Goal: Answer question/provide support

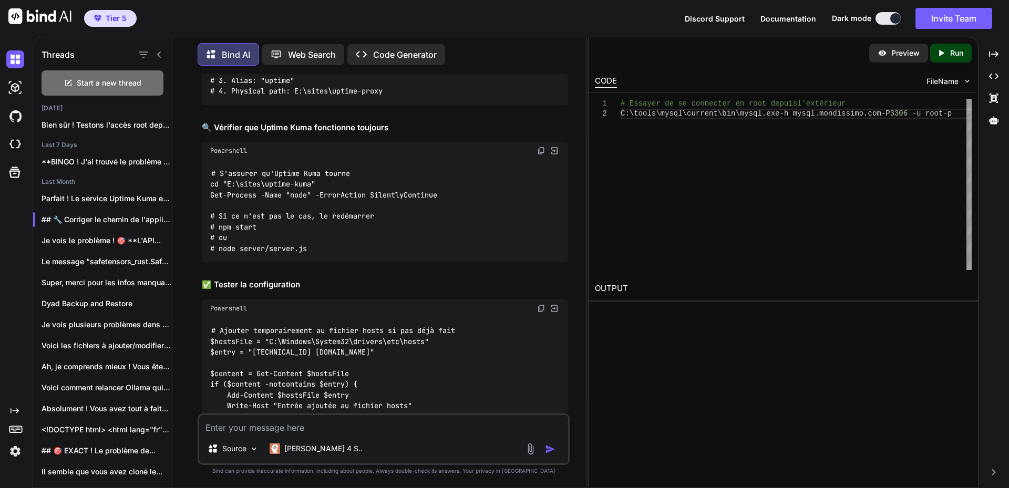
scroll to position [7740, 0]
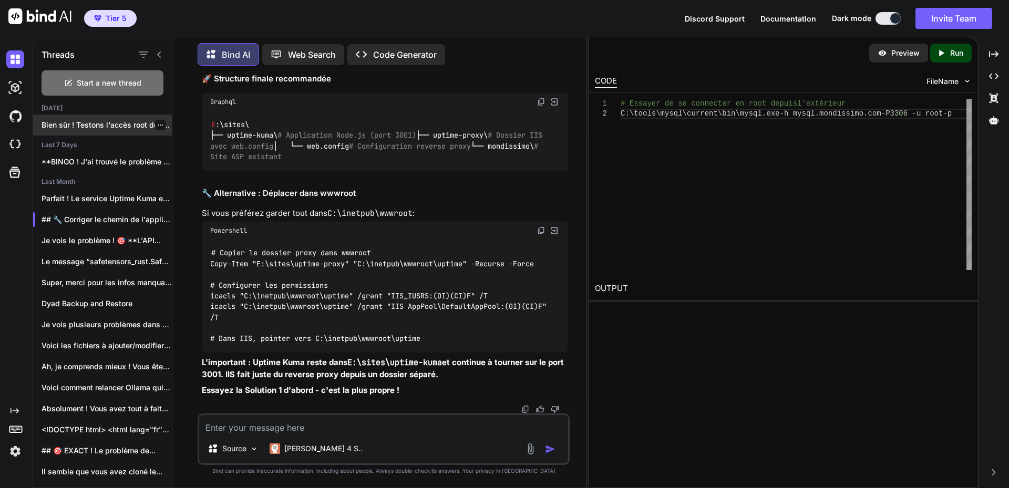
click at [67, 123] on p "Bien sûr ! Testons l'accès root depuis l..." at bounding box center [107, 125] width 130 height 11
type textarea "x"
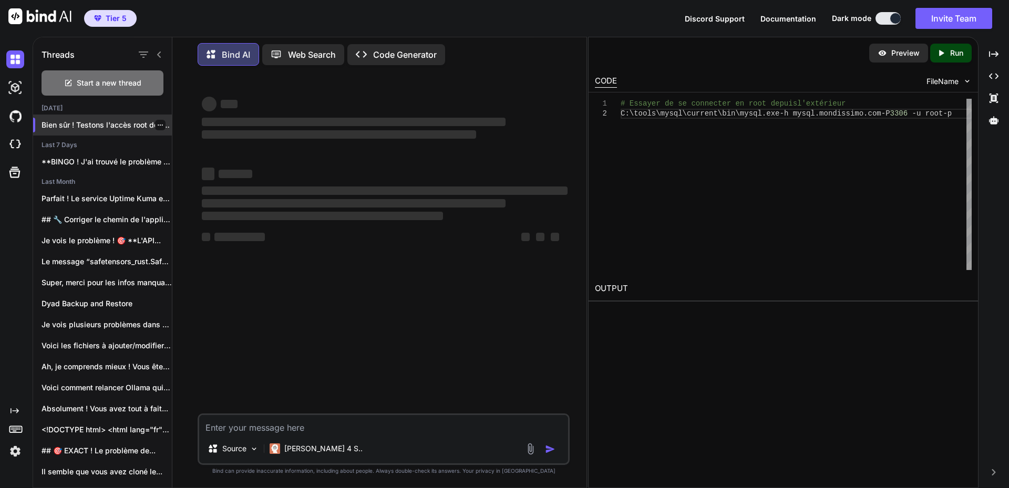
scroll to position [0, 0]
click at [283, 425] on textarea at bounding box center [383, 424] width 369 height 19
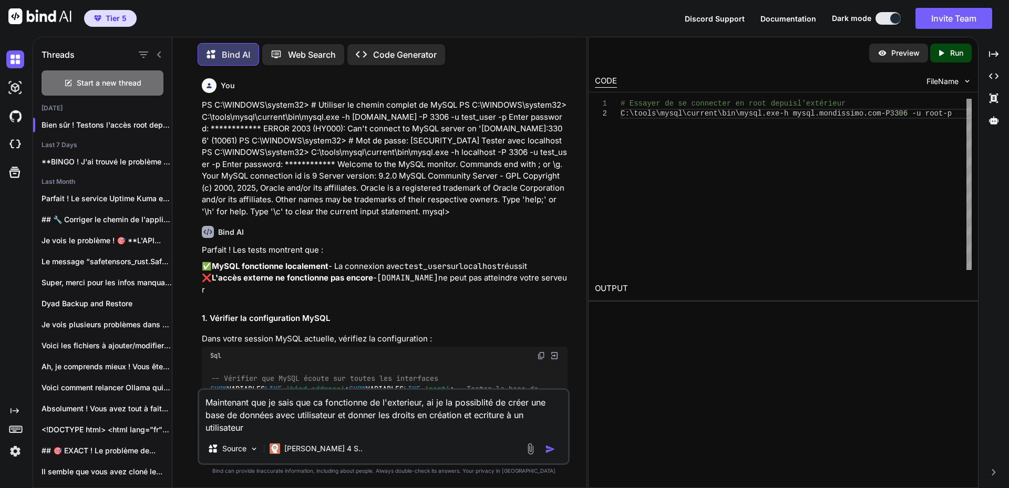
click at [464, 417] on textarea "Maintenant que je sais que ca fonctionne de l'exterieur, ai je la possiblité de…" at bounding box center [383, 412] width 369 height 44
click at [265, 426] on textarea "Maintenant que je sais que ca fonctionne de l'exterieur, ai je la possiblité de…" at bounding box center [383, 412] width 369 height 44
type textarea "Maintenant que je sais que ca fonctionne de l'exterieur, ai je la possiblité de…"
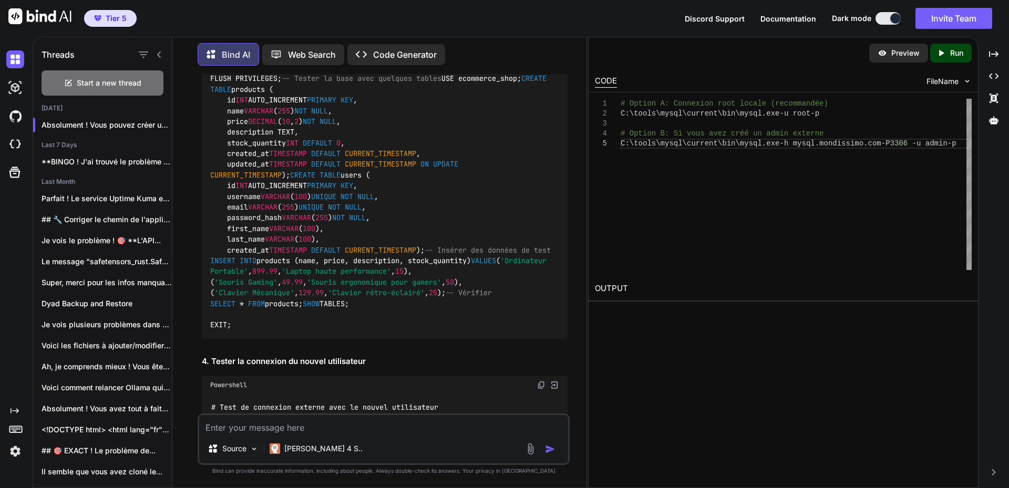
scroll to position [7682, 0]
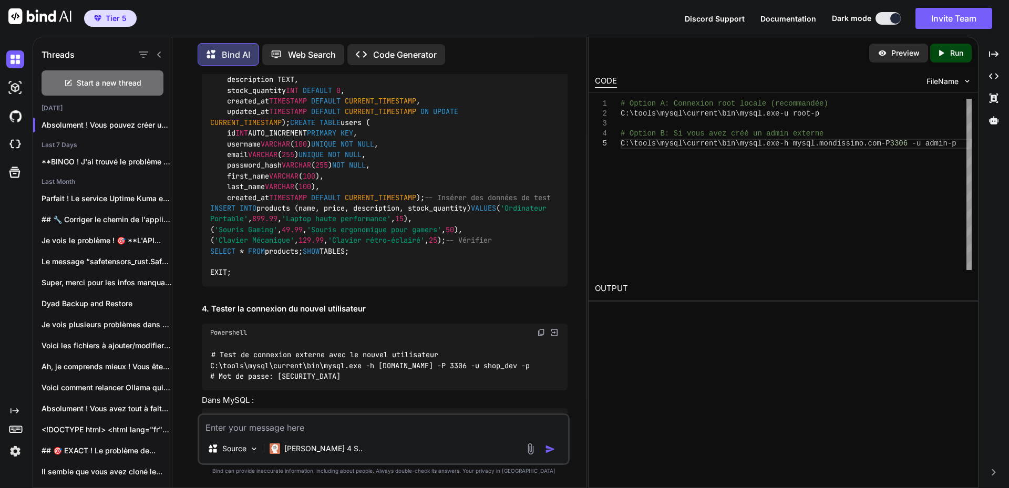
drag, startPoint x: 210, startPoint y: 114, endPoint x: 468, endPoint y: 113, distance: 257.6
copy code "C:\tools\mysql\current\bin\mysql.exe -u root -p"
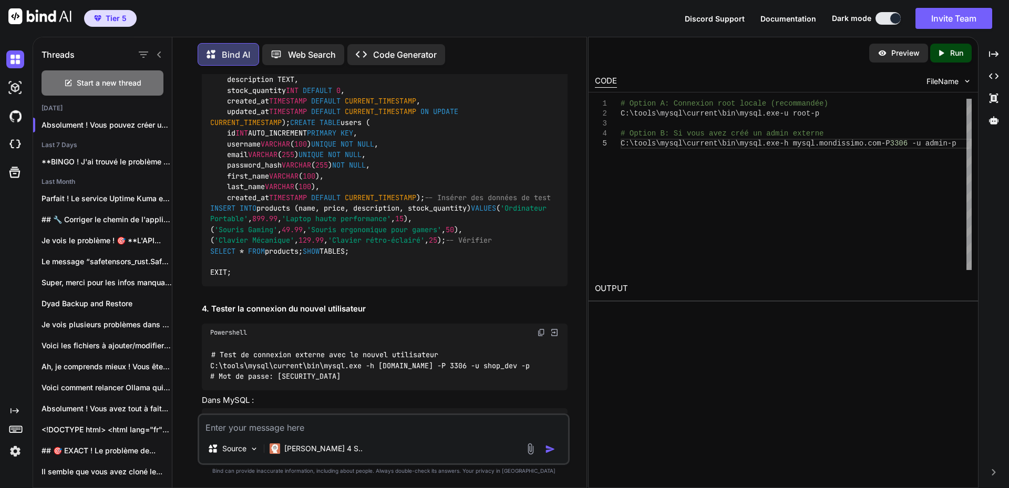
drag, startPoint x: 404, startPoint y: 295, endPoint x: 481, endPoint y: 294, distance: 77.3
copy span "MonMotDePasse2025!"
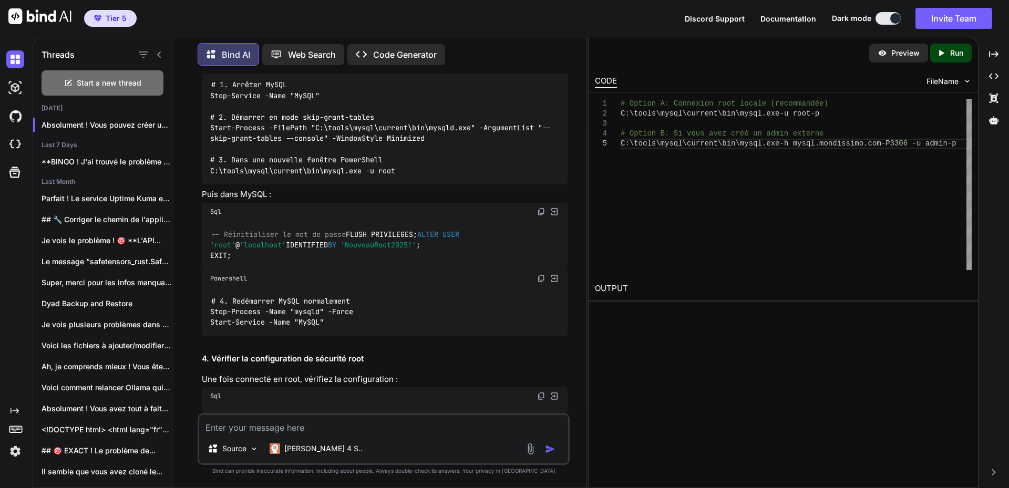
scroll to position [6046, 0]
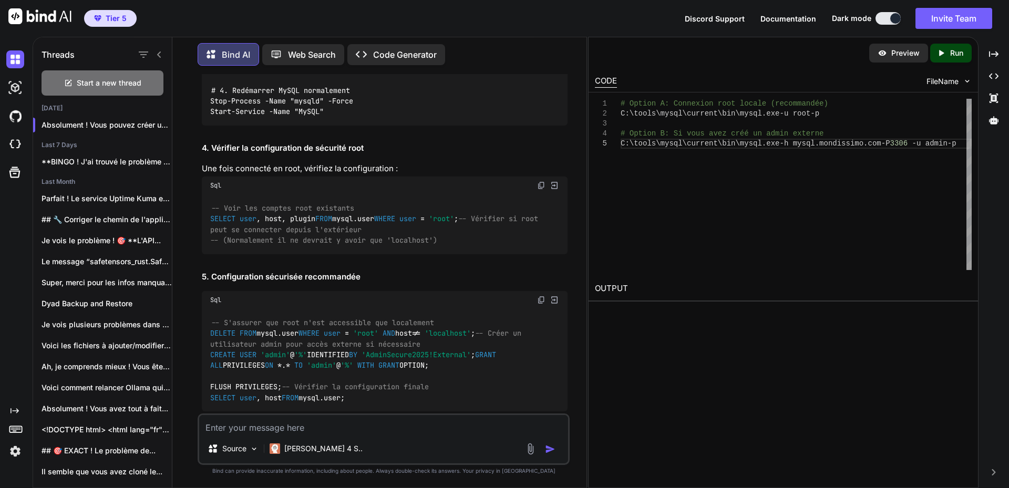
scroll to position [6204, 0]
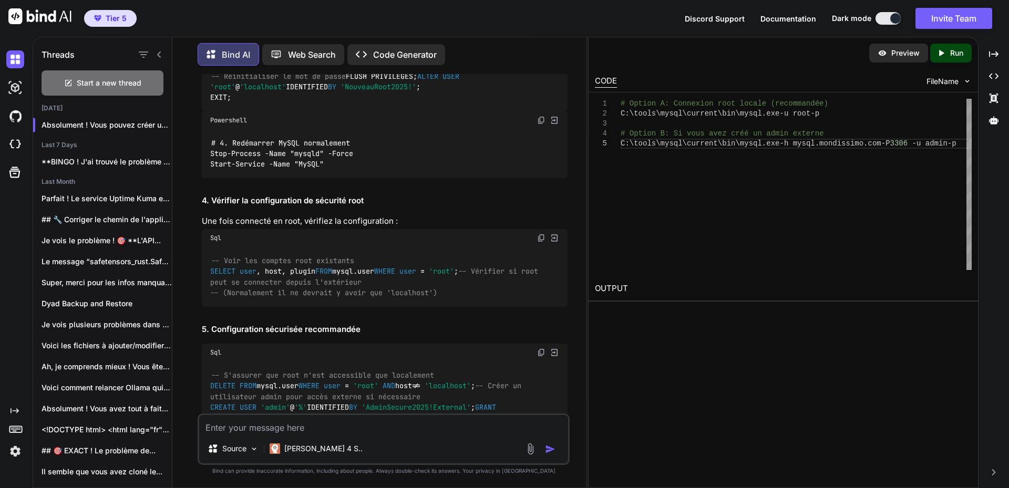
drag, startPoint x: 266, startPoint y: 277, endPoint x: 274, endPoint y: 267, distance: 12.7
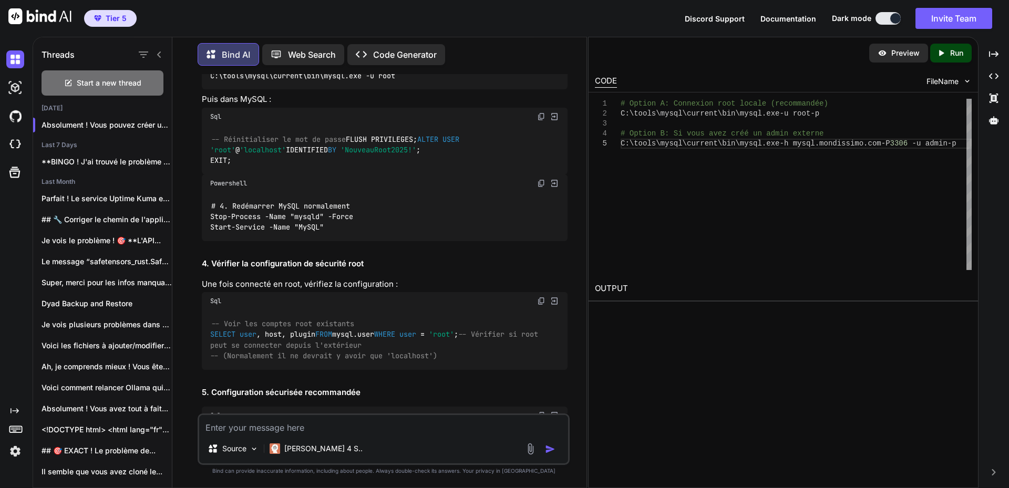
scroll to position [6099, 0]
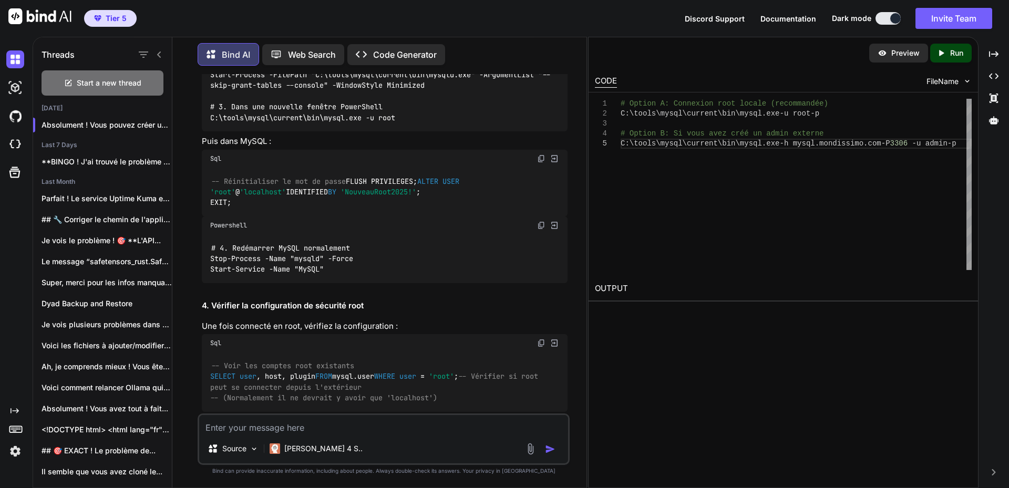
drag, startPoint x: 215, startPoint y: 184, endPoint x: 327, endPoint y: 183, distance: 111.5
copy code "NouveauMotDePasseRoot2025!"
drag, startPoint x: 289, startPoint y: 182, endPoint x: 249, endPoint y: 180, distance: 39.5
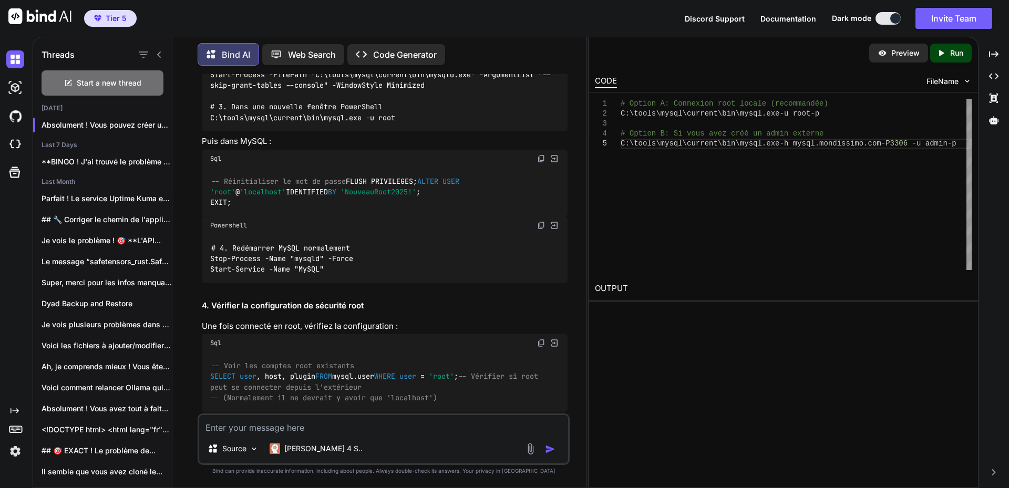
drag, startPoint x: 215, startPoint y: 181, endPoint x: 327, endPoint y: 181, distance: 111.5
copy code "NouveauMotDePasseRoot2025!"
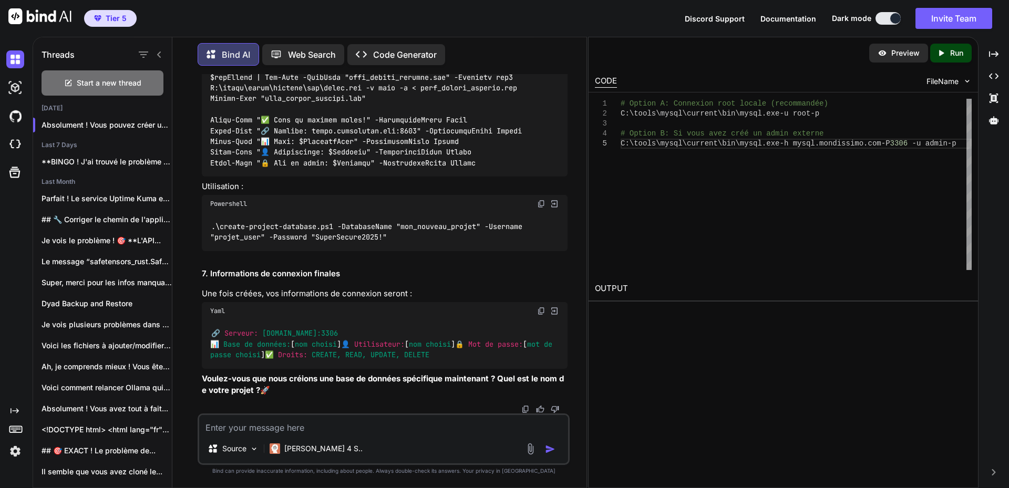
scroll to position [9707, 0]
click at [296, 423] on textarea at bounding box center [383, 424] width 369 height 19
paste textarea "LO I:\DOLORSI\ametco72> # 6. Adipisc ElITS DO E:\TEMPORI\utlabo73> Etdo-Magnaal…"
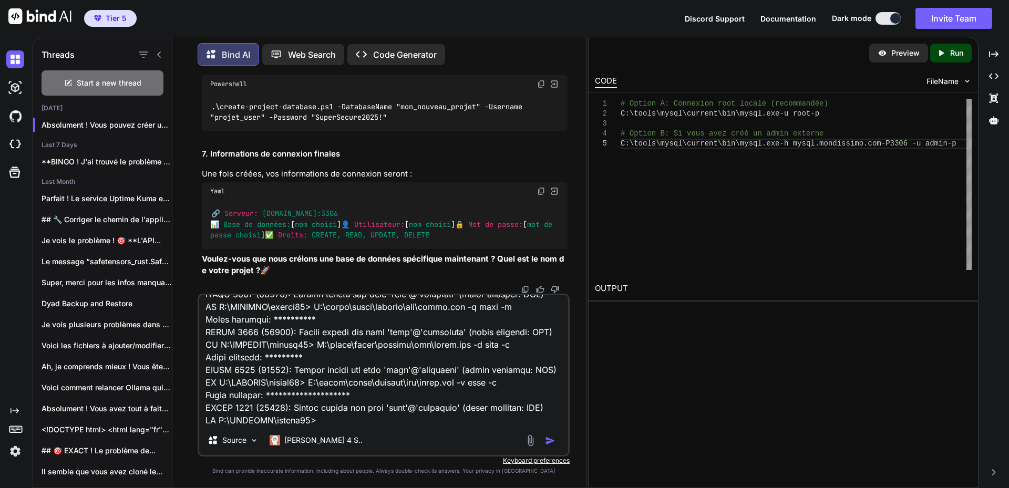
scroll to position [506, 0]
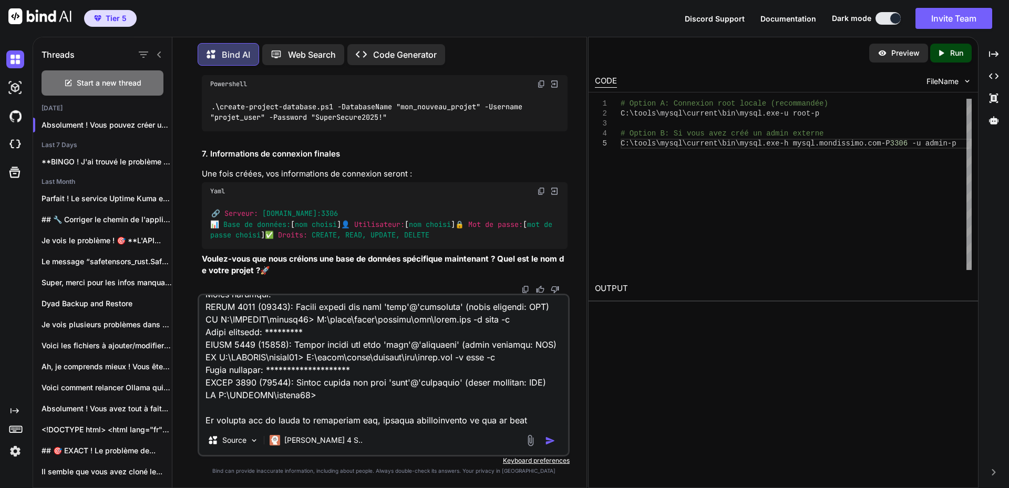
type textarea "LO I:\DOLORSI\ametco72> # 6. Adipisc ElITS DO E:\TEMPORI\utlabo73> Etdo-Magnaal…"
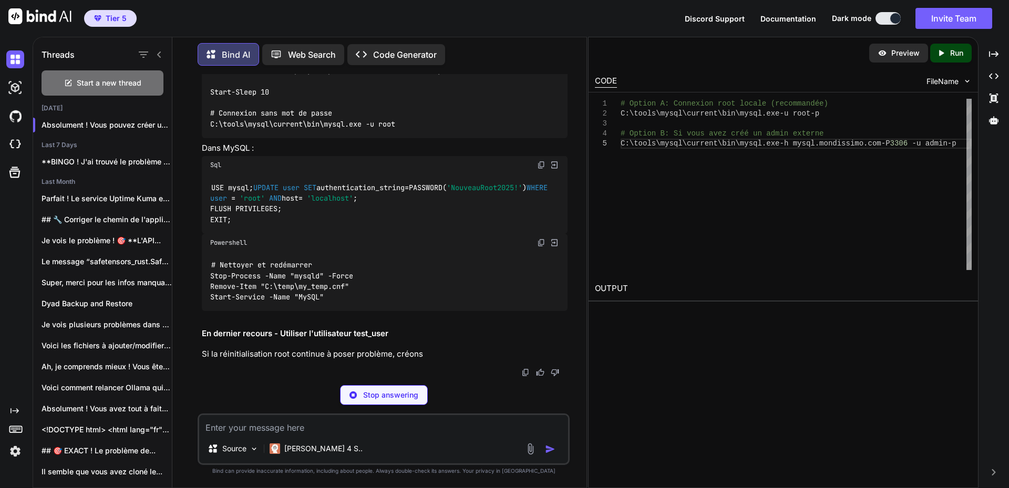
scroll to position [10466, 0]
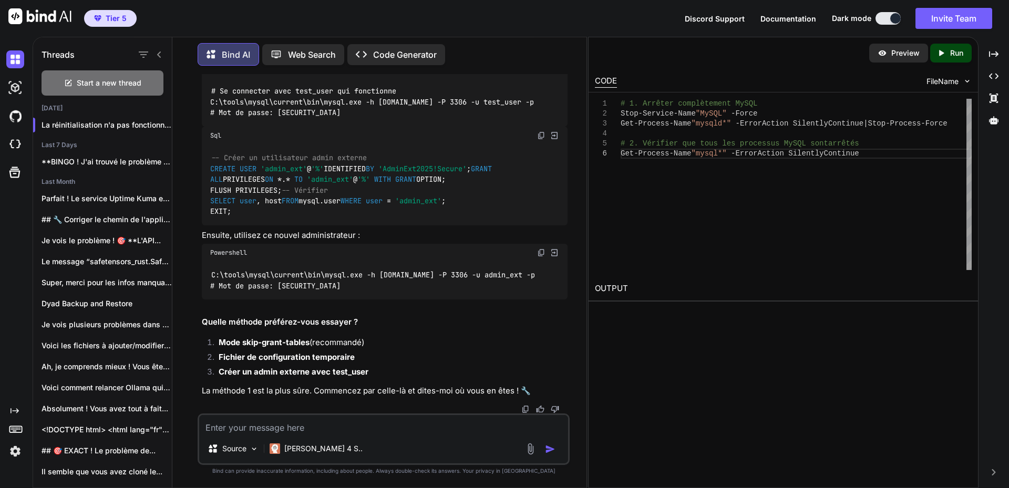
scroll to position [10518, 0]
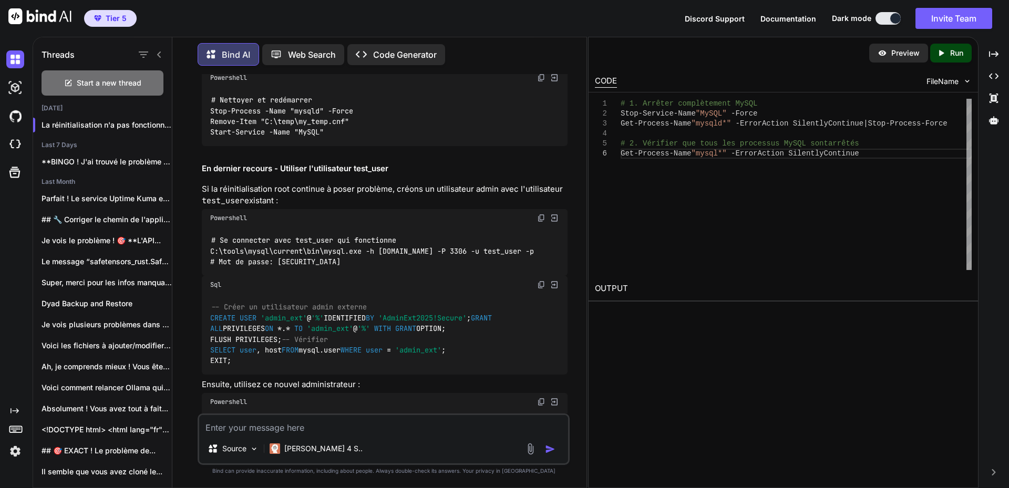
copy div "C:\tools\mysql\current\bin\mysql.exe -u root"
click at [264, 426] on textarea at bounding box center [383, 424] width 369 height 19
paste textarea "S C:\WINDOWS\system32> # 1. Arrêter complètement MySQL PS C:\WINDOWS\system32> …"
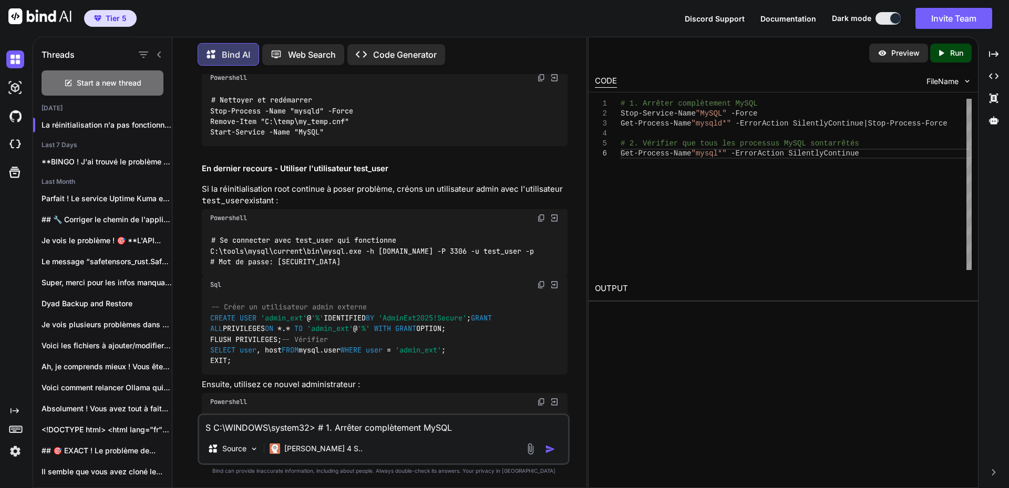
scroll to position [89, 0]
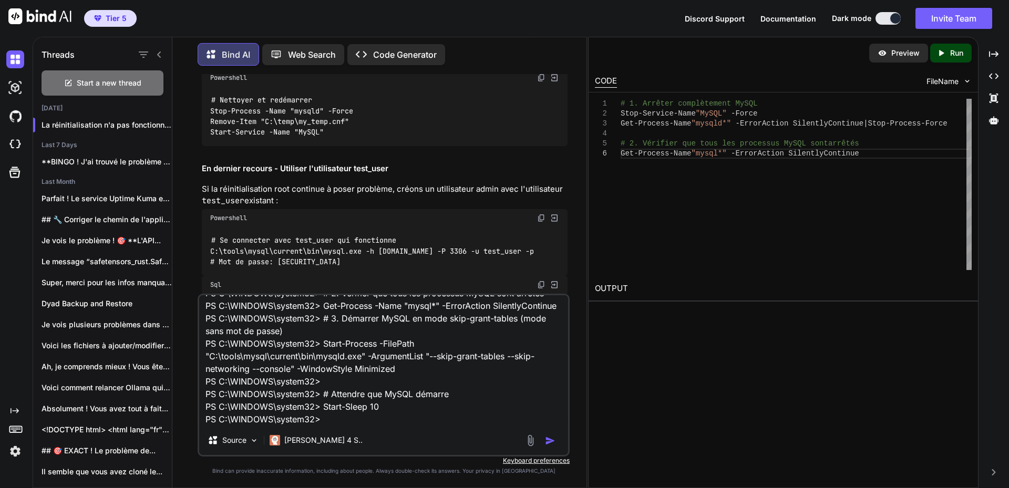
click at [329, 421] on textarea "S C:\WINDOWS\system32> # 1. Arrêter complètement MySQL PS C:\WINDOWS\system32> …" at bounding box center [383, 360] width 369 height 130
paste textarea "PS C:\WINDOWS\system32> C:\tools\mysql\current\bin\mysql.exe -u root ERROR 2003…"
type textarea "S C:\WINDOWS\system32> # 1. Arrêter complètement MySQL PS C:\WINDOWS\system32> …"
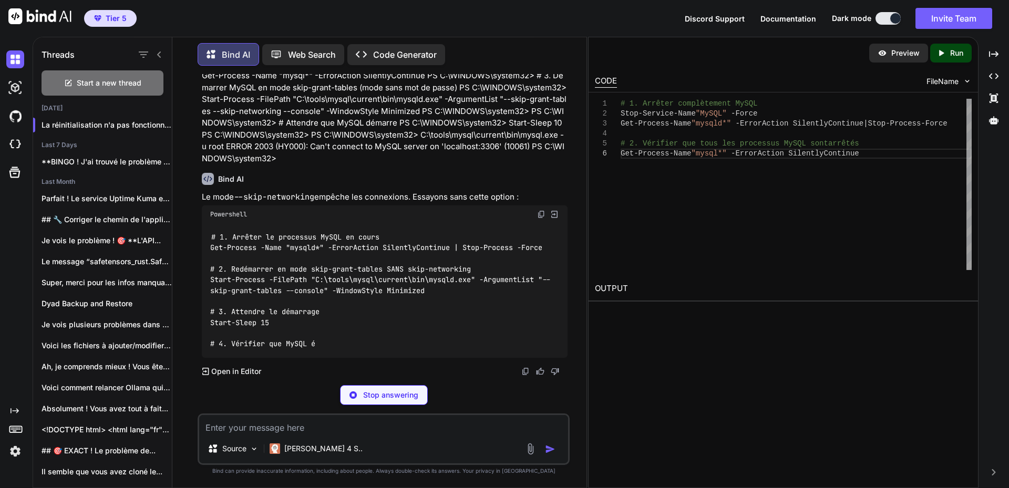
scroll to position [11737, 0]
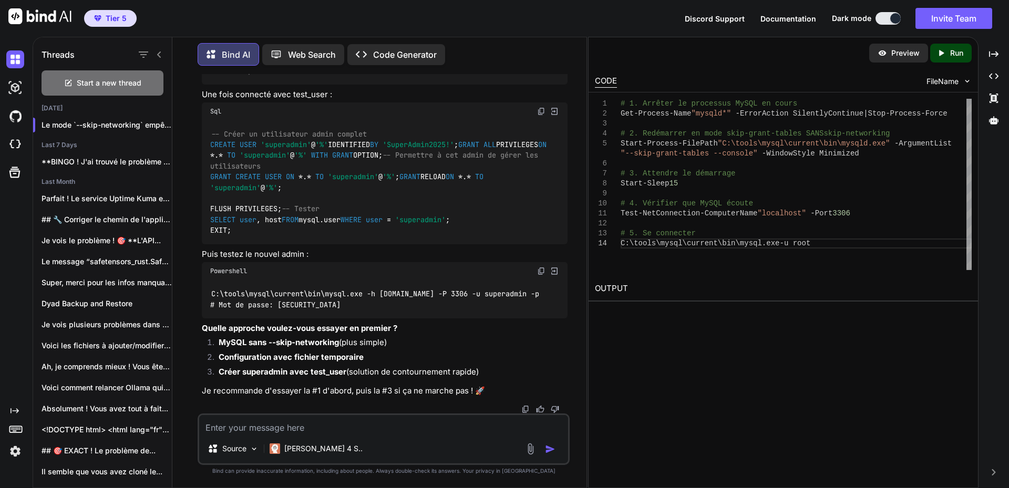
scroll to position [12210, 0]
paste textarea "LO I:\DOLORSI\ametco75> # 2. Adipisc el seddoeius TeMPO in utlab ET D:\MAGNAAL\…"
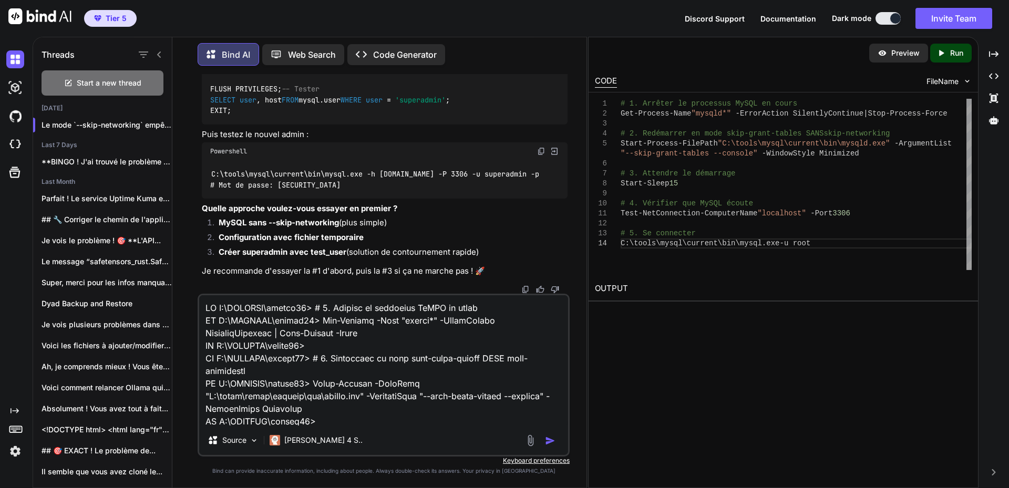
scroll to position [304, 0]
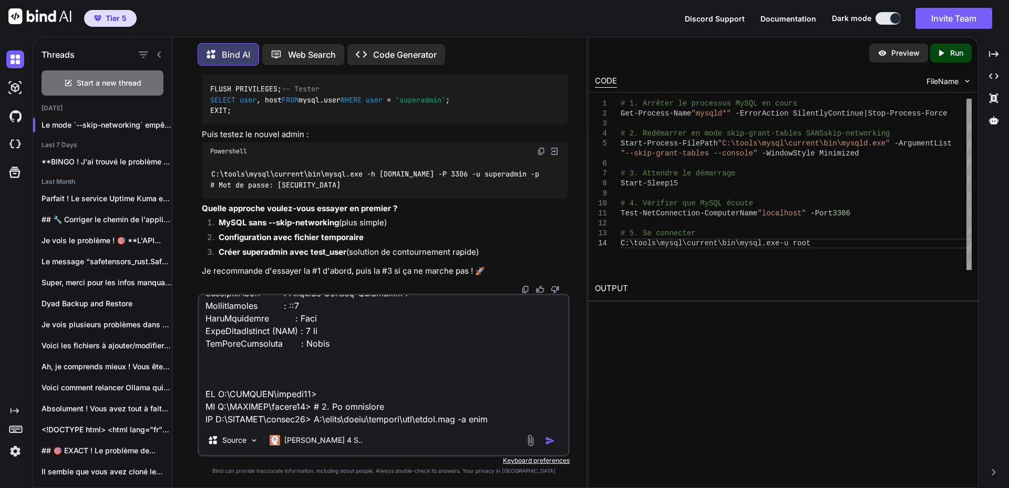
type textarea "LO I:\DOLORSI\ametco75> # 2. Adipisc el seddoeius TeMPO in utlab ET D:\MAGNAAL\…"
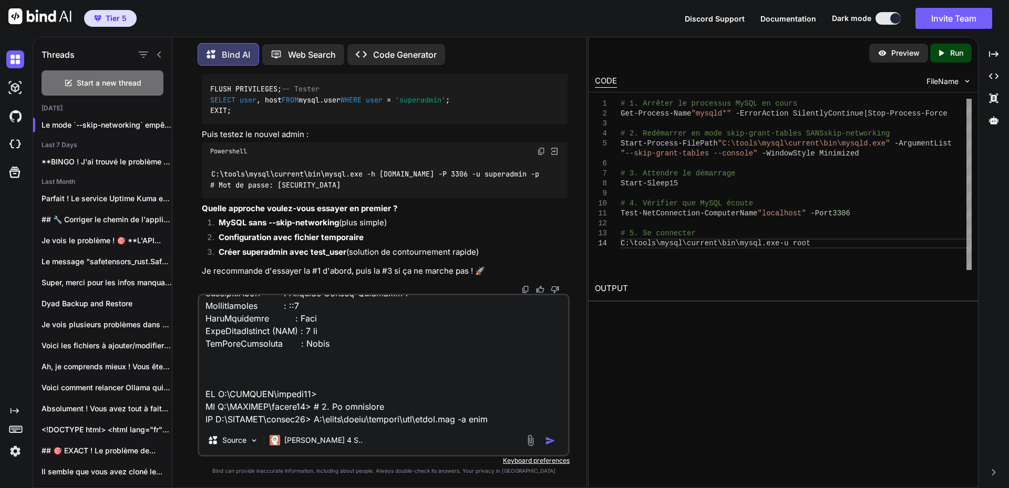
click at [415, 370] on textarea at bounding box center [383, 360] width 369 height 130
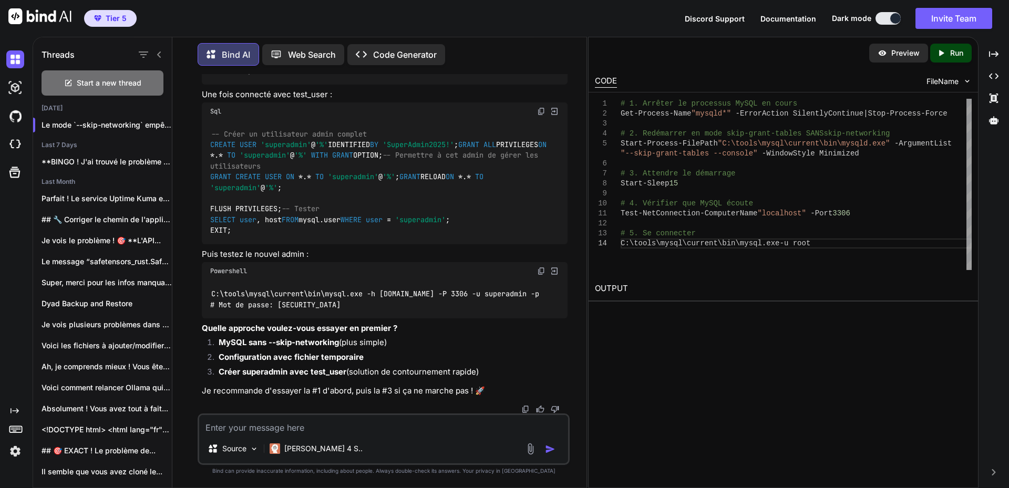
scroll to position [0, 0]
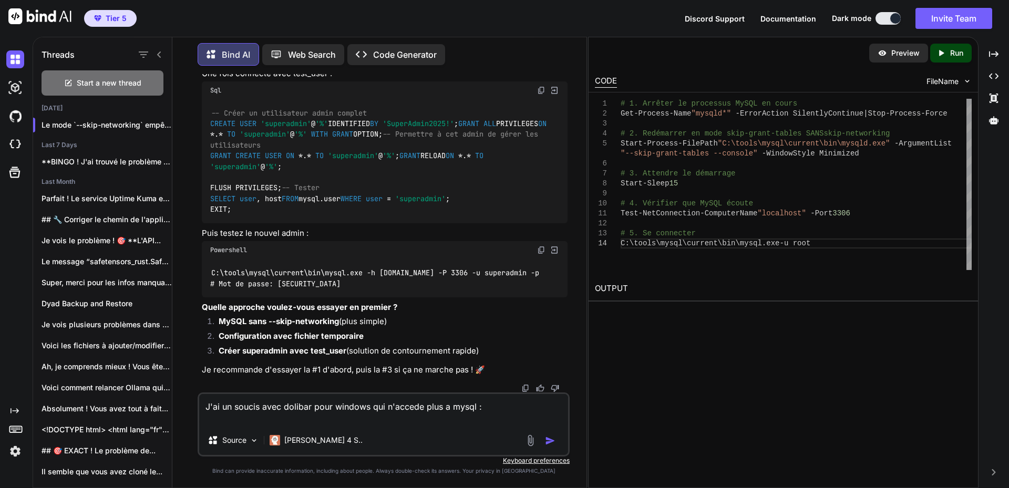
paste textarea "Warning: mysqli::__construct(): (HY000/2002): No connection could be made becau…"
type textarea "J'ai un soucis avec dolibar pour windows qui n'accede plus a mysql : Warning: m…"
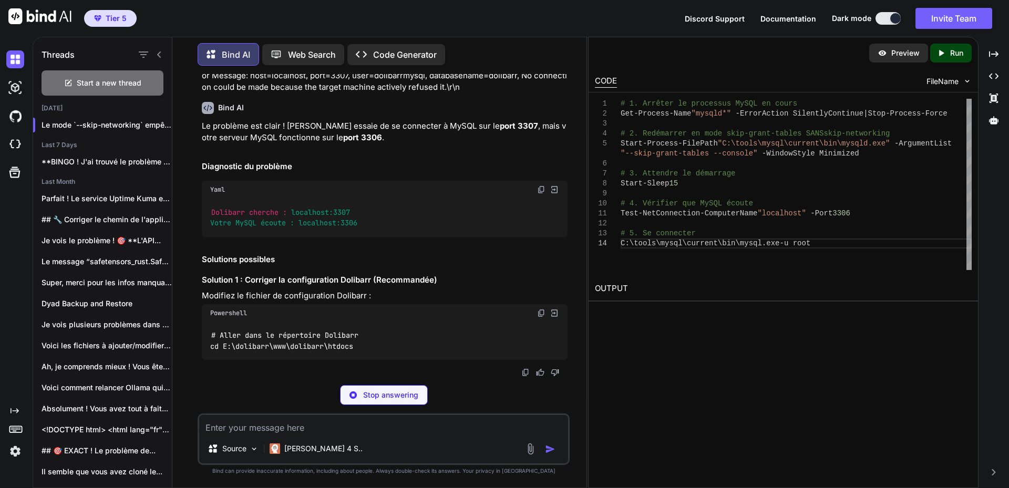
scroll to position [13186, 0]
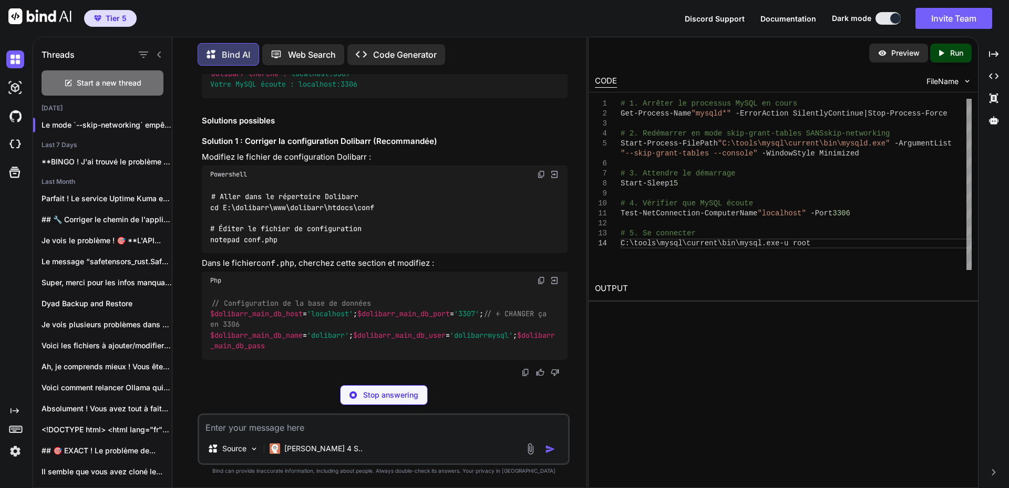
click at [393, 390] on div "Stop answering" at bounding box center [384, 395] width 88 height 20
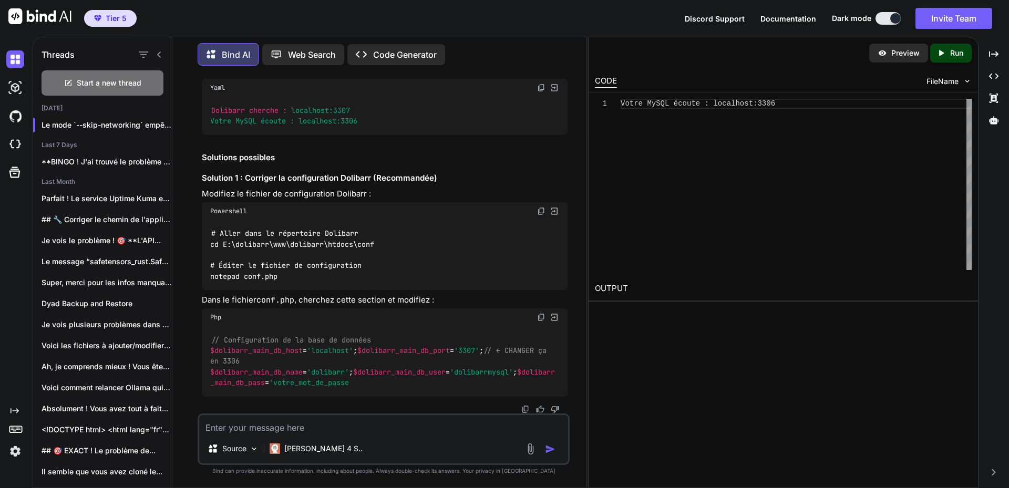
scroll to position [13344, 0]
click at [301, 425] on textarea at bounding box center [383, 424] width 369 height 19
click at [343, 40] on strong "port 3306" at bounding box center [362, 35] width 39 height 10
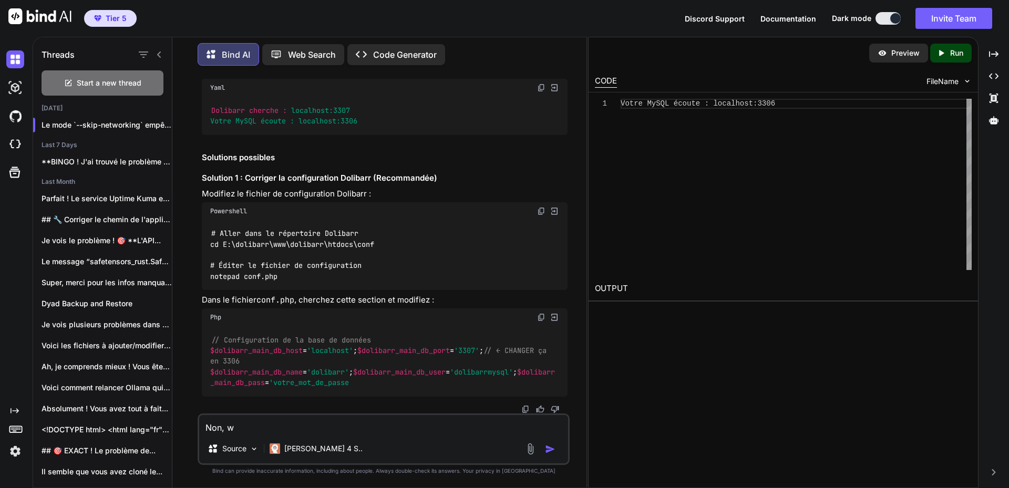
click at [343, 40] on strong "port 3306" at bounding box center [362, 35] width 39 height 10
click at [360, 423] on textarea "Non, w" at bounding box center [383, 424] width 369 height 19
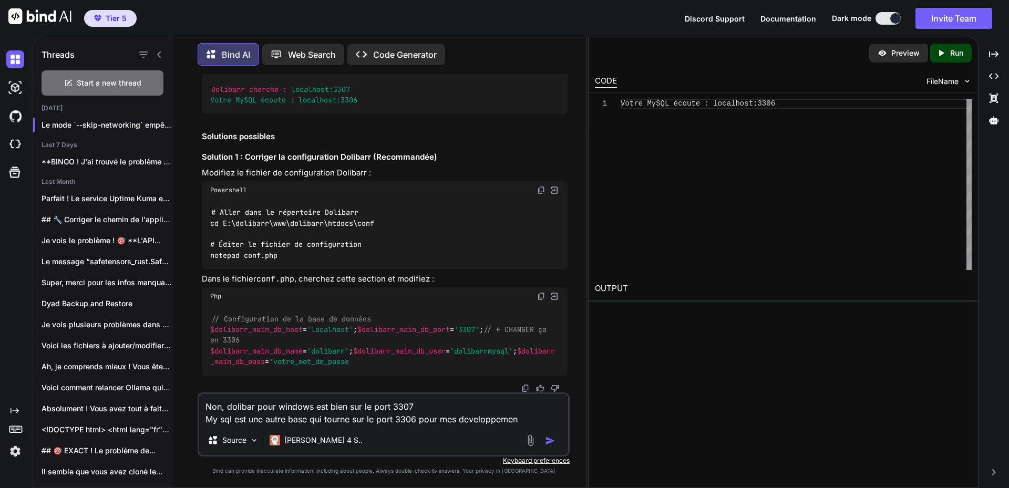
type textarea "Non, dolibar pour windows est bien sur le port 3307 My sql est une autre base q…"
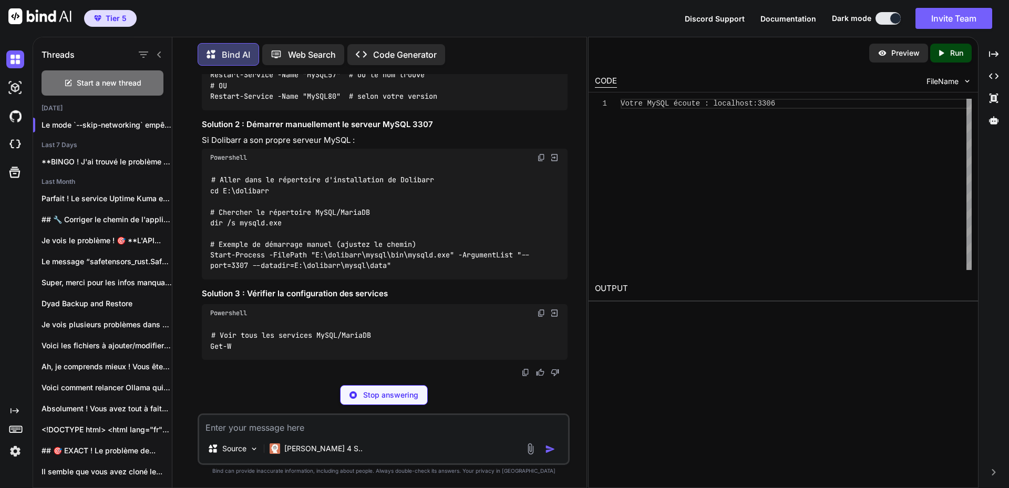
scroll to position [13878, 0]
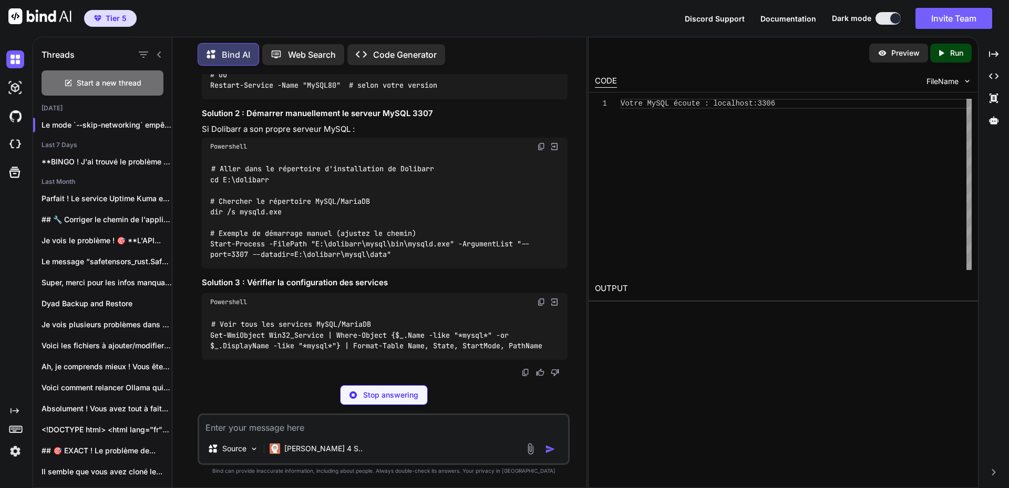
click at [249, 425] on textarea at bounding box center [383, 424] width 369 height 19
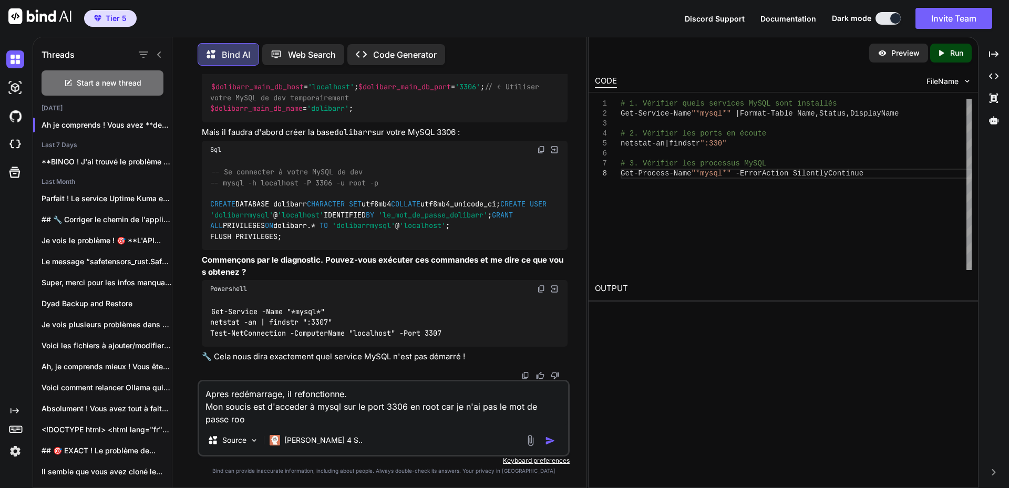
type textarea "Apres redémarrage, il refonctionne. Mon soucis est d'acceder à mysql sur le por…"
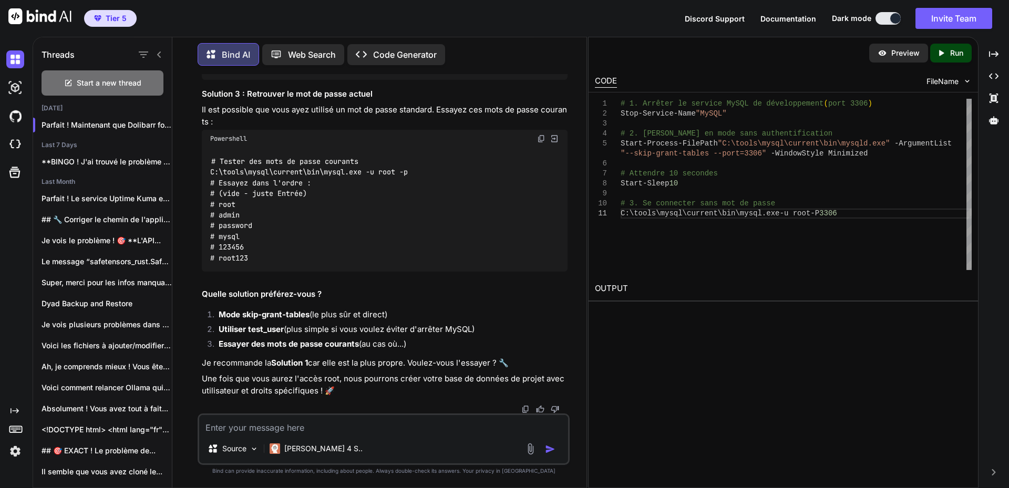
scroll to position [15372, 0]
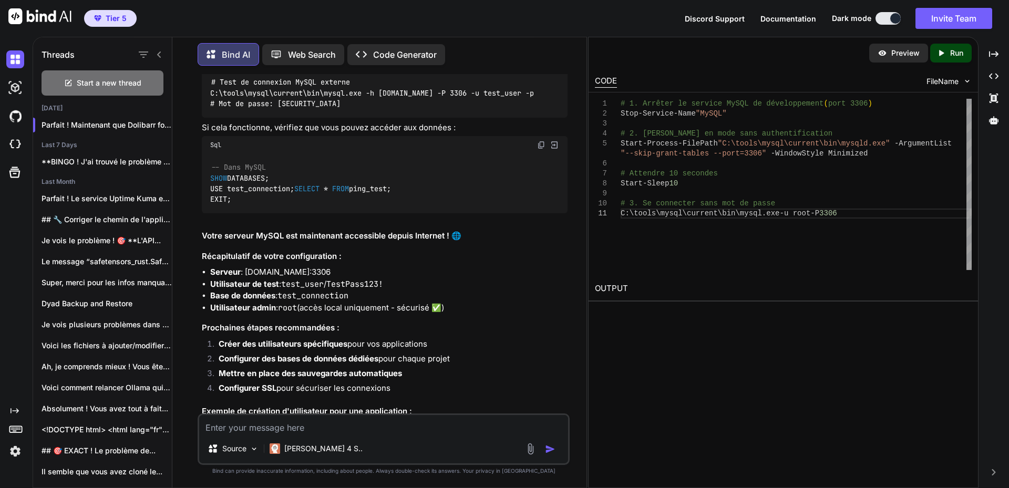
scroll to position [3155, 0]
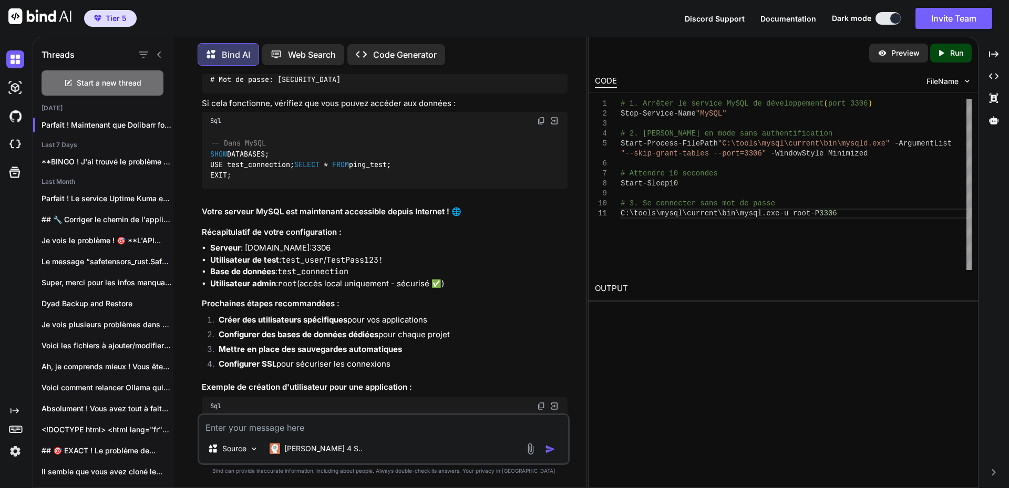
drag, startPoint x: 278, startPoint y: 236, endPoint x: 371, endPoint y: 238, distance: 93.6
click at [366, 94] on div "# Test de connexion MySQL externe C:\tools\mysql\current\bin\mysql.exe -h [DOMA…" at bounding box center [385, 69] width 366 height 49
copy code "TestPass123!"
click at [302, 427] on textarea at bounding box center [383, 424] width 369 height 19
paste textarea "PS C:\WINDOWS\system32> C:\tools\mysql\current\bin\mysql.exe -u root ERROR 1045…"
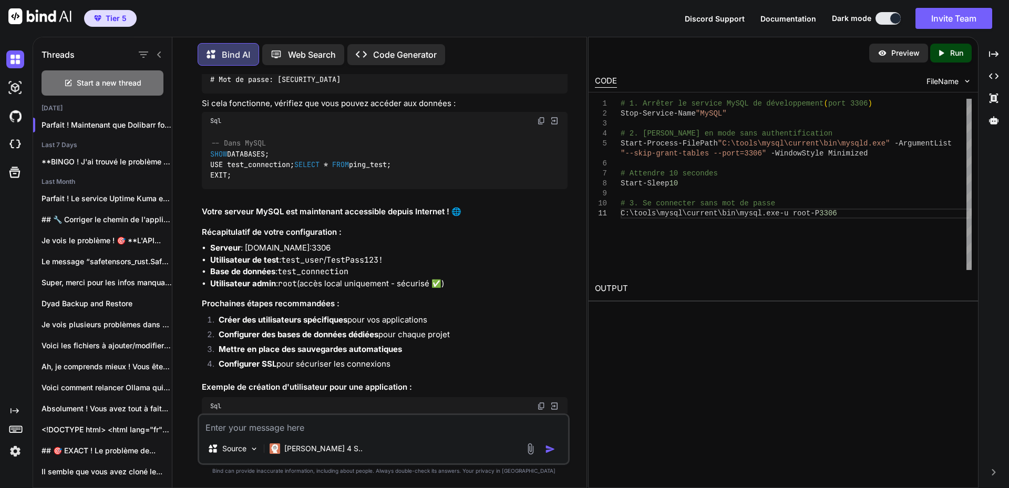
type textarea "PS C:\WINDOWS\system32> C:\tools\mysql\current\bin\mysql.exe -u root ERROR 1045…"
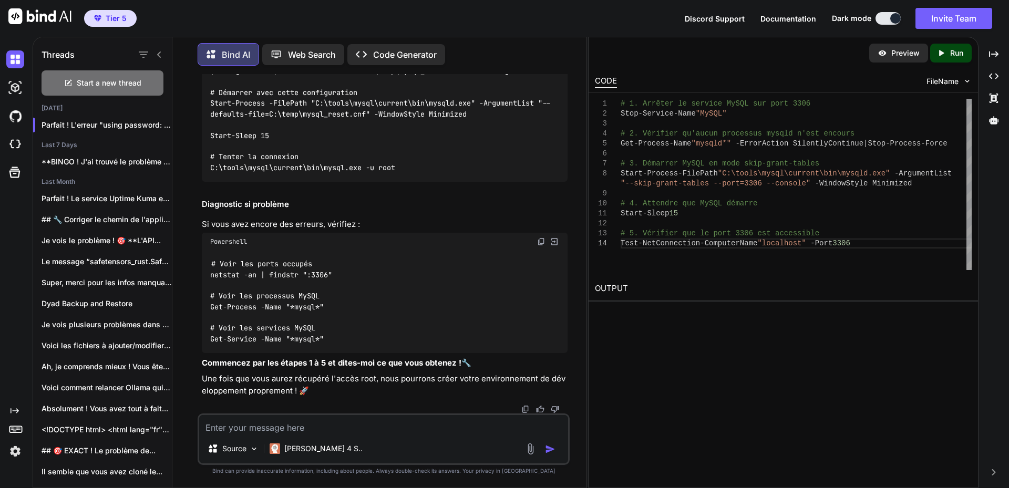
scroll to position [16679, 0]
click at [280, 433] on textarea at bounding box center [383, 424] width 369 height 19
type textarea "c"
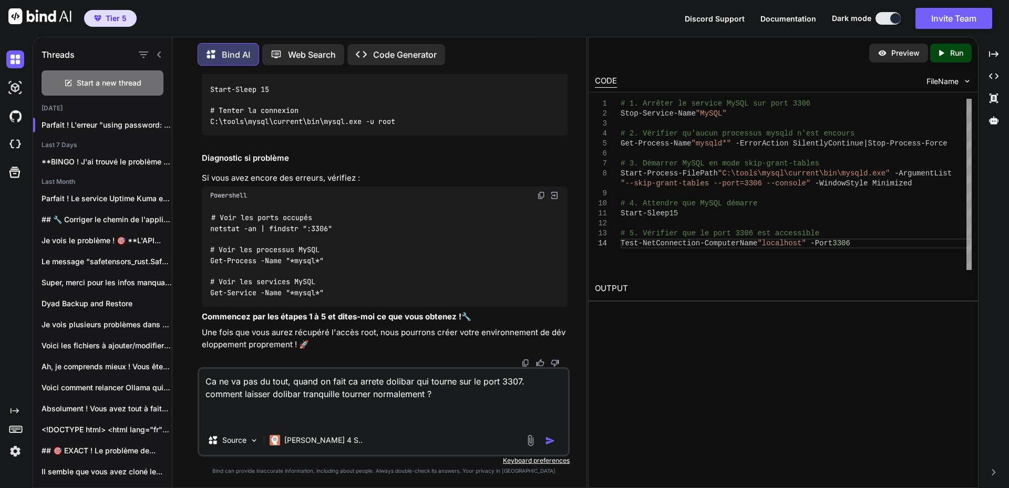
paste textarea "Warning: mysqli::__construct(): (HY000/2002): No connection could be made becau…"
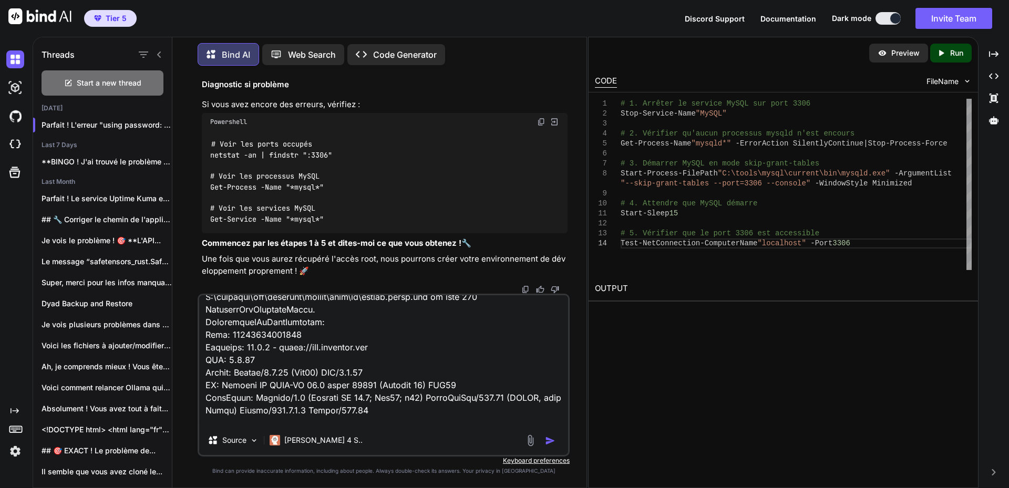
scroll to position [0, 0]
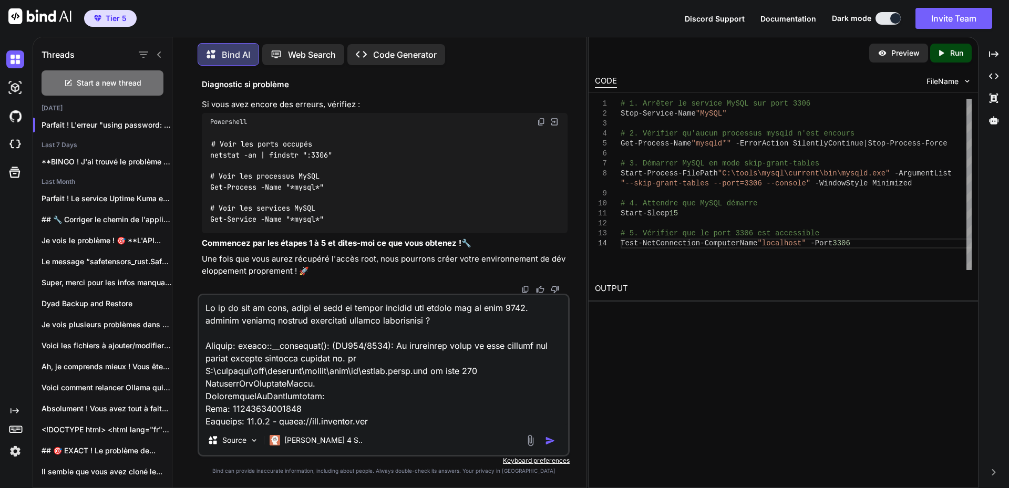
click at [359, 308] on textarea at bounding box center [383, 360] width 369 height 130
paste textarea "# 1. Arrêter le service MySQL sur port 3306 Stop-Service -Name "MySQL" # 2. Vér…"
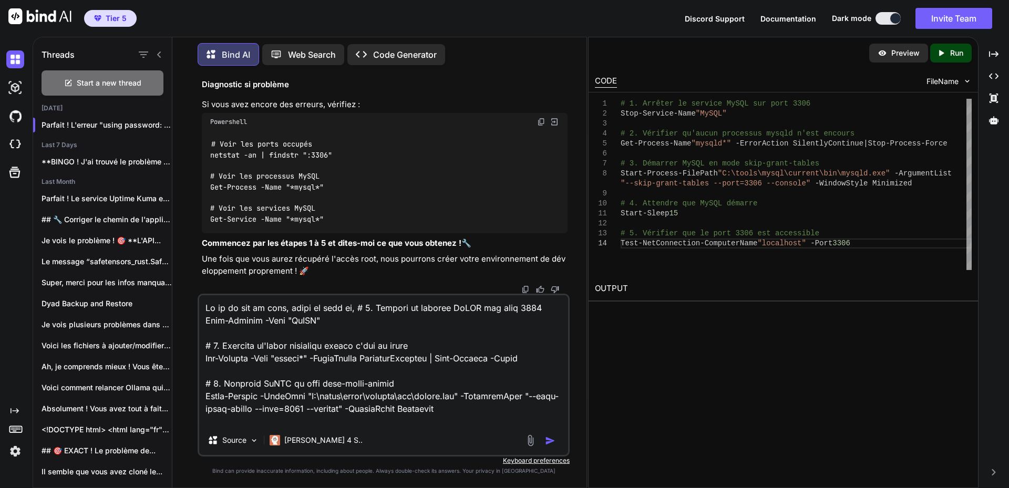
scroll to position [64, 0]
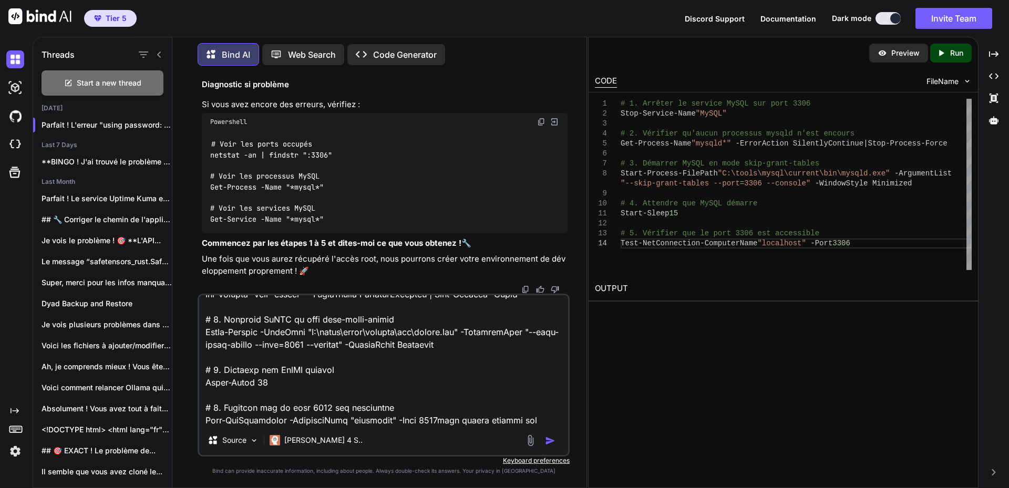
type textarea "Lo ip do sit am cons, adipi el sedd ei, # 6. Tempori ut laboree DoLOR mag aliq …"
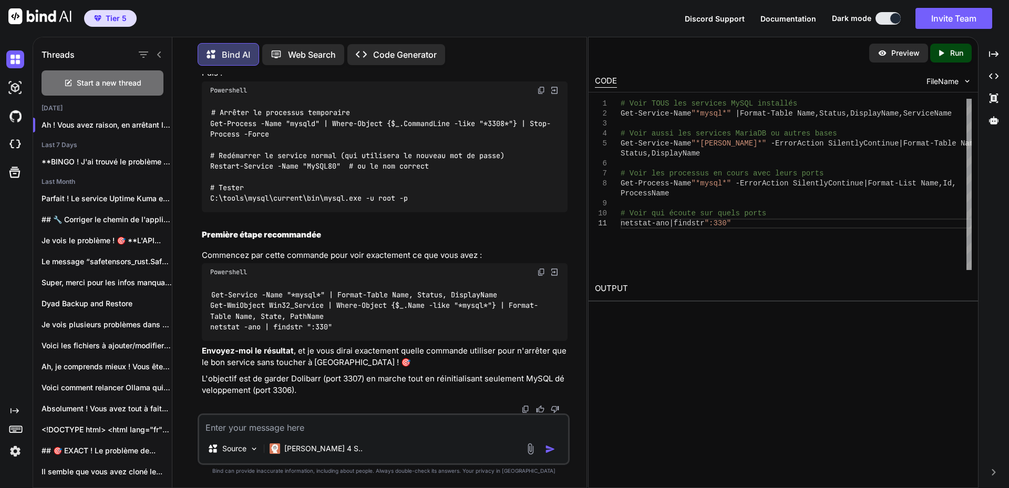
scroll to position [18142, 0]
click at [289, 425] on textarea at bounding box center [383, 424] width 369 height 19
paste textarea "LO I:\DOLORSI\ametco83> # Adip ELIT sed doeiusmo TeMPO incididun UT L:\ETDOLOR\…"
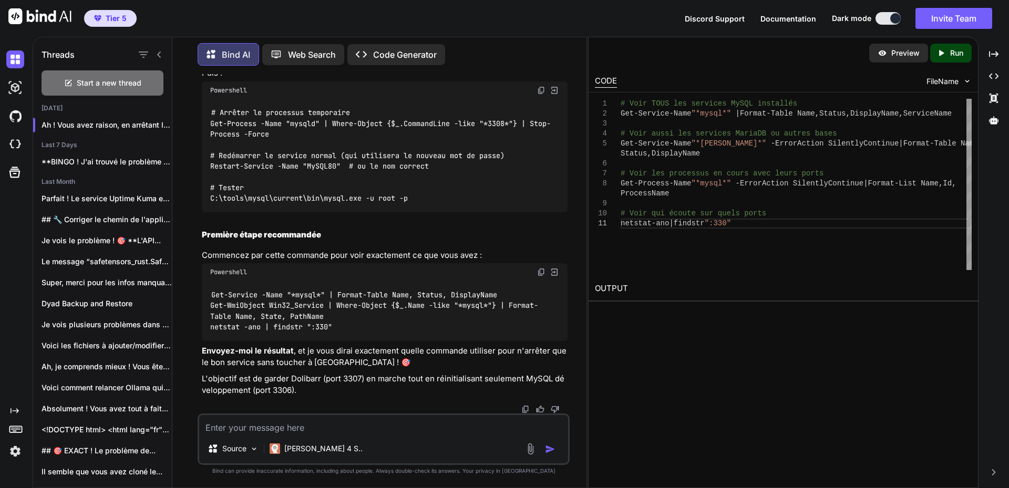
type textarea "LO I:\DOLORSI\ametco83> # Adip ELIT sed doeiusmo TeMPO incididun UT L:\ETDOLOR\…"
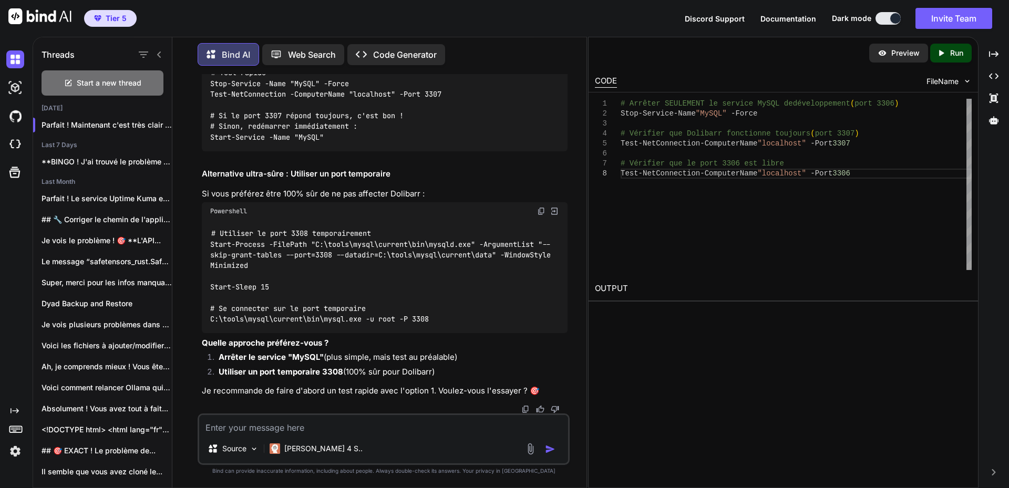
scroll to position [19696, 0]
click at [291, 429] on textarea at bounding box center [383, 424] width 369 height 19
paste textarea "# Loremip DOLORSITA co adipisc ElITS do eiusmodtempor (inci 3717) UT L:\ETDOLOR…"
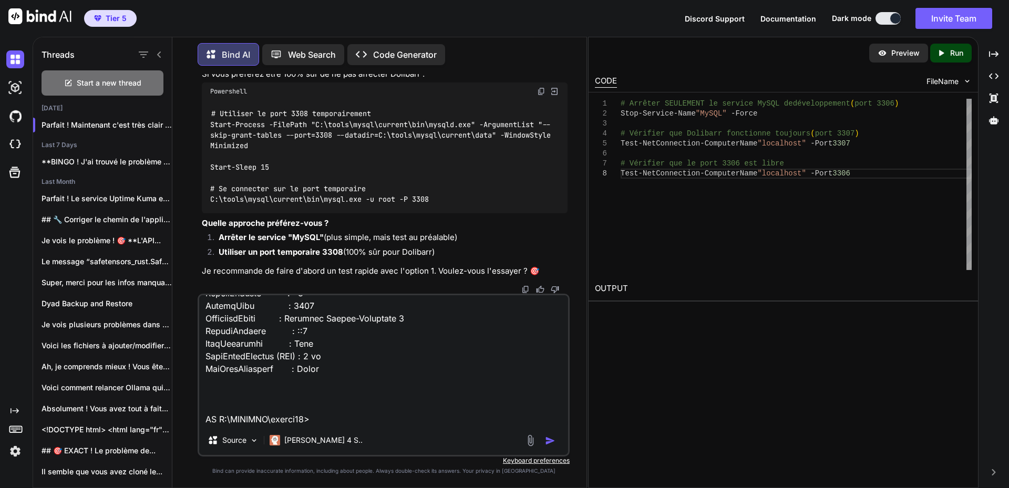
scroll to position [19853, 0]
click at [381, 350] on textarea at bounding box center [383, 360] width 369 height 130
paste textarea "PS C:\WINDOWS\system32> PS C:\WINDOWS\system32> PS C:\WINDOWS\system32> PS C:\W…"
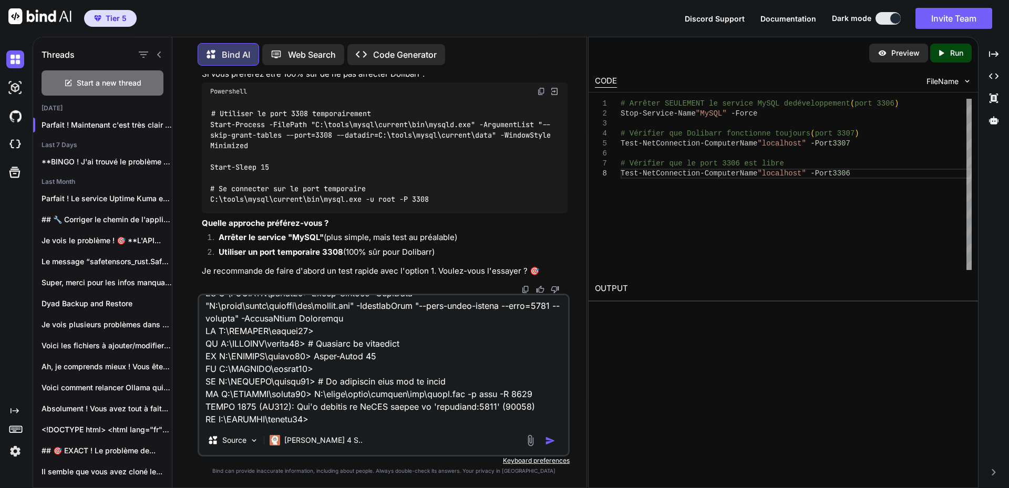
scroll to position [20064, 0]
type textarea "# Loremip DOLORSITA co adipisc ElITS do eiusmodtempor (inci 3717) UT L:\ETDOLOR…"
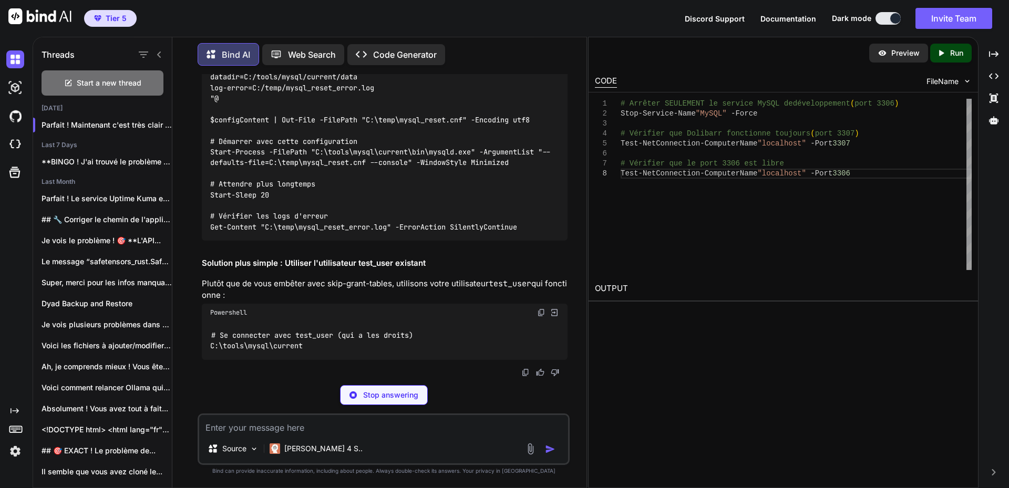
scroll to position [21047, 0]
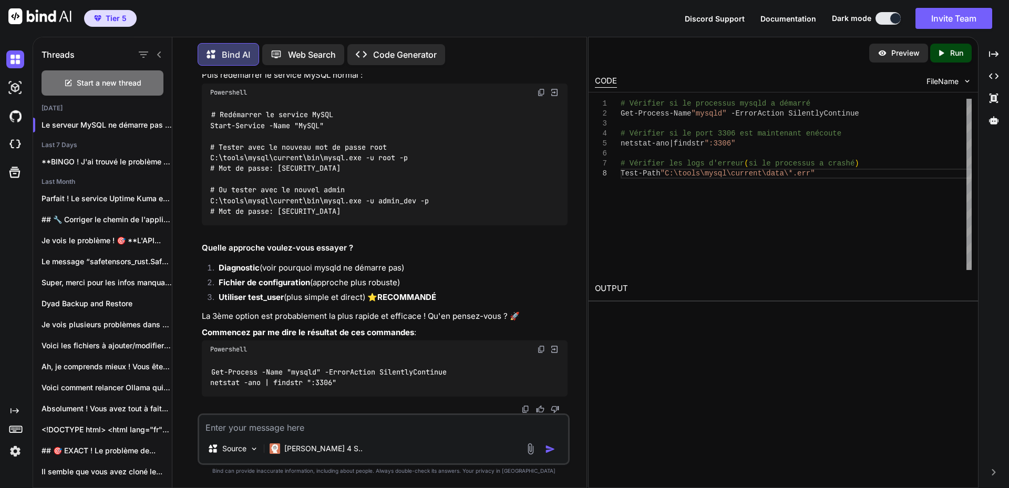
scroll to position [21468, 0]
drag, startPoint x: 280, startPoint y: 232, endPoint x: 344, endPoint y: 233, distance: 64.1
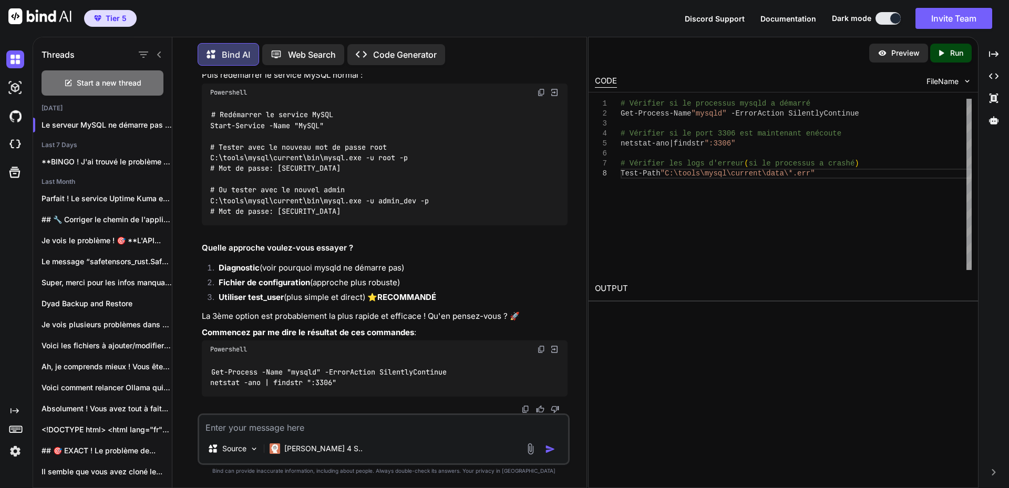
copy code "TestPass123!"
click at [268, 431] on textarea at bounding box center [383, 424] width 369 height 19
paste textarea "**********"
type textarea "**********"
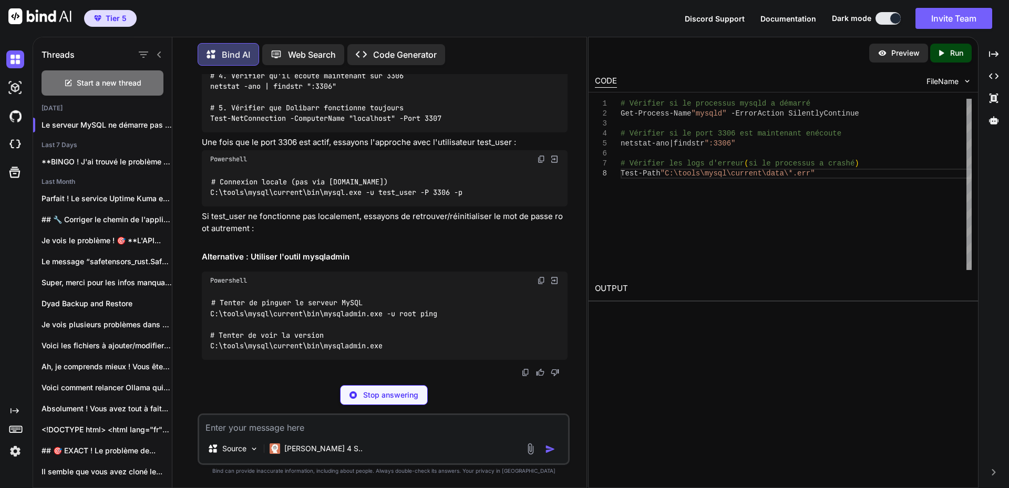
scroll to position [22462, 0]
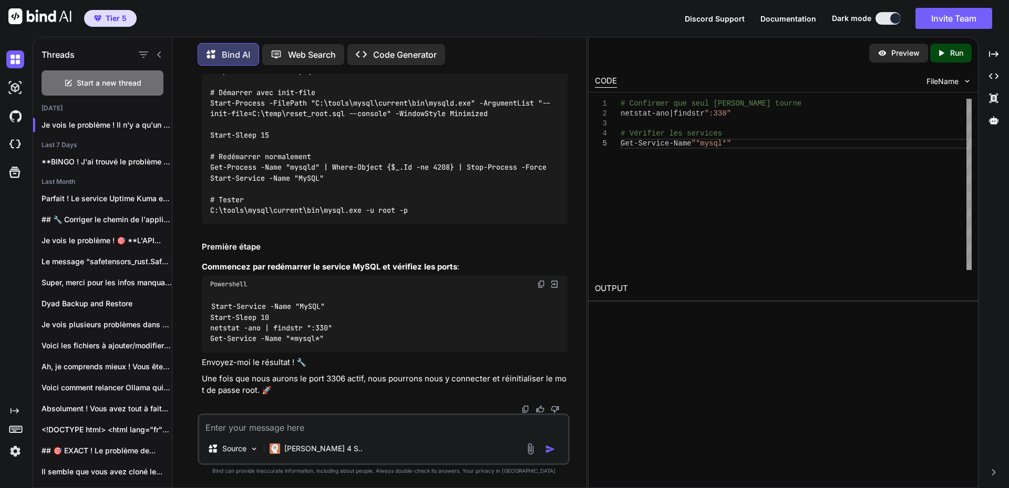
scroll to position [22725, 0]
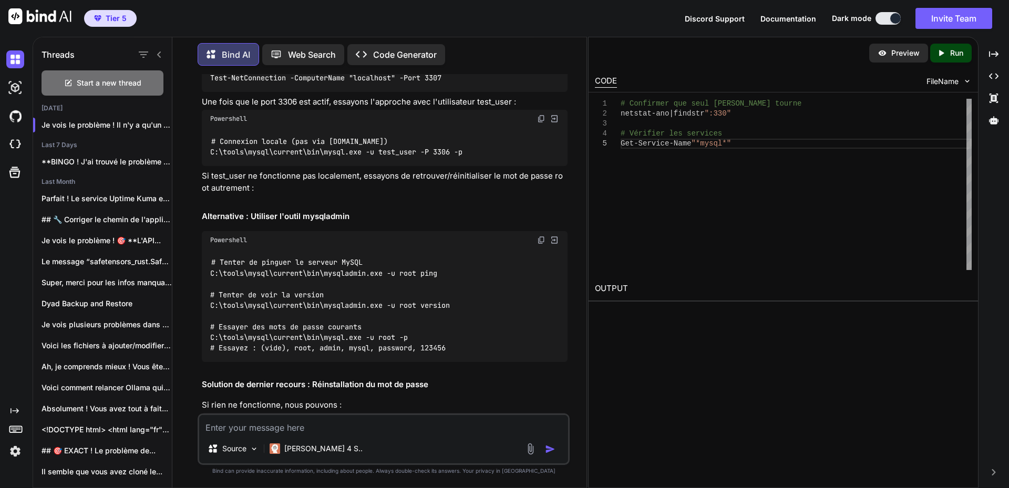
scroll to position [21515, 0]
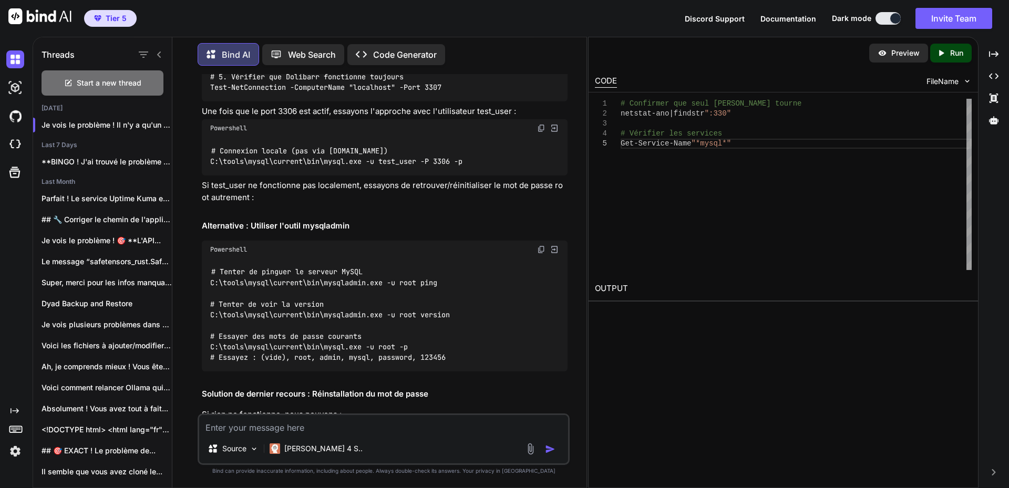
drag, startPoint x: 279, startPoint y: 291, endPoint x: 351, endPoint y: 291, distance: 71.5
copy code "TestPass123!"
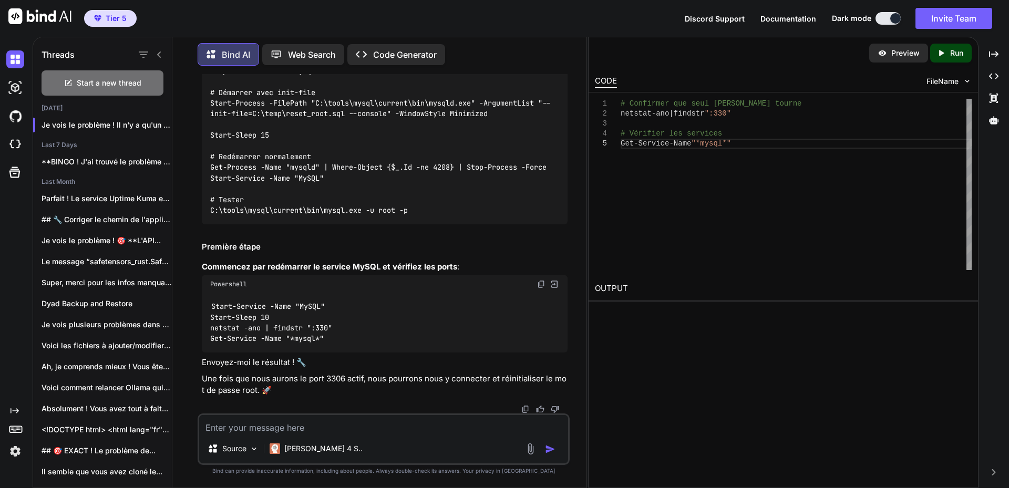
scroll to position [23062, 0]
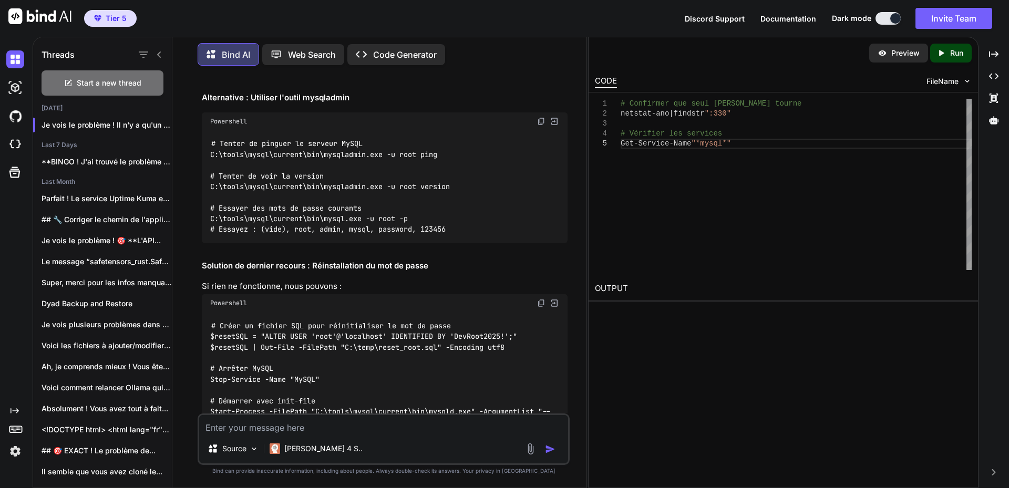
scroll to position [21642, 0]
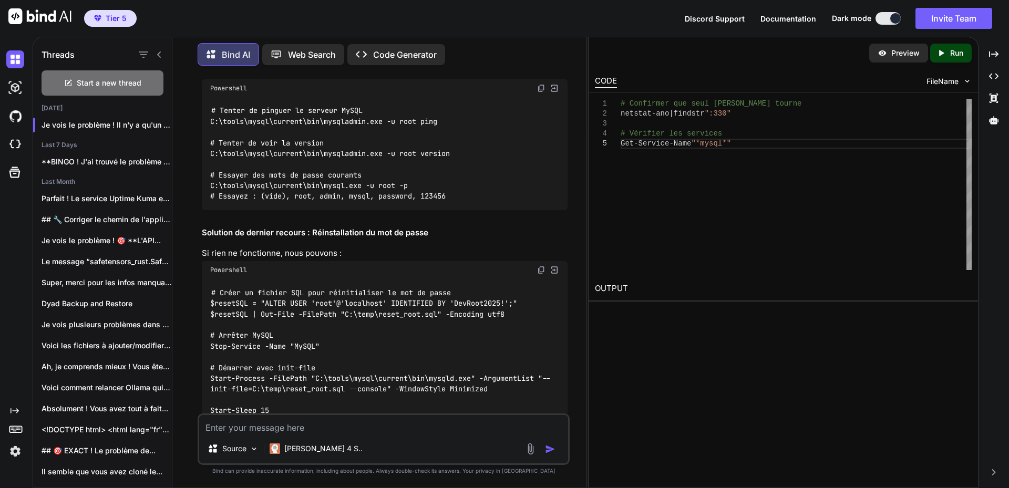
scroll to position [21695, 0]
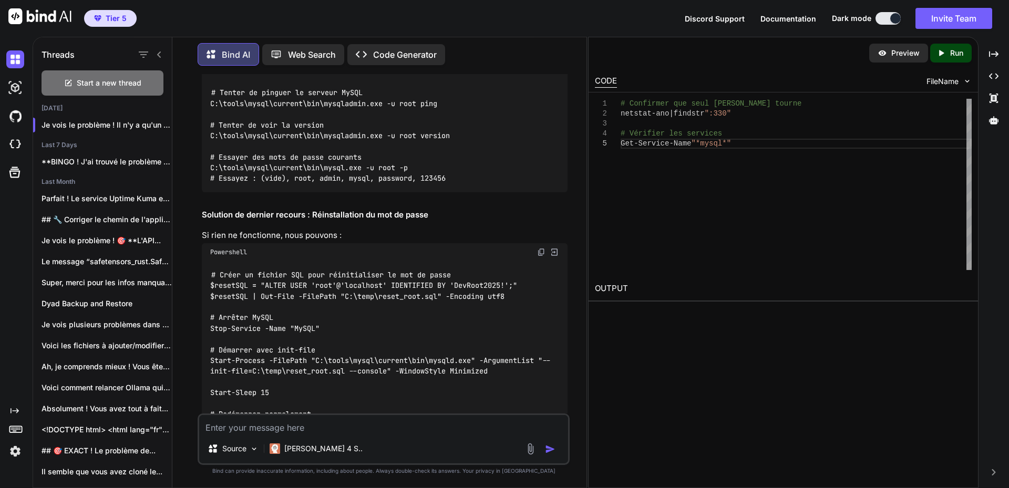
drag, startPoint x: 279, startPoint y: 111, endPoint x: 384, endPoint y: 114, distance: 105.2
copy code "TestPass123!"
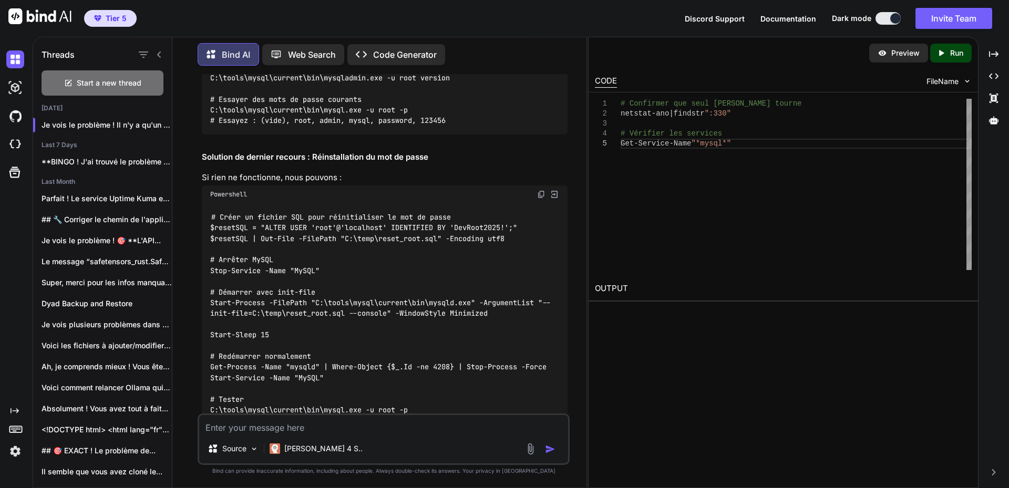
scroll to position [21800, 0]
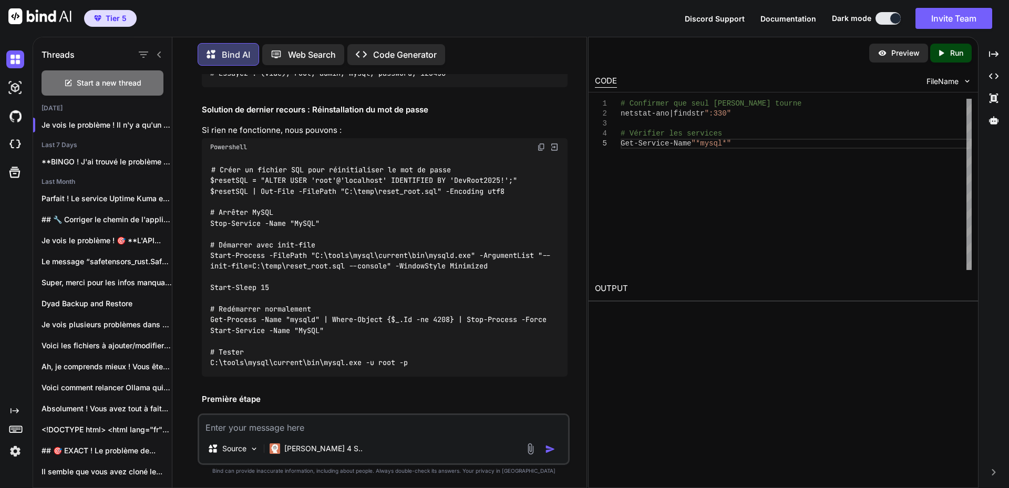
click at [294, 431] on textarea at bounding box center [383, 424] width 369 height 19
paste textarea "**********"
type textarea "**********"
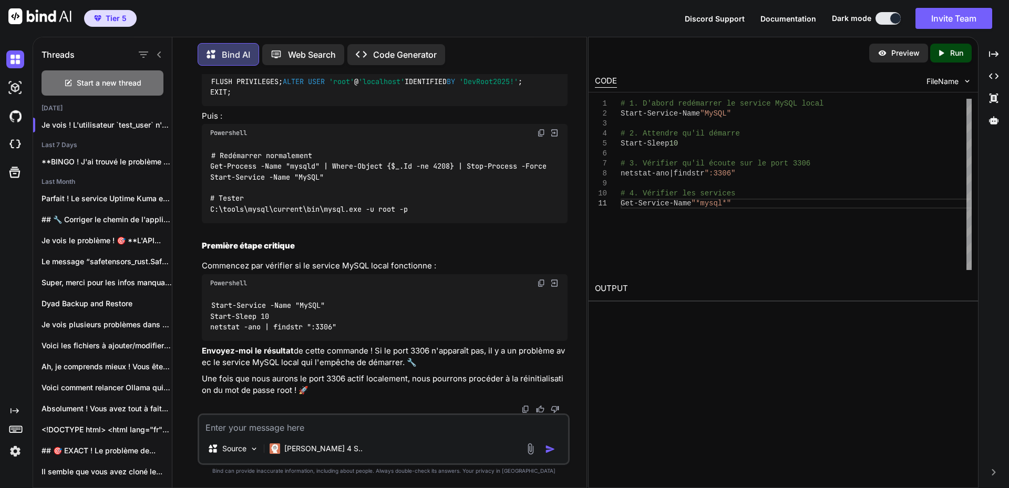
scroll to position [24052, 0]
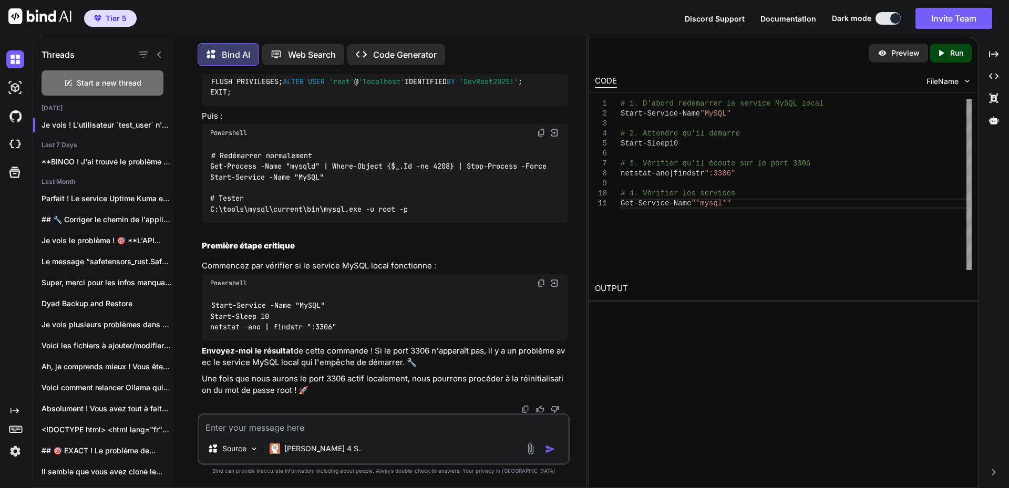
drag, startPoint x: 284, startPoint y: 317, endPoint x: 361, endPoint y: 316, distance: 76.8
copy code "DevRoot2025!"
drag, startPoint x: 297, startPoint y: 425, endPoint x: 317, endPoint y: 417, distance: 21.3
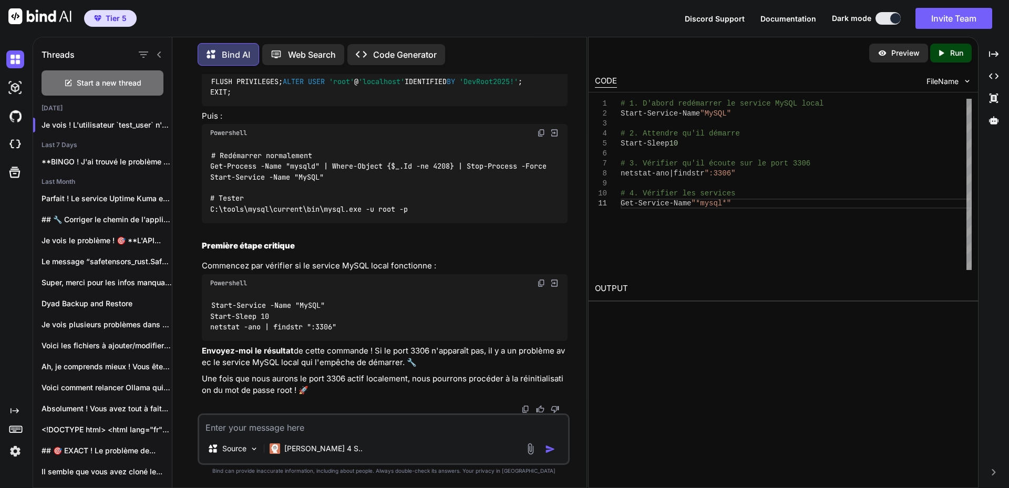
click at [297, 425] on textarea at bounding box center [383, 424] width 369 height 19
paste textarea "# 6. L'ipsum dolorsitam co adipisc ElITS doeiu TE I:\UTLABOR\etdolo78> Magna-Al…"
type textarea "# 6. L'ipsum dolorsitam co adipisc ElITS doeiu TE I:\UTLABOR\etdolo78> Magna-Al…"
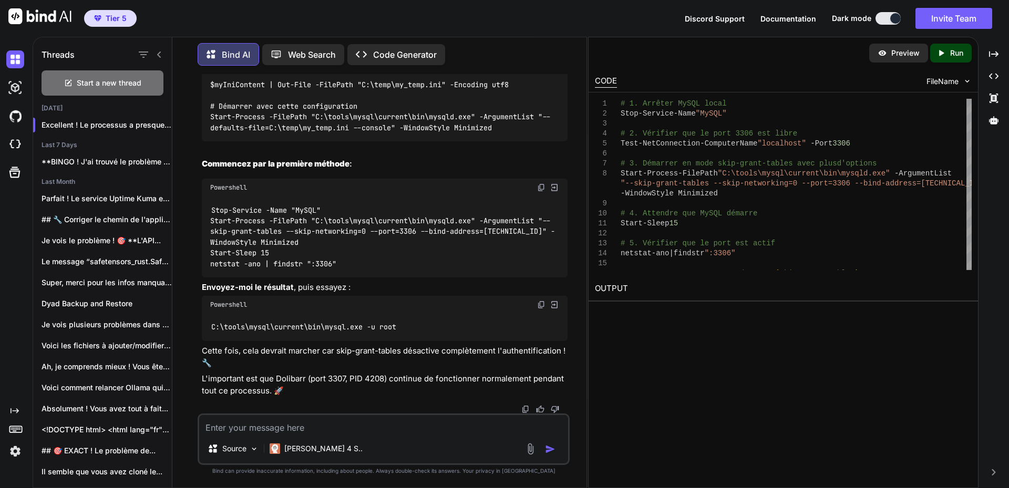
scroll to position [25793, 0]
drag, startPoint x: 286, startPoint y: 429, endPoint x: 324, endPoint y: 375, distance: 65.6
click at [286, 429] on textarea at bounding box center [383, 424] width 369 height 19
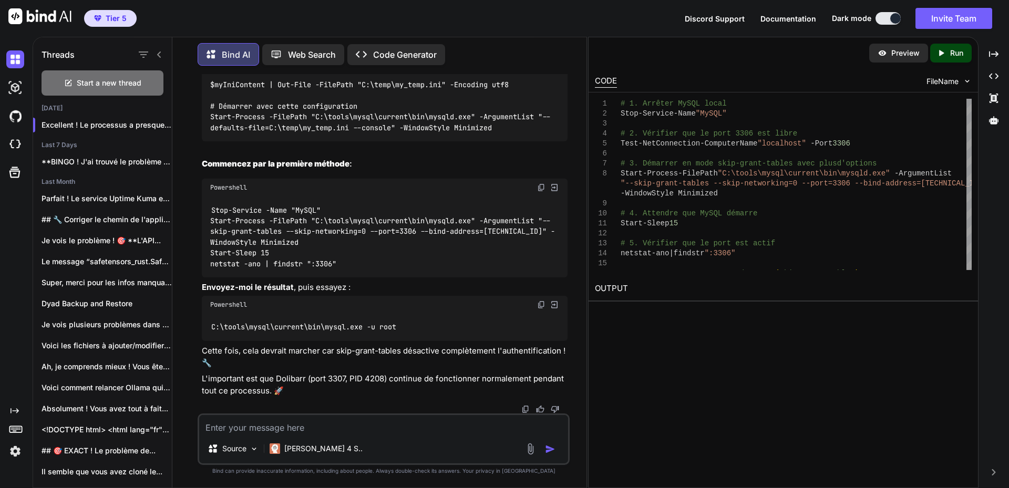
scroll to position [26423, 0]
click at [393, 142] on div "# Méthode avec fichier my.ini temporaire $myIniContent = @" [mysqld] skip-grant…" at bounding box center [385, 53] width 366 height 178
click at [540, 192] on img at bounding box center [541, 187] width 8 height 8
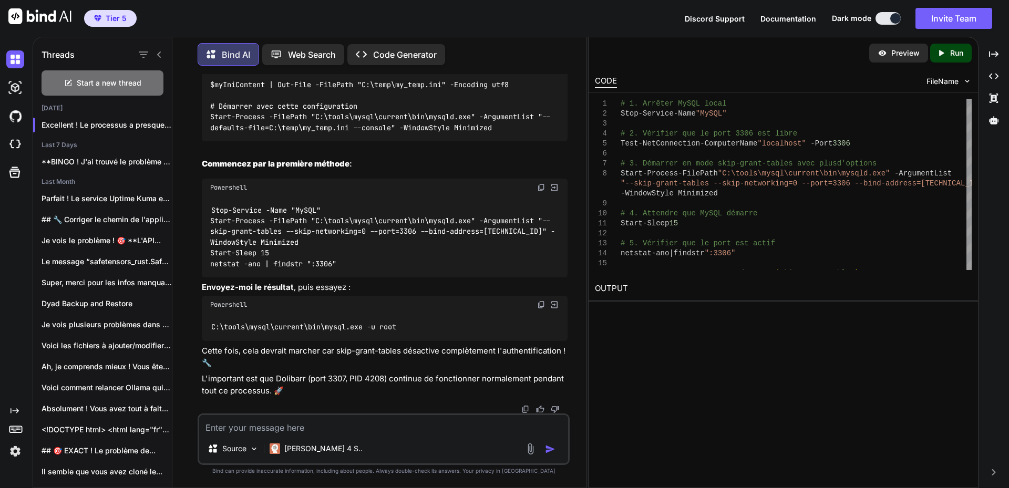
click at [301, 424] on textarea at bounding box center [383, 424] width 369 height 19
paste textarea "# 0. Loremip DoLOR sitam CO A:\ELITSED\doeius35> Temp-Incidid -Utla "EtDOL" MA …"
type textarea "# 0. Loremip DoLOR sitam CO A:\ELITSED\doeius35> Temp-Incidid -Utla "EtDOL" MA …"
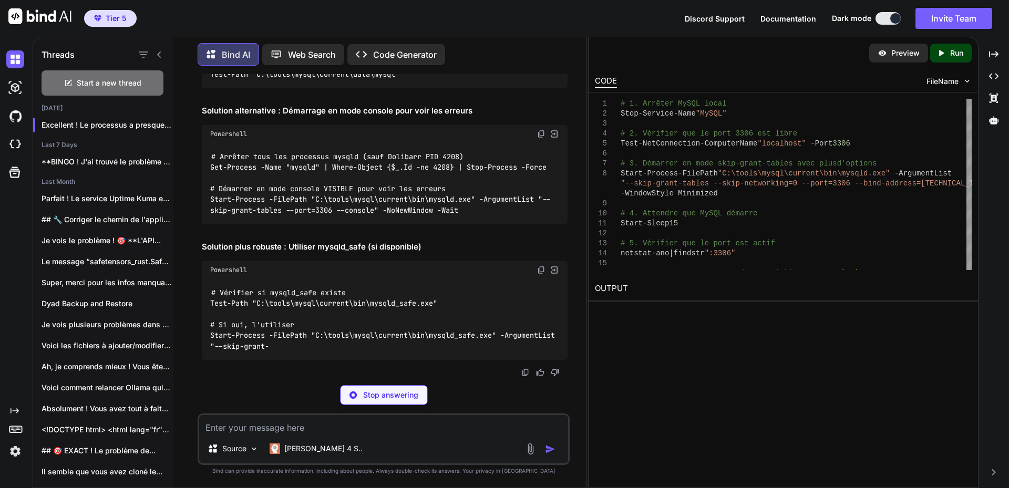
scroll to position [27324, 0]
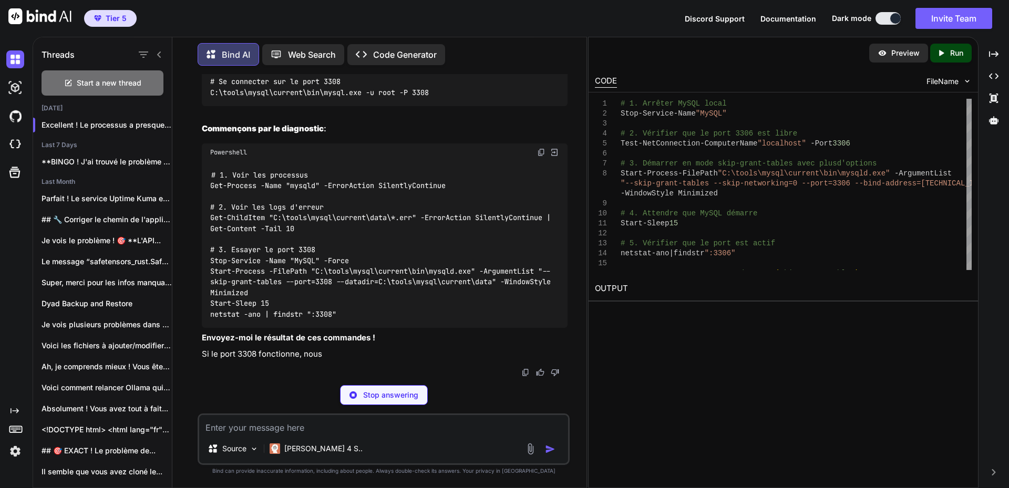
scroll to position [27429, 0]
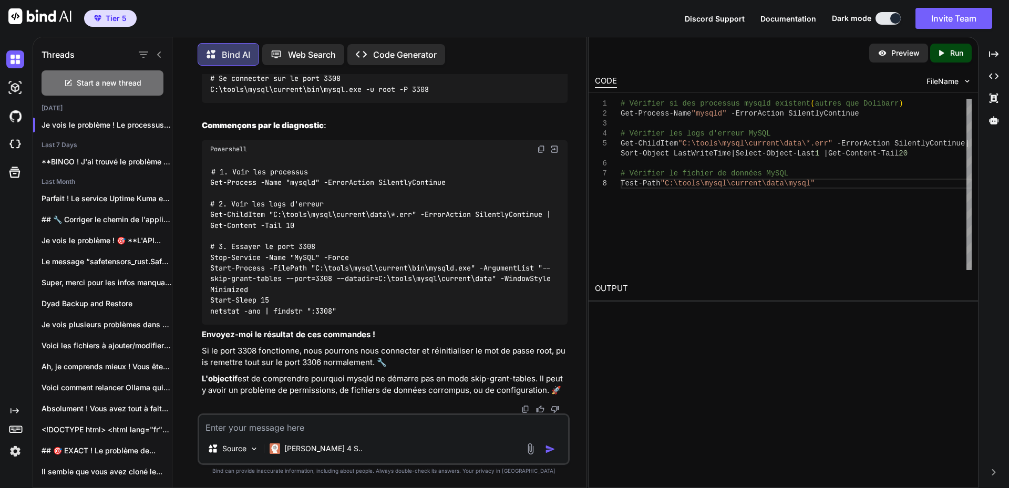
drag, startPoint x: 278, startPoint y: 426, endPoint x: 451, endPoint y: 364, distance: 183.3
click at [278, 426] on textarea at bounding box center [383, 424] width 369 height 19
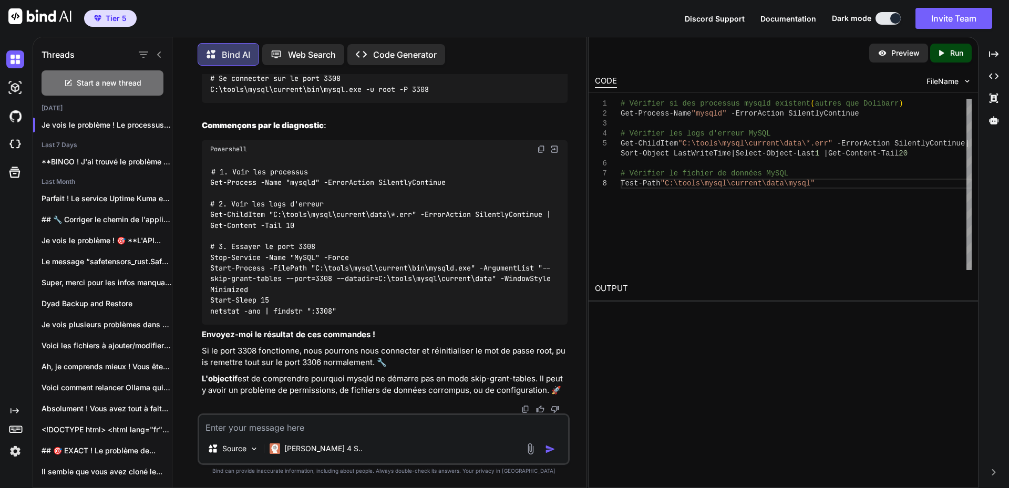
paste textarea "# Loremips do sit ametconse adipis elitsedd (eiusmo tem Incididu) UT L:\ETDOLOR…"
type textarea "# Loremips do sit ametconse adipis elitsedd (eiusmo tem Incididu) UT L:\ETDOLOR…"
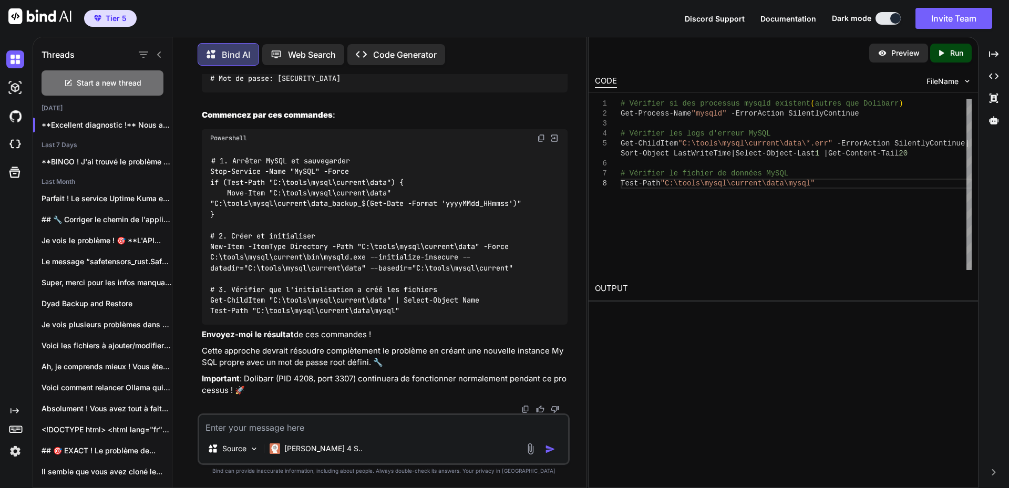
scroll to position [29307, 0]
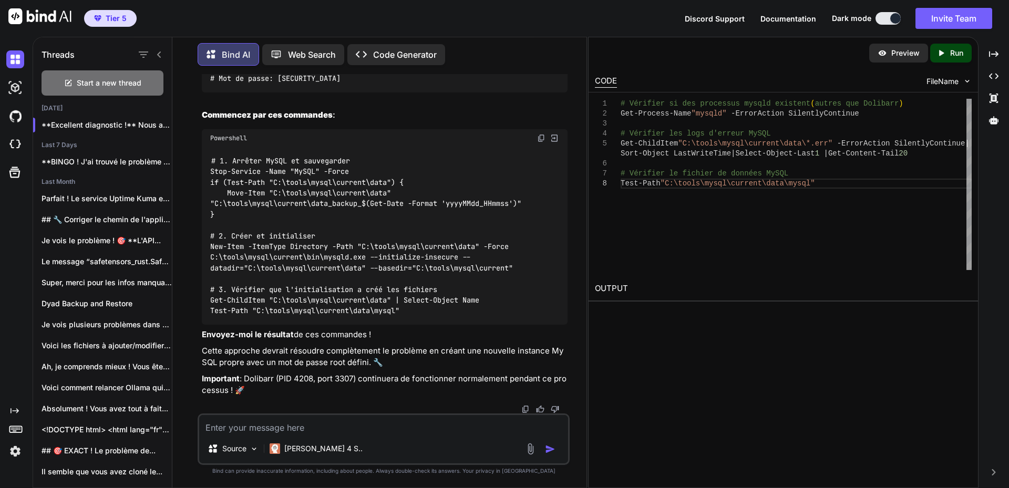
click at [300, 429] on textarea at bounding box center [383, 424] width 369 height 19
paste textarea "# Loremip do sitamet CoNSE AD E:\SEDDOEI\tempor45> Inci-Utlabor -Etdo "MaGNA" -…"
type textarea "# Loremip do sitamet CoNSE AD E:\SEDDOEI\tempor45> Inci-Utlabor -Etdo "MaGNA" -…"
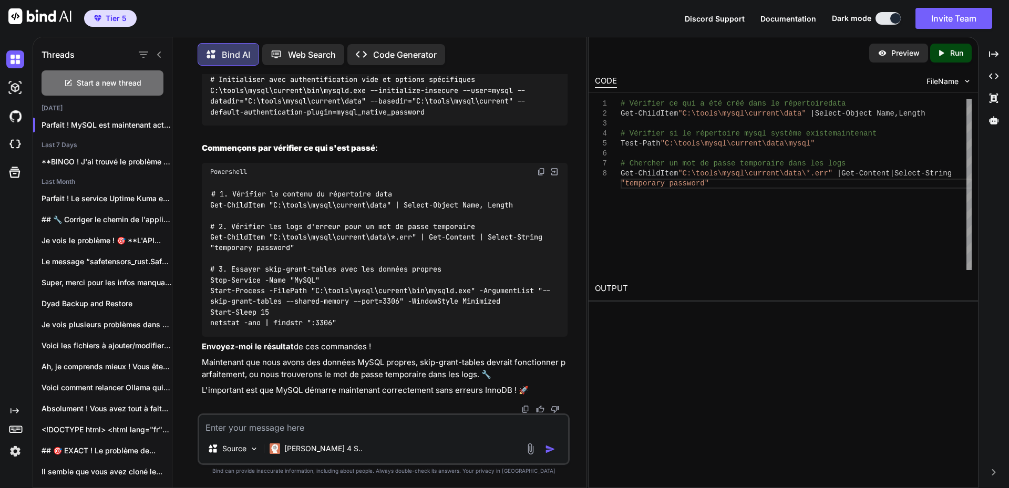
scroll to position [30733, 0]
click at [293, 432] on textarea at bounding box center [383, 424] width 369 height 19
paste textarea "# Loremips do sit a con adip elit se doeiusmodt inci UT L:\ETDOLOR\magnaa63> En…"
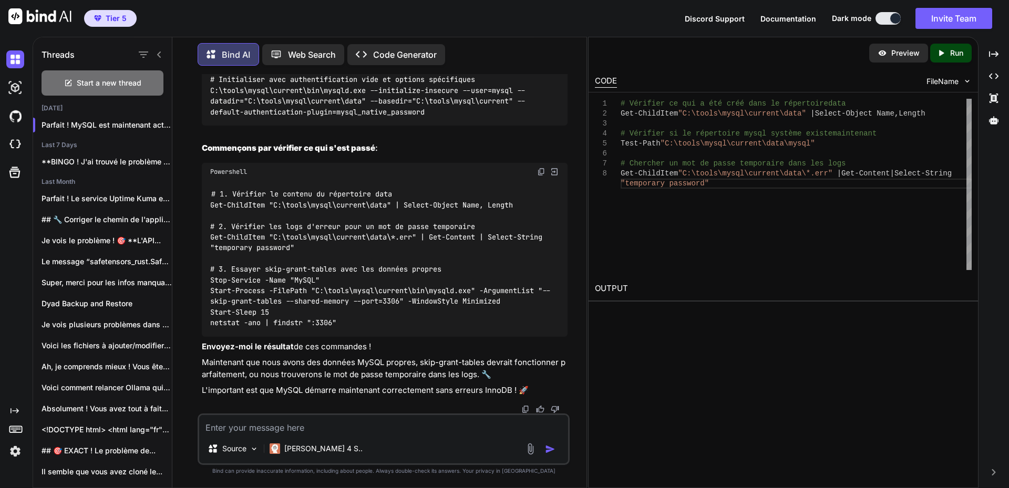
type textarea "# Loremips do sit a con adip elit se doeiusmodt inci UT L:\ETDOLOR\magnaa63> En…"
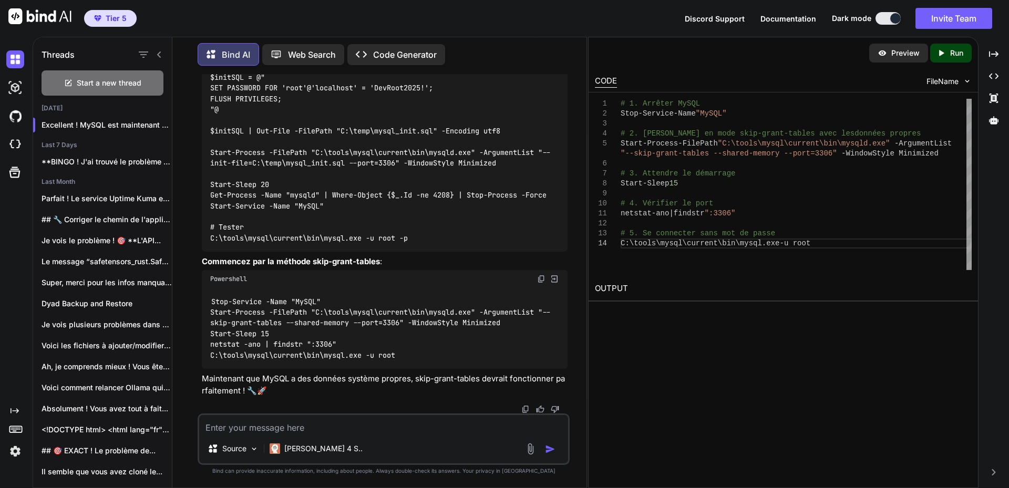
scroll to position [32096, 0]
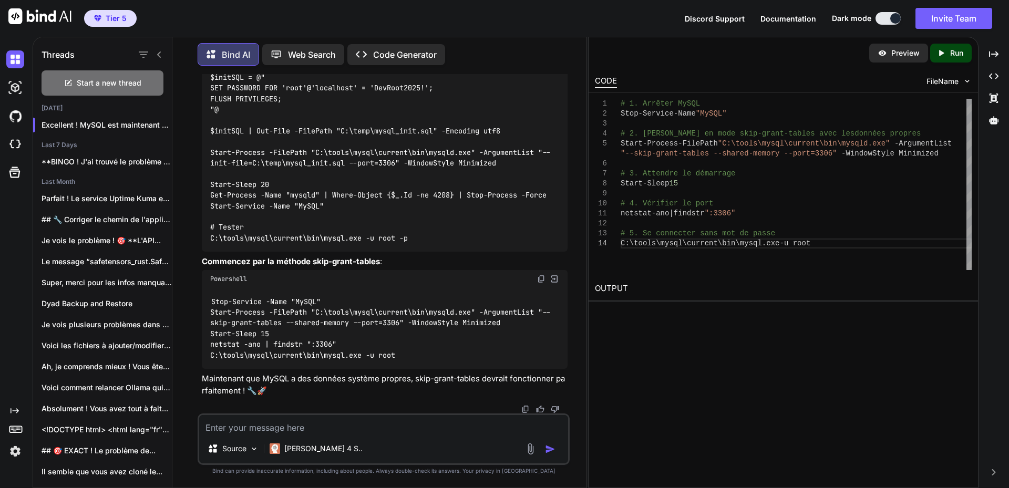
scroll to position [32412, 0]
drag, startPoint x: 279, startPoint y: 282, endPoint x: 338, endPoint y: 282, distance: 58.9
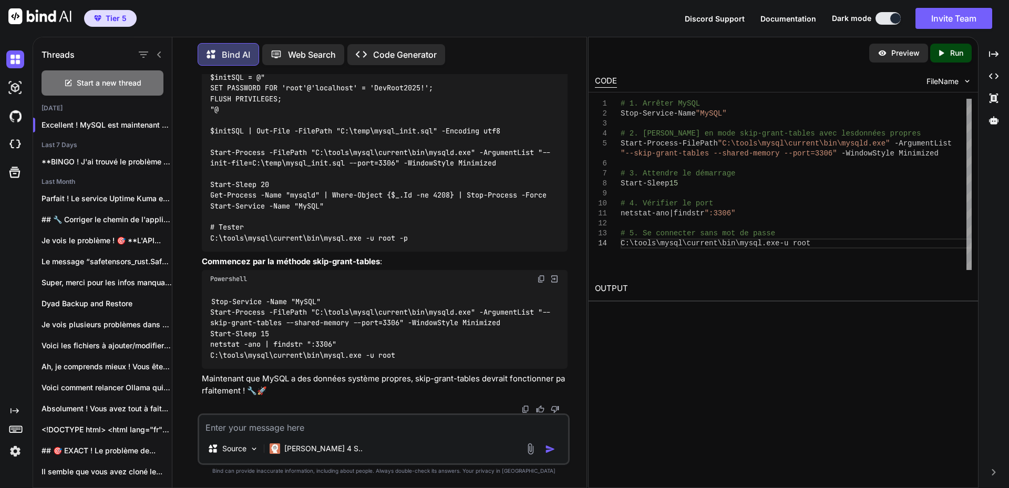
click at [340, 425] on textarea at bounding box center [383, 424] width 369 height 19
paste textarea "# Loremips do sit a con adip elit se doeiusmodt inci UT L:\ETDOLOR\magnaa63> En…"
type textarea "# Loremips do sit a con adip elit se doeiusmodt inci UT L:\ETDOLOR\magnaa63> En…"
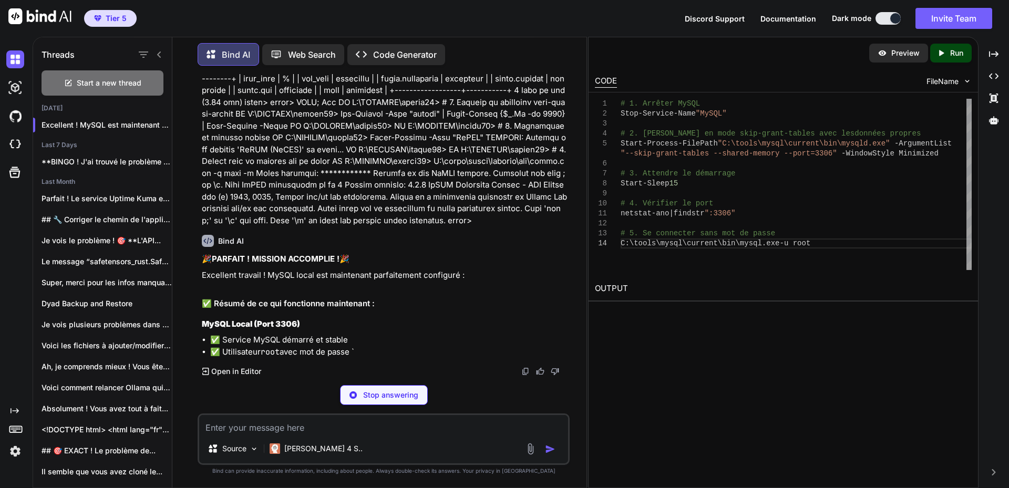
scroll to position [32598, 0]
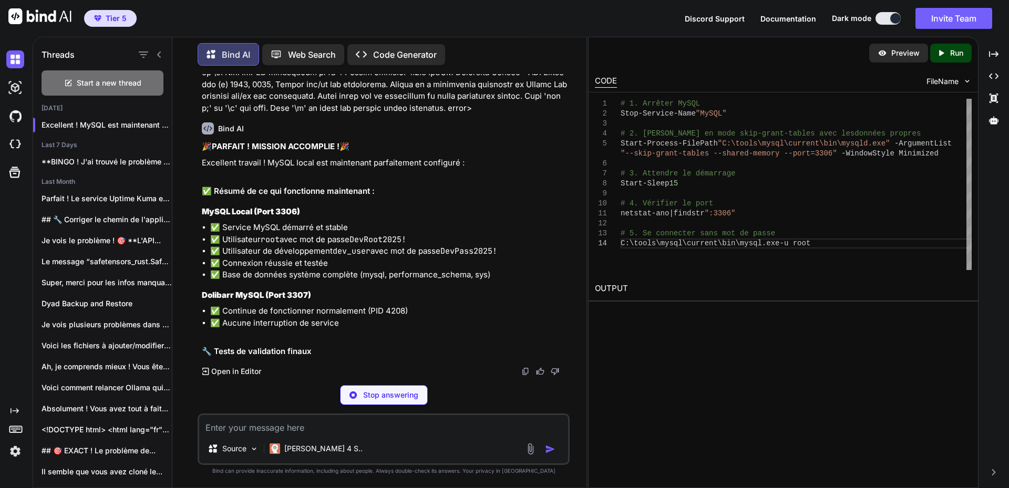
drag, startPoint x: 281, startPoint y: 255, endPoint x: 362, endPoint y: 256, distance: 81.5
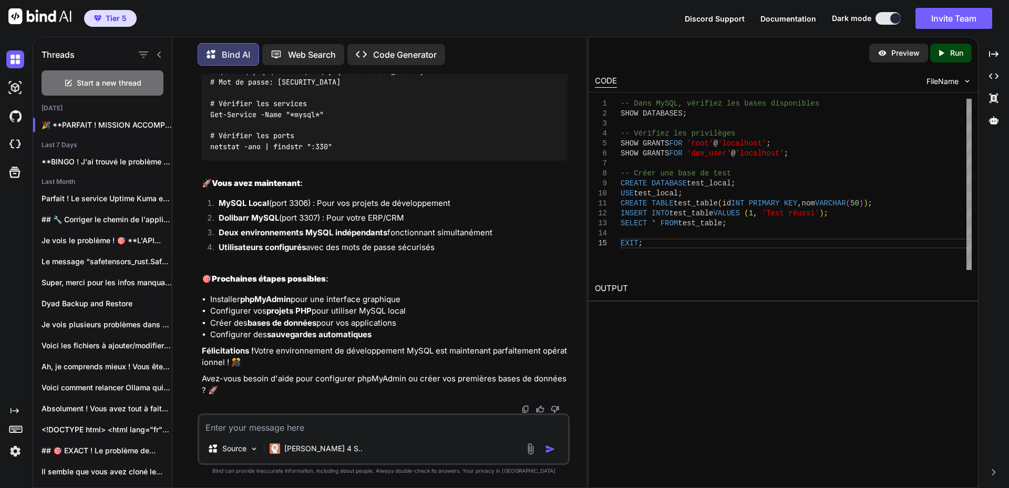
scroll to position [34017, 0]
drag, startPoint x: 356, startPoint y: 251, endPoint x: 418, endPoint y: 252, distance: 61.5
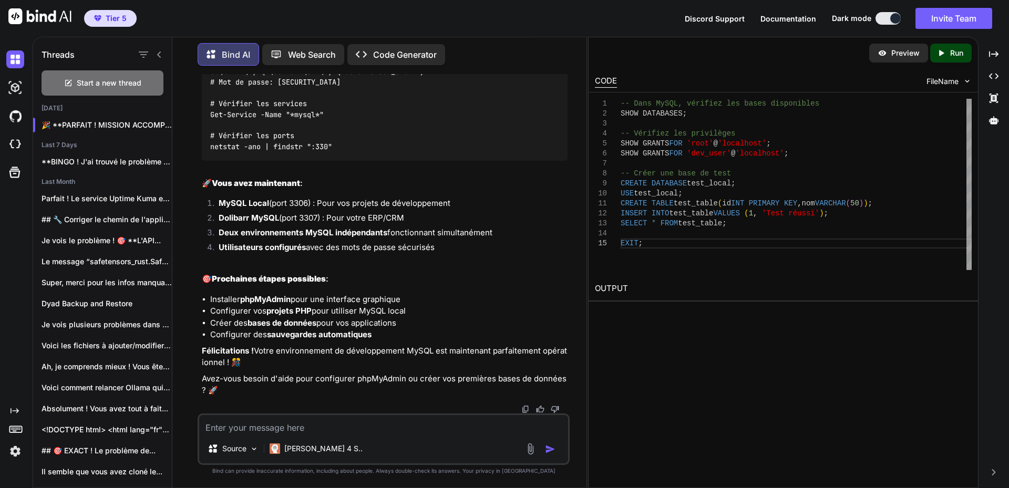
click at [543, 11] on img at bounding box center [541, 6] width 8 height 8
drag, startPoint x: 281, startPoint y: 317, endPoint x: 343, endPoint y: 314, distance: 62.6
click at [343, 161] on div "# Tester avec les deux utilisateurs C:\tools\mysql\current\bin\mysql.exe -u roo…" at bounding box center [385, 88] width 366 height 146
click at [266, 152] on code "# Tester avec les deux utilisateurs C:\tools\mysql\current\bin\mysql.exe -u roo…" at bounding box center [317, 87] width 215 height 129
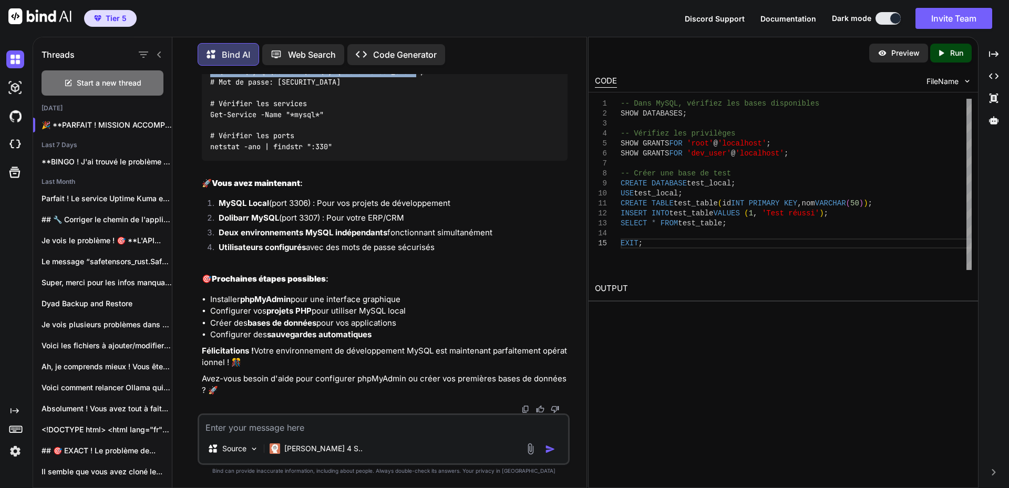
click at [266, 152] on code "# Tester avec les deux utilisateurs C:\tools\mysql\current\bin\mysql.exe -u roo…" at bounding box center [317, 87] width 215 height 129
drag, startPoint x: 280, startPoint y: 351, endPoint x: 344, endPoint y: 349, distance: 64.7
click at [344, 161] on div "# Tester avec les deux utilisateurs C:\tools\mysql\current\bin\mysql.exe -u roo…" at bounding box center [385, 88] width 366 height 146
click at [361, 161] on div "# Tester avec les deux utilisateurs C:\tools\mysql\current\bin\mysql.exe -u roo…" at bounding box center [385, 88] width 366 height 146
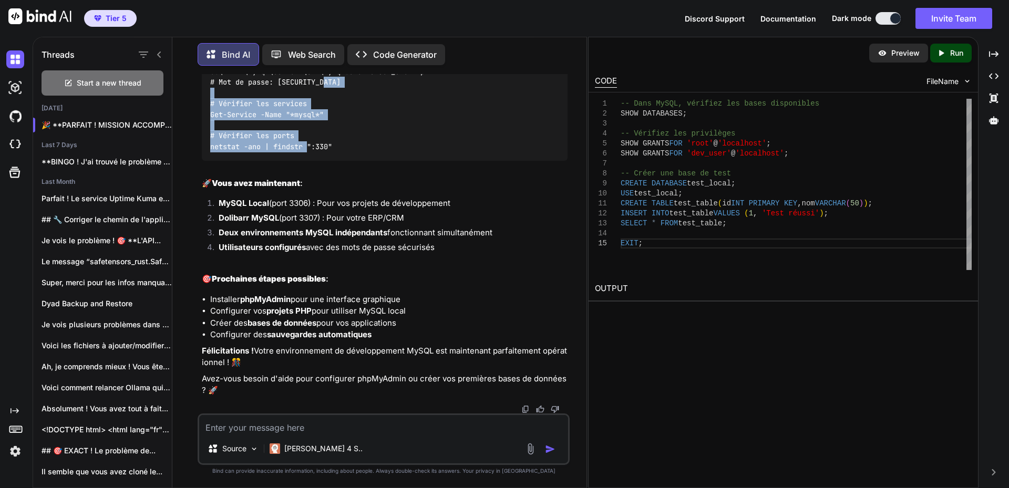
drag, startPoint x: 210, startPoint y: 264, endPoint x: 350, endPoint y: 310, distance: 147.0
click at [350, 161] on div "# Tester avec les deux utilisateurs C:\tools\mysql\current\bin\mysql.exe -u roo…" at bounding box center [385, 88] width 366 height 146
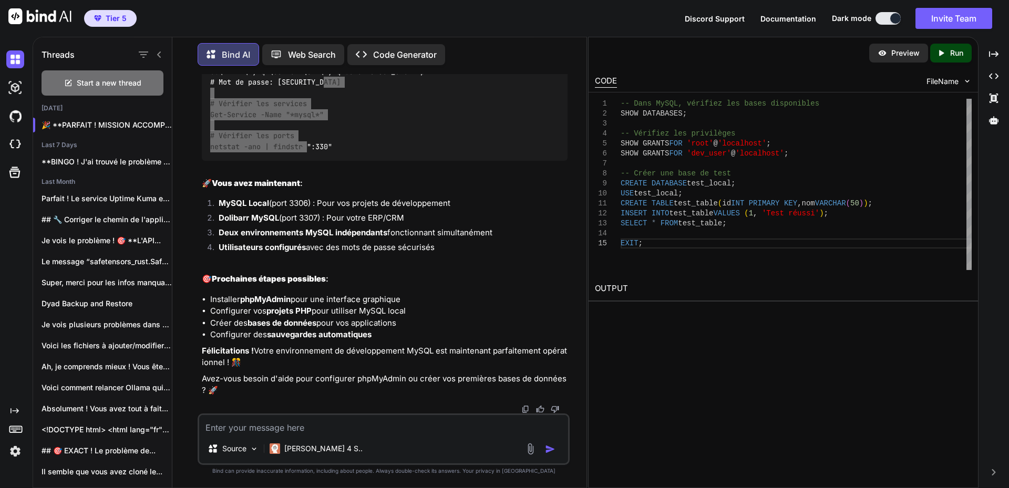
scroll to position [34070, 0]
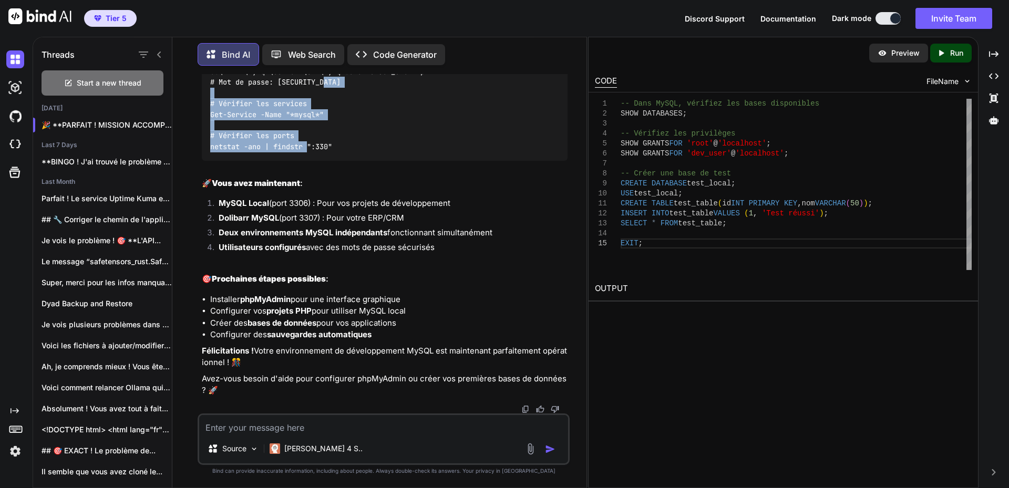
click at [312, 426] on textarea at bounding box center [383, 424] width 369 height 19
paste textarea "lorem> IPSU DOLORSITA; +--------------------+ | Consecte | +-------------------…"
type textarea "lorem> IPSU DOLORSITA; +--------------------+ | Consecte | +-------------------…"
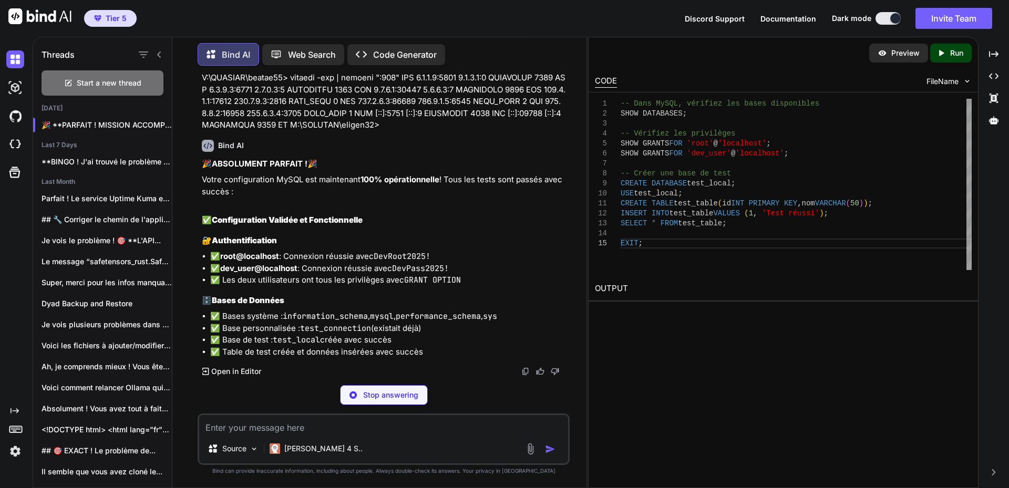
scroll to position [36217, 0]
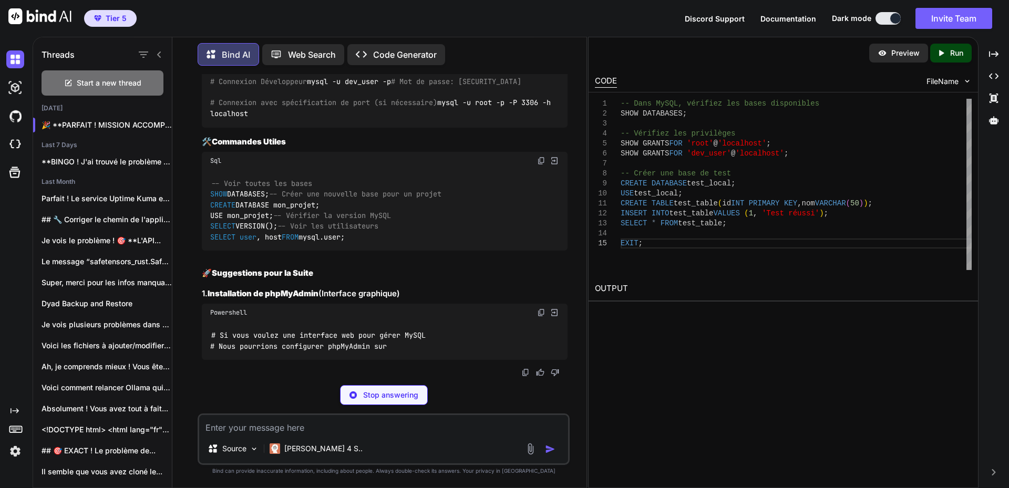
drag, startPoint x: 466, startPoint y: 277, endPoint x: 209, endPoint y: 256, distance: 257.4
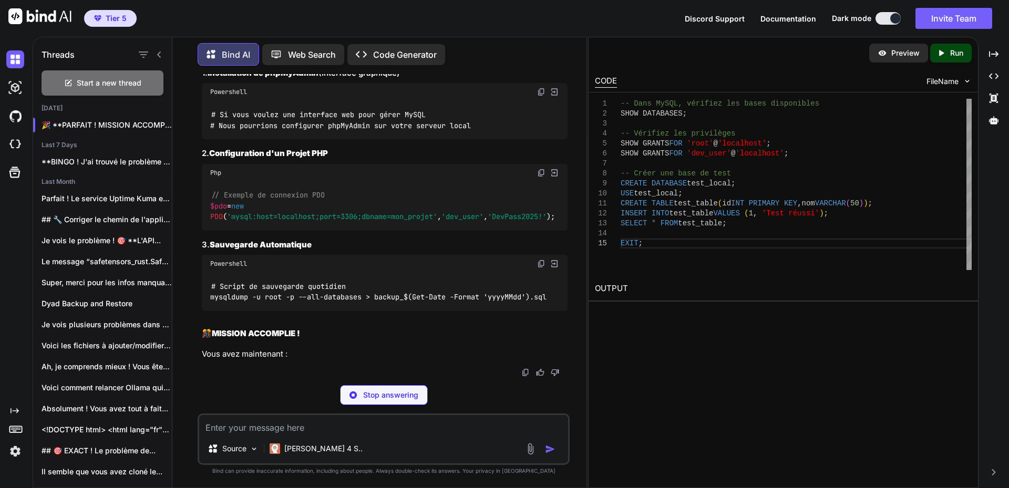
scroll to position [36270, 0]
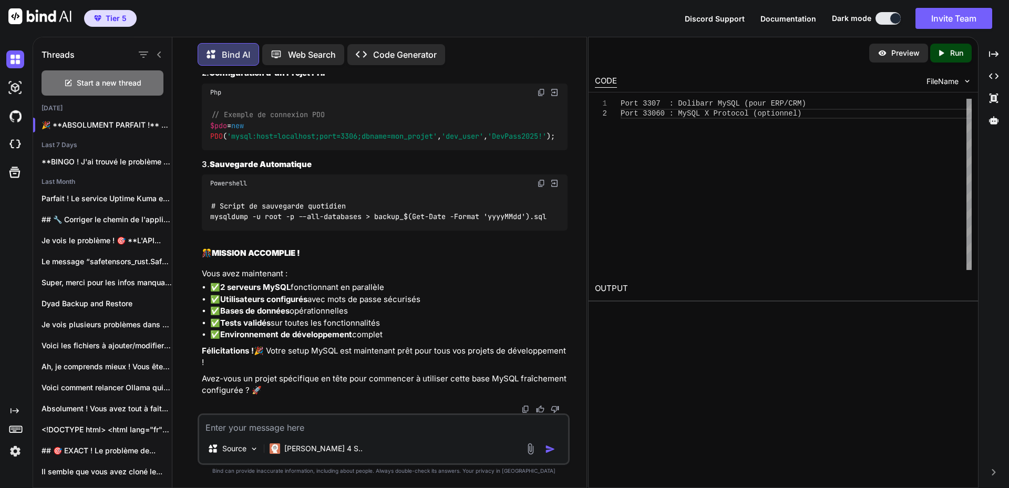
drag, startPoint x: 214, startPoint y: 166, endPoint x: 413, endPoint y: 348, distance: 269.8
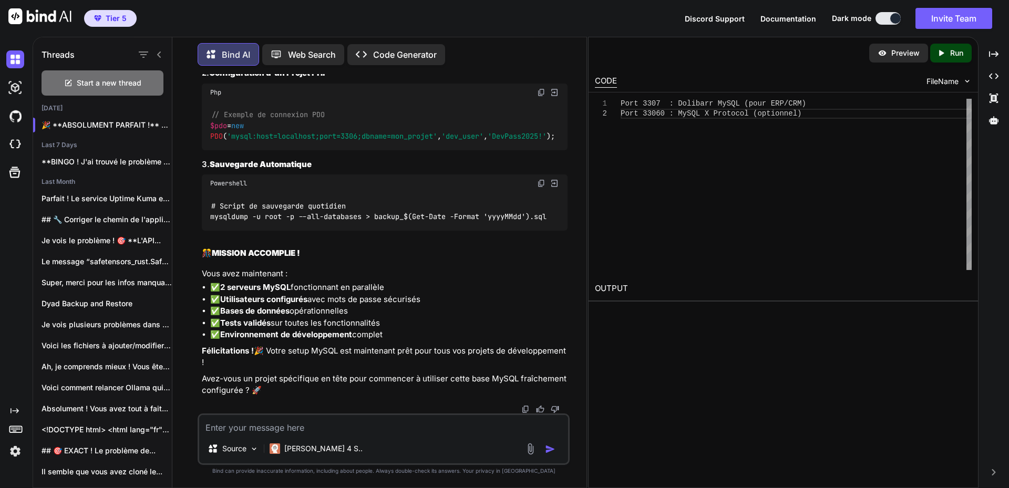
click at [281, 425] on textarea at bounding box center [383, 424] width 369 height 19
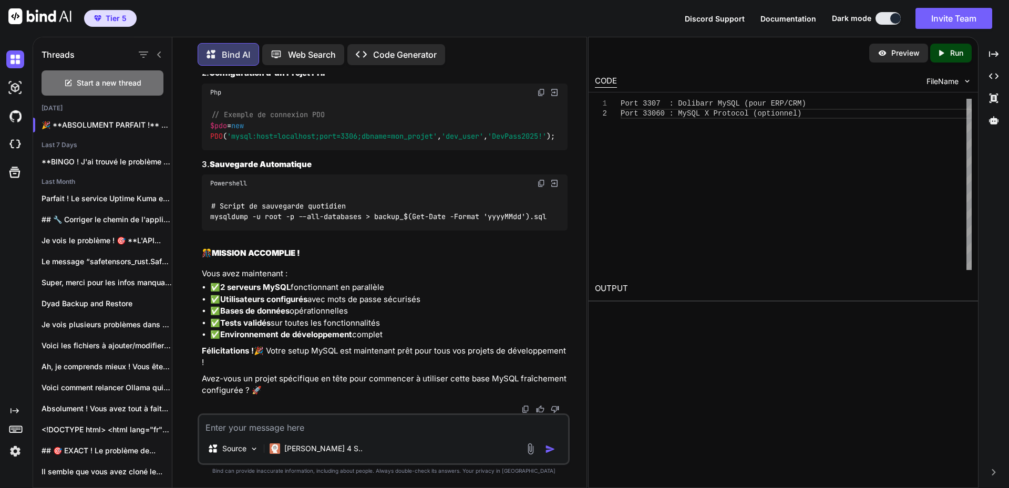
paste textarea "[DOMAIN_NAME]"
paste textarea "Public Key Retrieval is not allowed"
type textarea "[DOMAIN_NAME] n'est plus accessible ? Public Key Retrieval is not allowed"
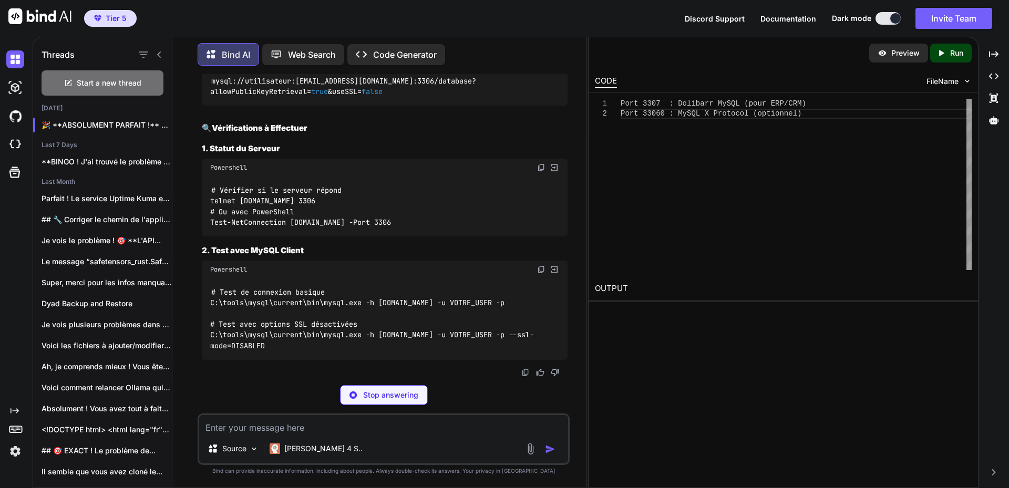
scroll to position [37513, 0]
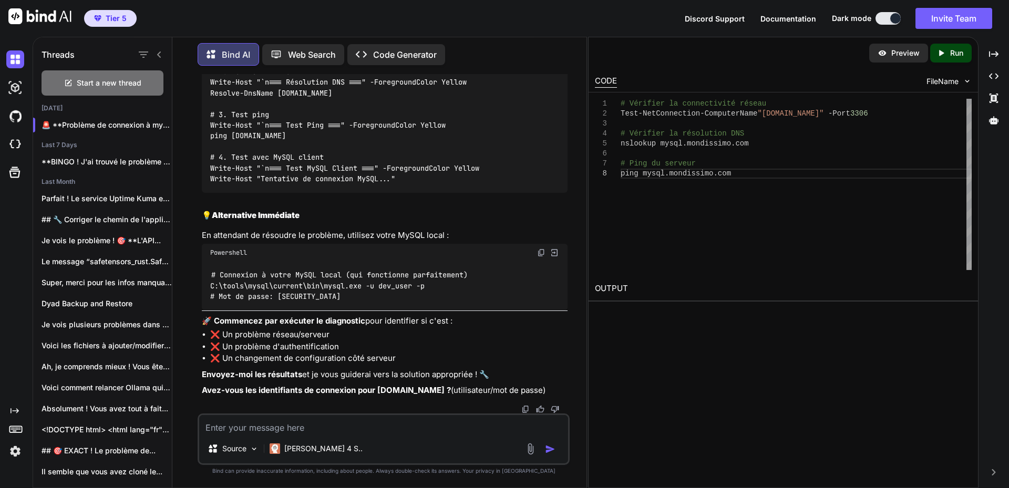
scroll to position [37723, 0]
click at [299, 430] on textarea at bounding box center [383, 424] width 369 height 19
paste textarea "# Loremips do sitametconse adipis EL S:\DOEIUSM\tempor71> Inci-UtlAboreetdol -M…"
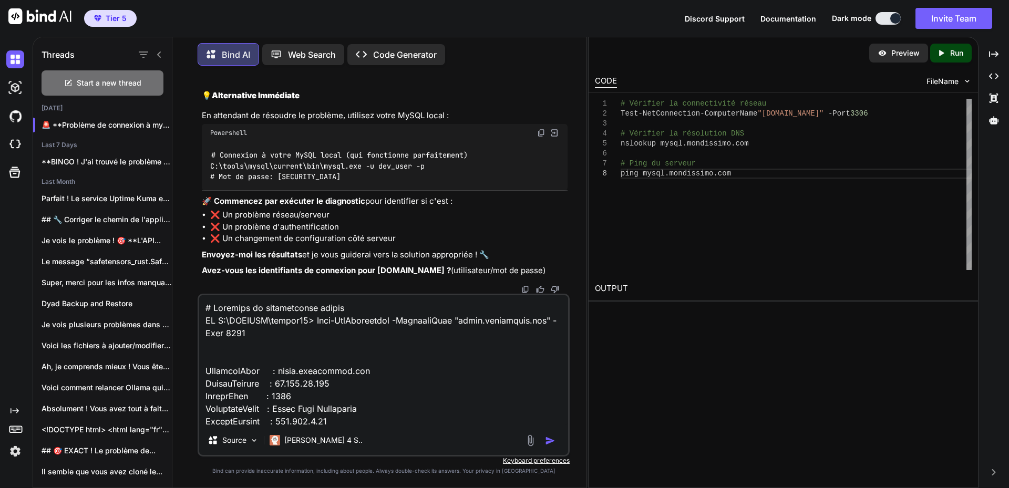
scroll to position [367, 0]
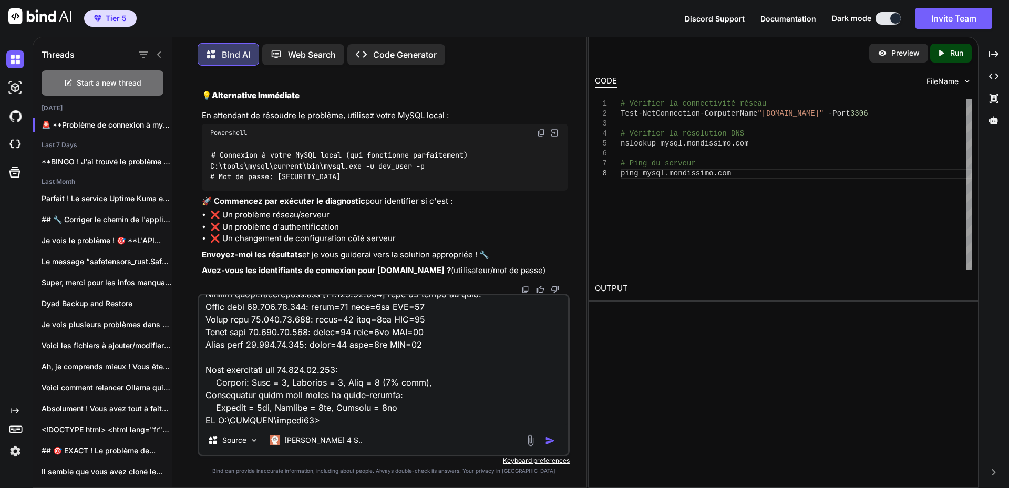
type textarea "# Loremips do sitametconse adipis EL S:\DOEIUSM\tempor71> Inci-UtlAboreetdol -M…"
click at [552, 439] on img "button" at bounding box center [550, 441] width 11 height 11
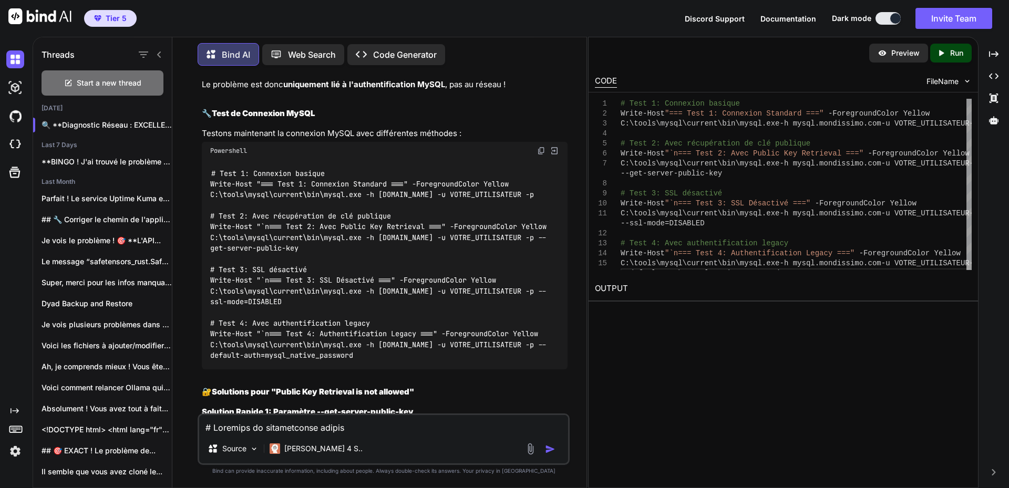
scroll to position [37675, 0]
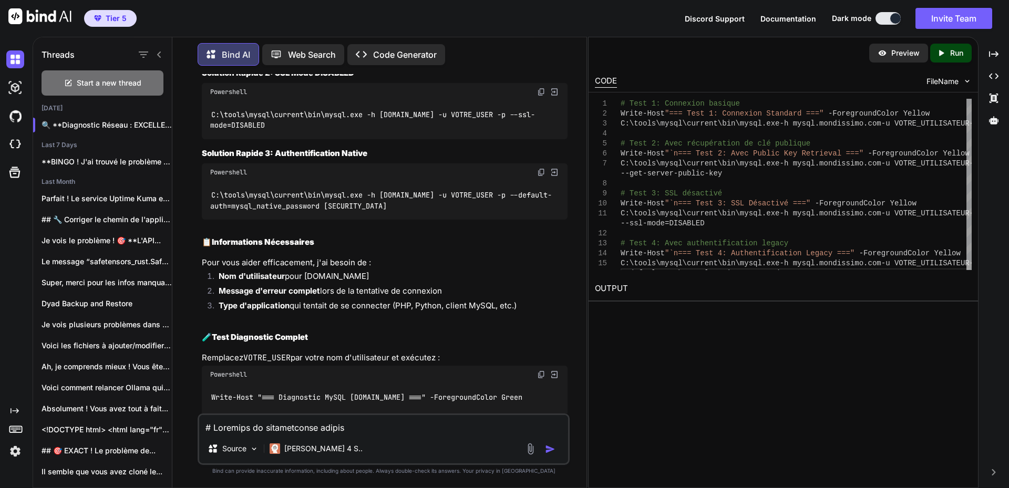
scroll to position [38043, 0]
click at [335, 415] on div "Source [PERSON_NAME] 4 S.." at bounding box center [384, 440] width 372 height 52
click at [332, 419] on textarea at bounding box center [383, 424] width 369 height 19
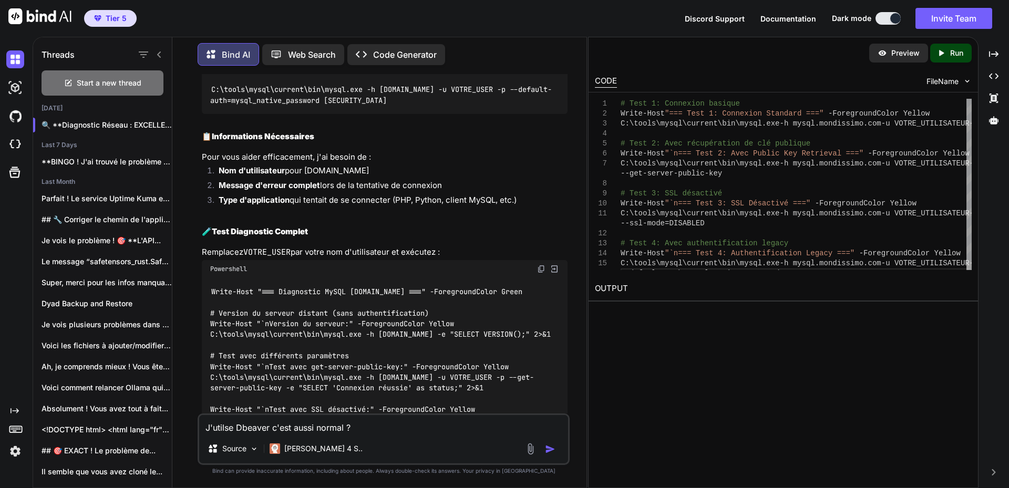
click at [402, 429] on textarea "J'utilse Dbeaver c'est aussi normal ?" at bounding box center [383, 424] width 369 height 19
paste textarea "# Loremips do sitametconse adipis EL S:\DOEIUSM\tempor71> Inci-UtlAboreetdol -M…"
type textarea "L'ipsumd Sitamet c'adi elits doeius ? # Temporin ut laboreetdolo magnaa EN A:\M…"
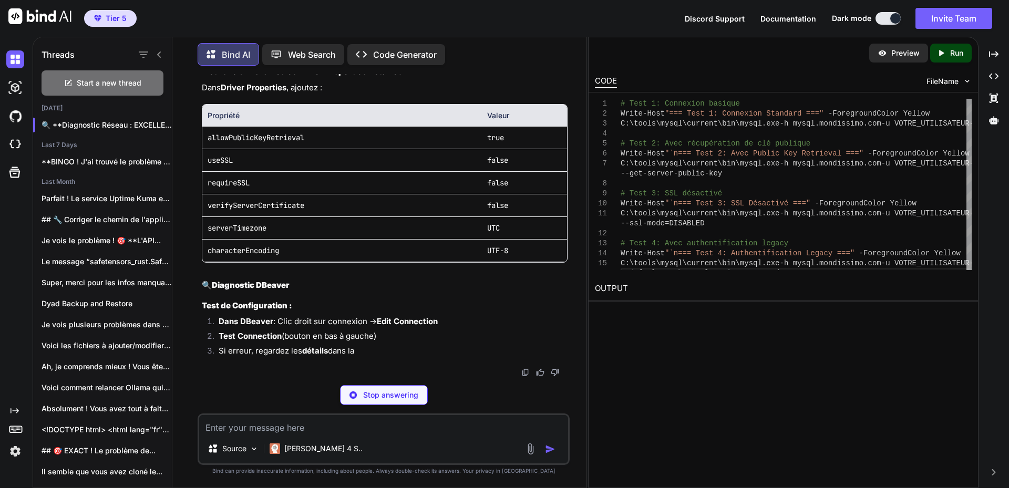
scroll to position [41135, 0]
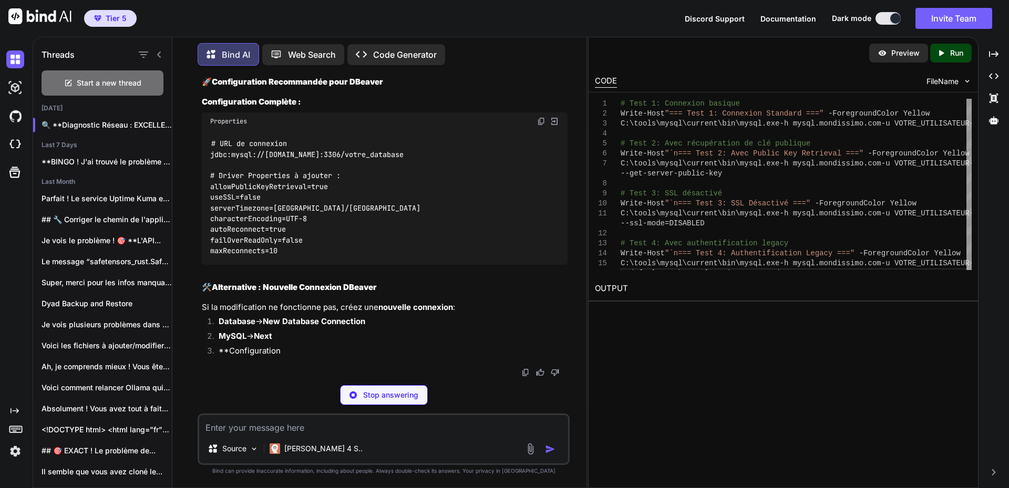
drag, startPoint x: 228, startPoint y: 299, endPoint x: 329, endPoint y: 325, distance: 103.9
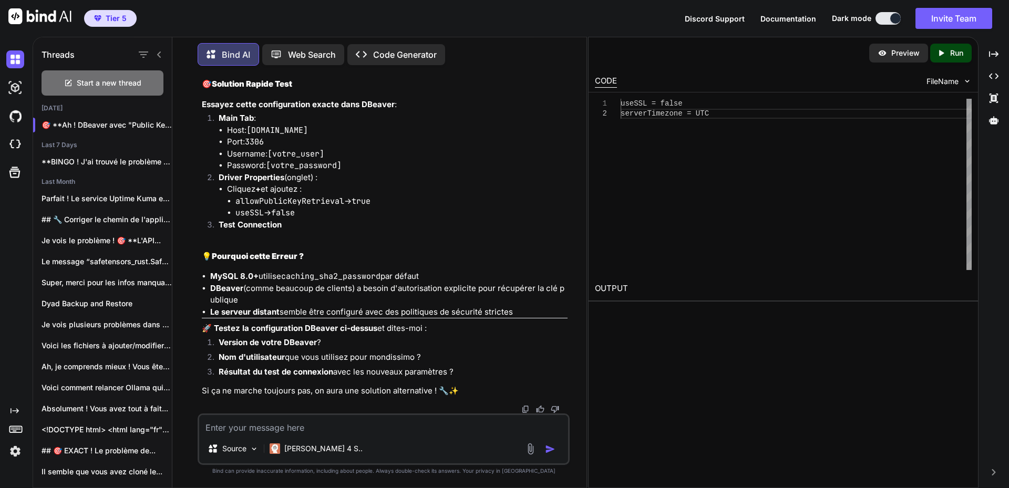
scroll to position [41187, 0]
drag, startPoint x: 333, startPoint y: 124, endPoint x: 426, endPoint y: 123, distance: 93.6
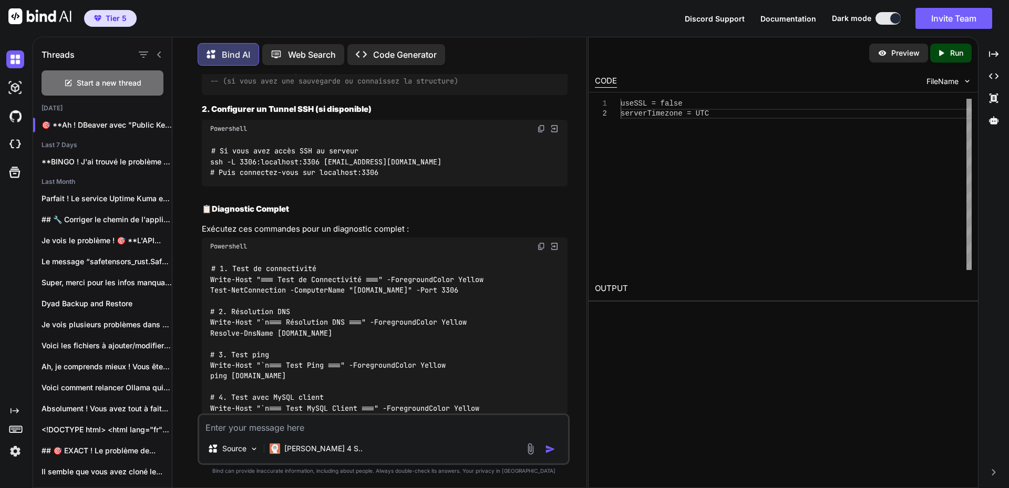
scroll to position [36771, 0]
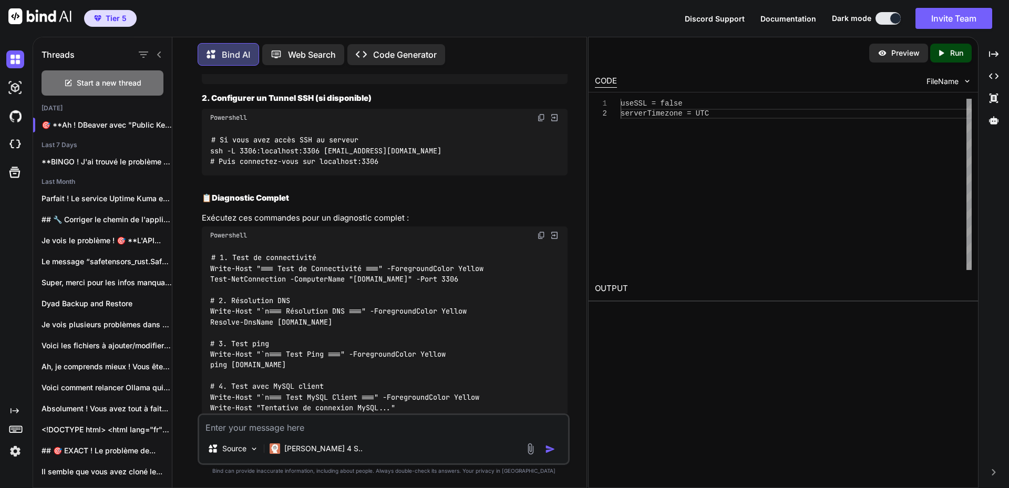
drag, startPoint x: 211, startPoint y: 215, endPoint x: 327, endPoint y: 214, distance: 115.7
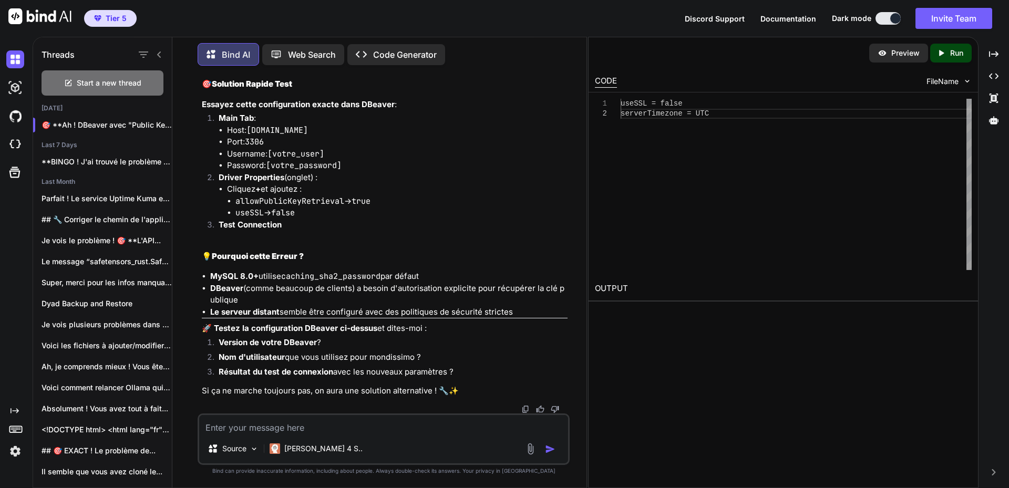
scroll to position [42312, 0]
click at [253, 426] on textarea at bounding box center [383, 424] width 369 height 19
paste textarea "Access denied for user 'dev_user'@'[DOMAIN_NAME]' (using password: YES)"
type textarea "Access denied for user 'dev_user'@'[DOMAIN_NAME]' (using password: YES)"
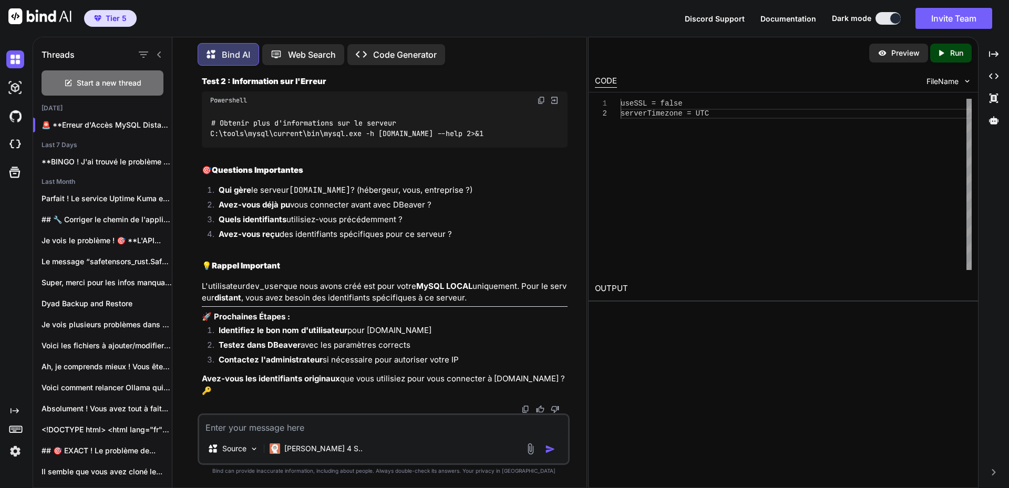
scroll to position [43143, 0]
click at [291, 430] on textarea at bounding box center [383, 424] width 369 height 19
paste textarea "Access denied for user 'root'@'[DOMAIN_NAME]' (using password: YES)"
type textarea "Access denied for user 'root'@'[DOMAIN_NAME]' (using password: YES)"
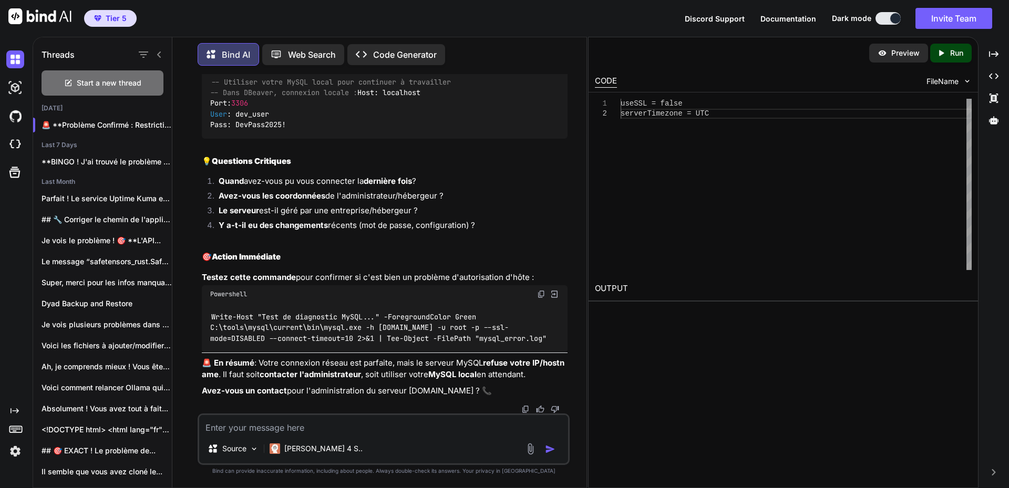
scroll to position [45105, 0]
click at [327, 422] on textarea at bounding box center [383, 424] width 369 height 19
paste textarea "Access denied for user 'root'@'w540.home' (using password: YES)"
drag, startPoint x: 237, startPoint y: 237, endPoint x: 355, endPoint y: 237, distance: 118.3
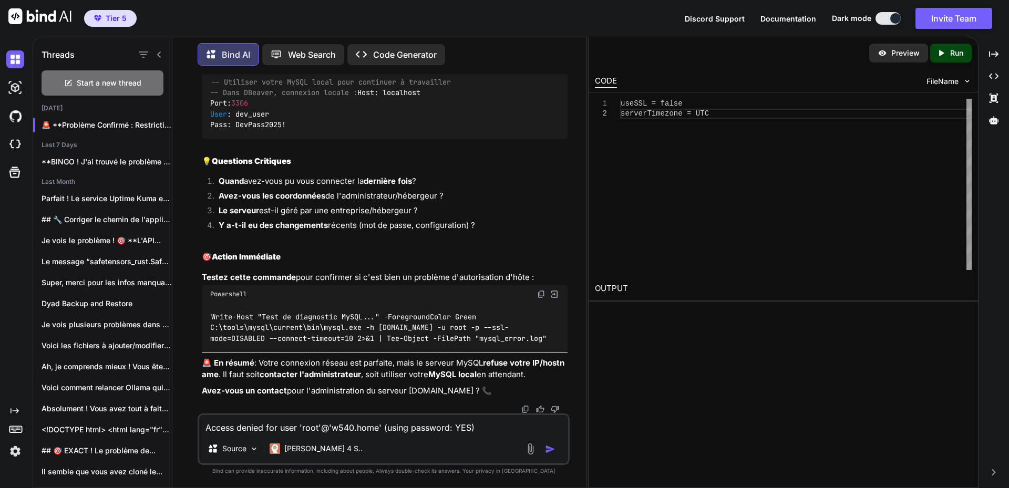
drag, startPoint x: 315, startPoint y: 320, endPoint x: 361, endPoint y: 327, distance: 46.8
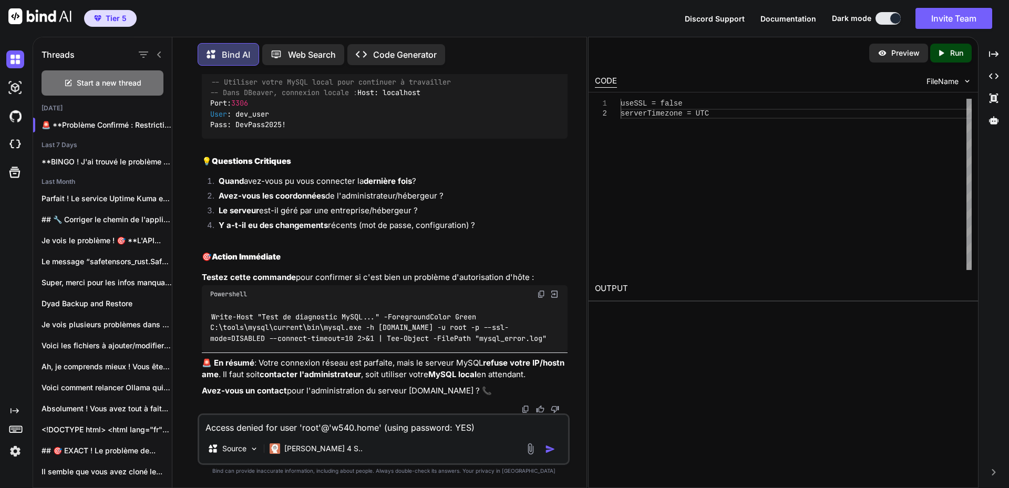
scroll to position [45473, 0]
click at [488, 425] on textarea "Access denied for user 'root'@'w540.home' (using password: YES)" at bounding box center [383, 424] width 369 height 19
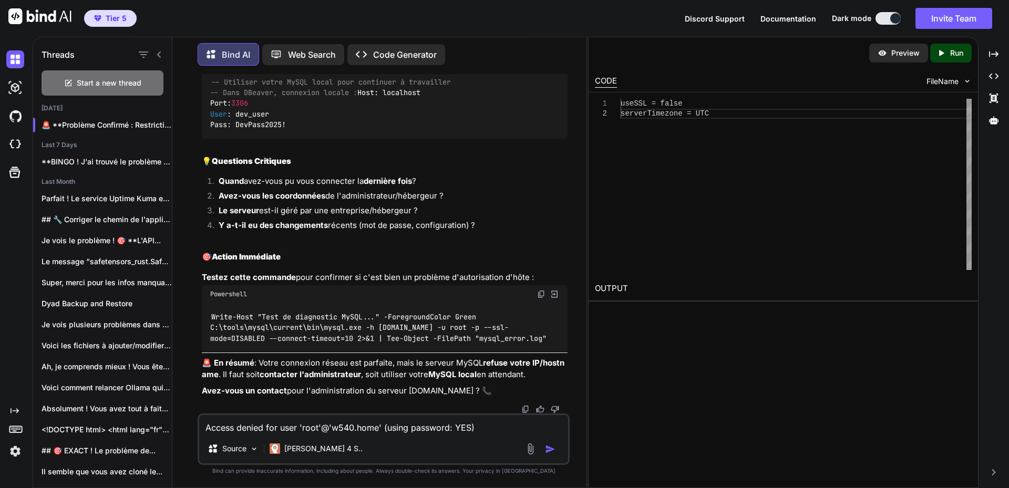
click at [488, 425] on textarea "Access denied for user 'root'@'w540.home' (using password: YES)" at bounding box center [383, 424] width 369 height 19
type textarea "s"
paste textarea "**********"
type textarea "**********"
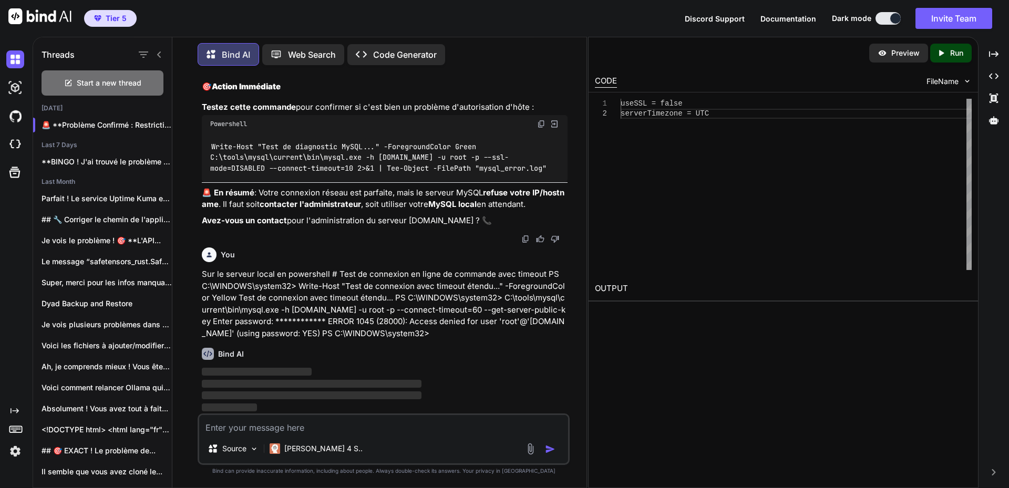
scroll to position [46828, 0]
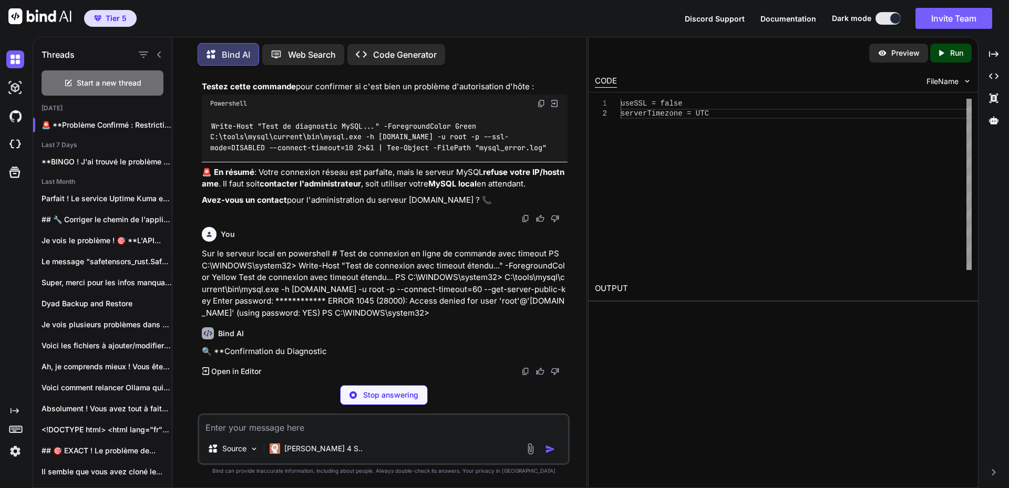
click at [539, 108] on img at bounding box center [541, 103] width 8 height 8
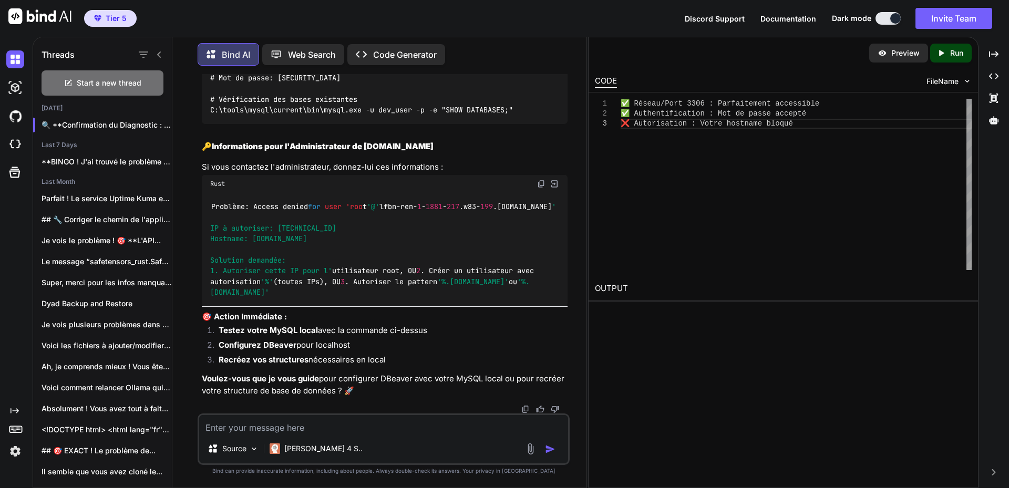
scroll to position [47774, 0]
click at [272, 427] on textarea at bounding box center [383, 424] width 369 height 19
paste textarea "**********"
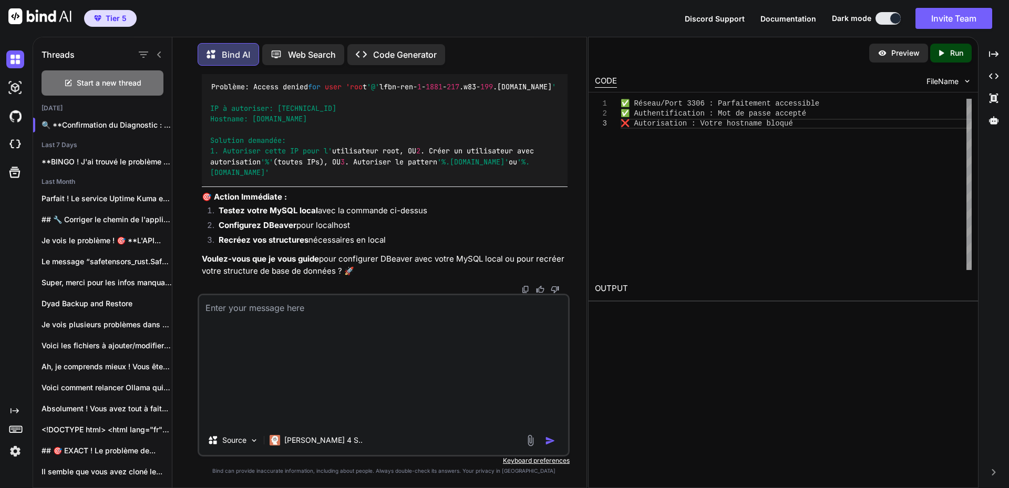
type textarea "**********"
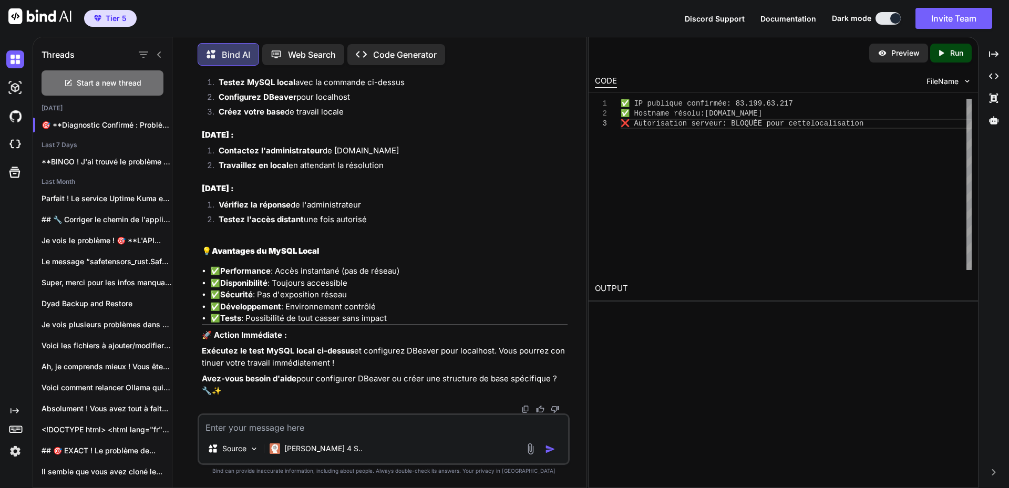
scroll to position [49556, 0]
drag, startPoint x: 281, startPoint y: 251, endPoint x: 360, endPoint y: 253, distance: 79.4
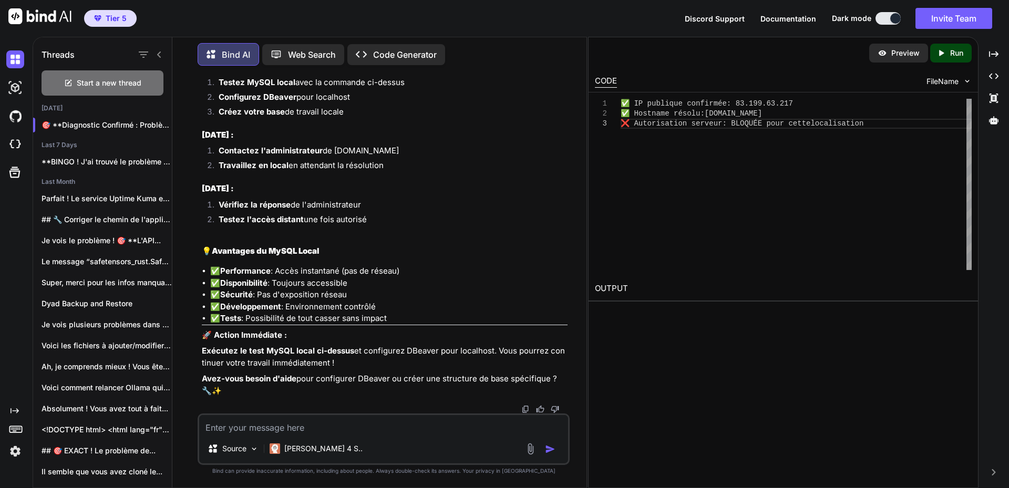
scroll to position [49819, 0]
click at [289, 431] on textarea at bounding box center [383, 424] width 369 height 19
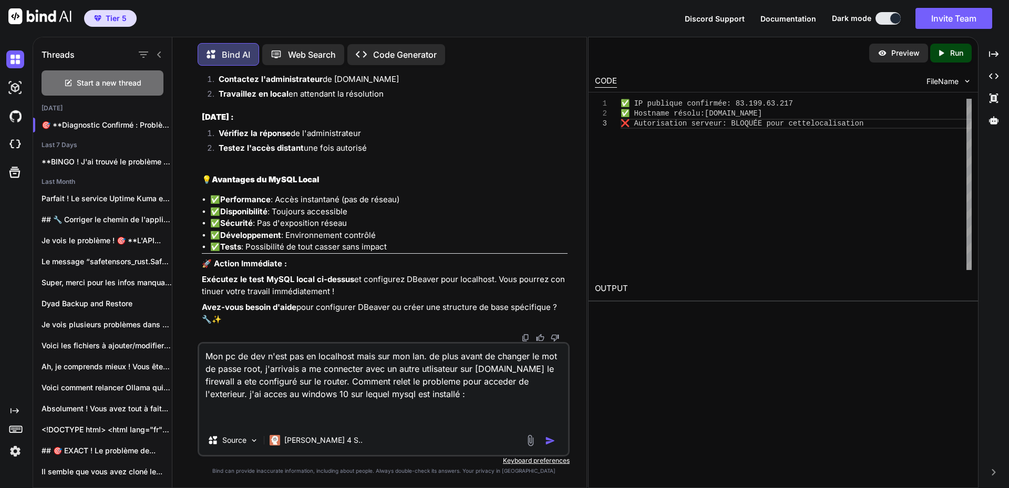
drag, startPoint x: 259, startPoint y: 420, endPoint x: 360, endPoint y: 385, distance: 106.6
click at [259, 420] on textarea "Mon pc de dev n'est pas en localhost mais sur mon lan. de plus avant de changer…" at bounding box center [383, 385] width 369 height 82
paste textarea "**********"
type textarea "**********"
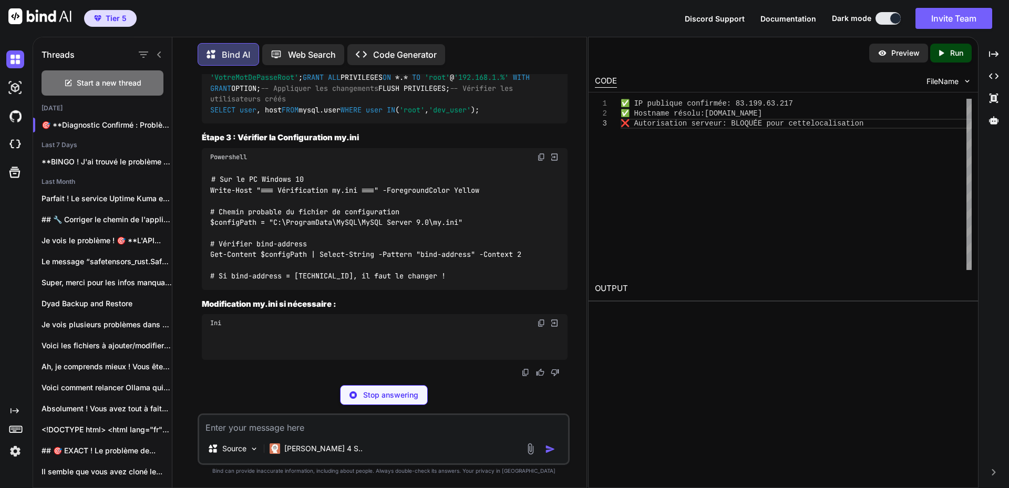
scroll to position [51758, 0]
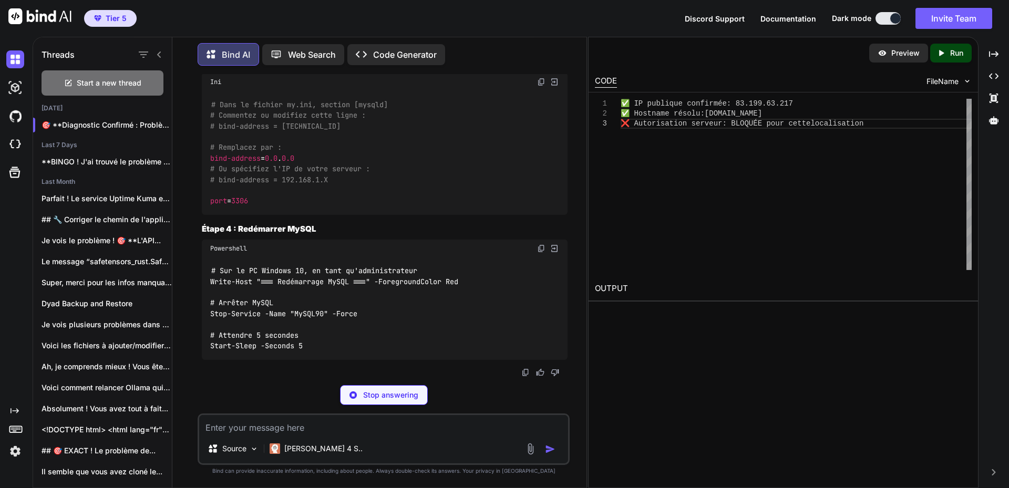
scroll to position [51863, 0]
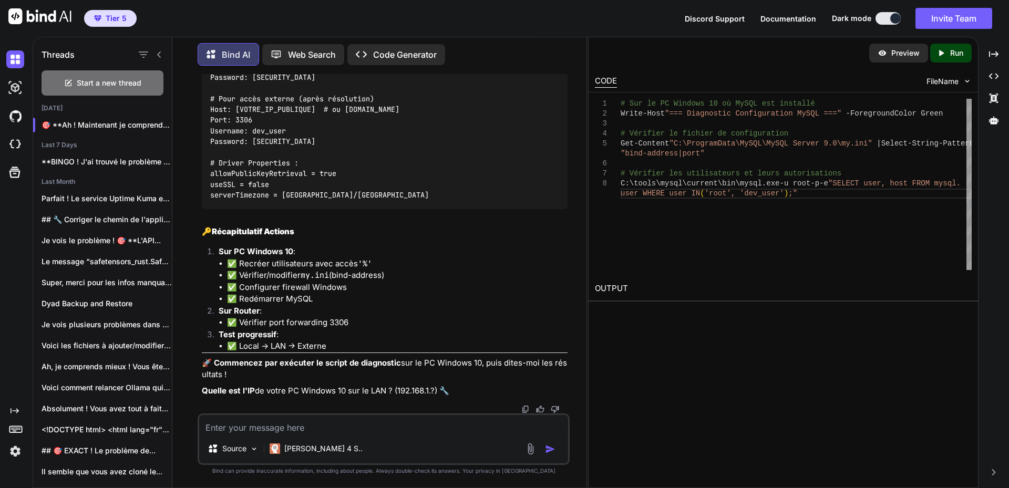
drag, startPoint x: 353, startPoint y: 366, endPoint x: 391, endPoint y: 359, distance: 38.7
click at [303, 424] on textarea at bounding box center [383, 424] width 369 height 19
paste textarea "# Lor ip DO Sitamet 66 co AdIPI eli seddoeiu TE I:\UTLABOR\etdolo21> Magna-Aliq…"
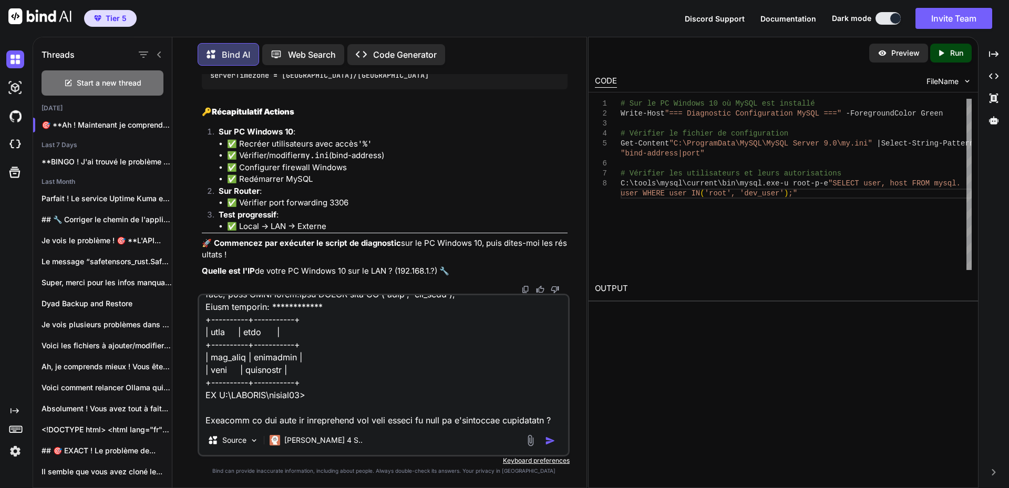
scroll to position [304, 0]
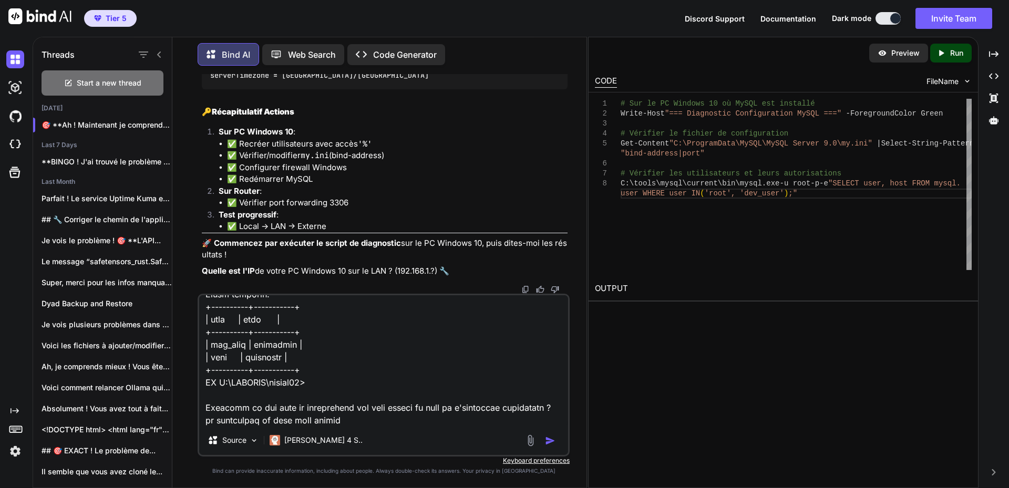
click at [342, 417] on textarea at bounding box center [383, 360] width 369 height 130
drag, startPoint x: 539, startPoint y: 408, endPoint x: 542, endPoint y: 432, distance: 23.8
click at [542, 432] on div "Source [PERSON_NAME] 4 S.." at bounding box center [384, 375] width 372 height 163
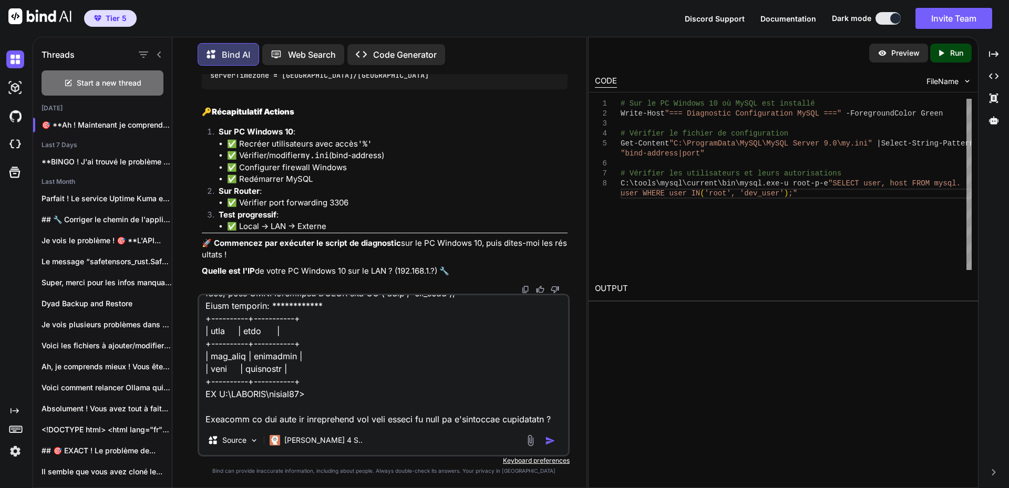
scroll to position [292, 0]
type textarea "# Lor ip DO Sitamet 66 co AdIPI eli seddoeiu TE I:\UTLABOR\etdolo21> Magna-Aliq…"
click at [550, 442] on img "button" at bounding box center [550, 441] width 11 height 11
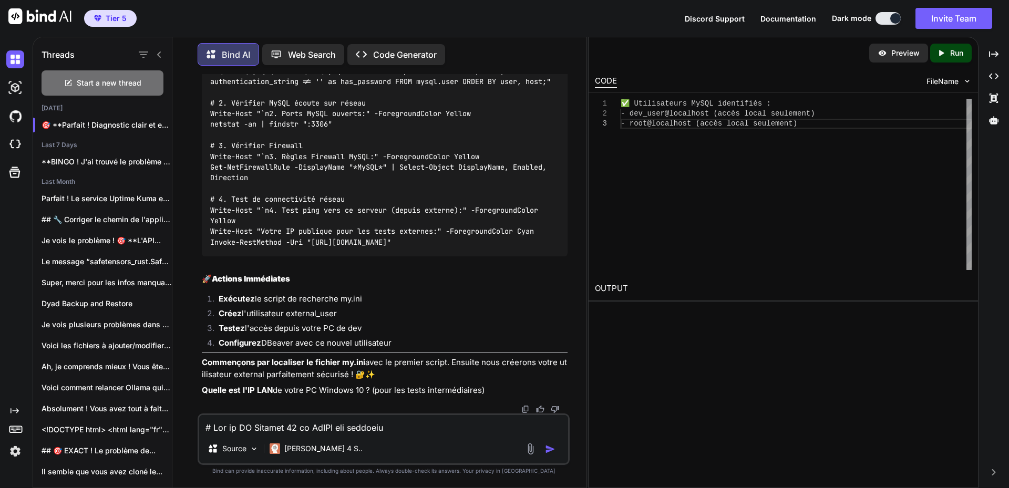
scroll to position [54557, 0]
drag, startPoint x: 385, startPoint y: 263, endPoint x: 407, endPoint y: 266, distance: 22.2
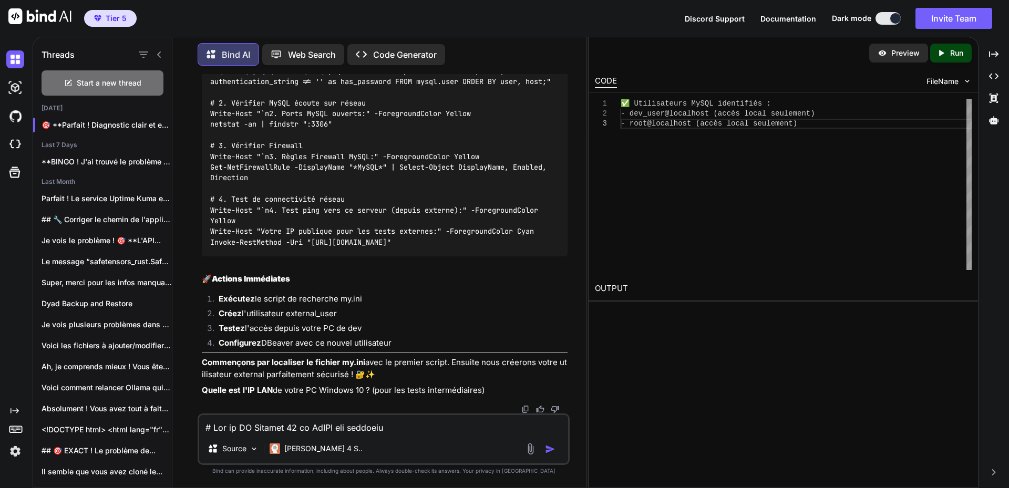
drag, startPoint x: 211, startPoint y: 238, endPoint x: 453, endPoint y: 313, distance: 252.6
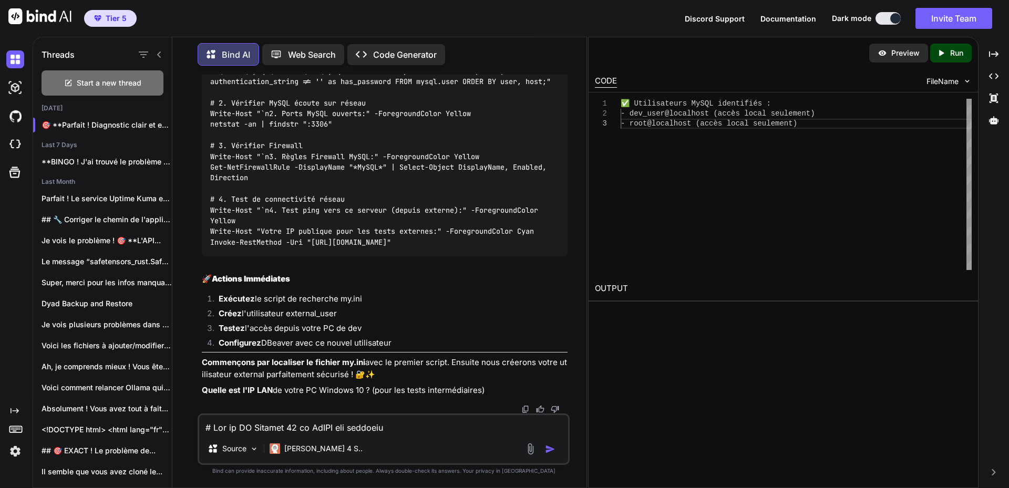
scroll to position [54948, 0]
drag, startPoint x: 379, startPoint y: 280, endPoint x: 387, endPoint y: 280, distance: 8.4
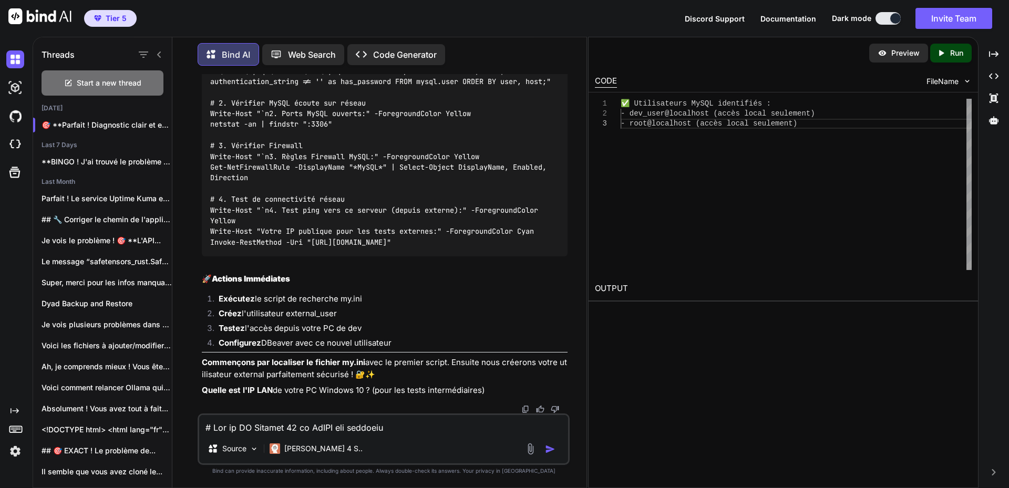
scroll to position [55263, 0]
drag, startPoint x: 268, startPoint y: 433, endPoint x: 451, endPoint y: 312, distance: 219.3
click at [268, 433] on textarea at bounding box center [383, 424] width 369 height 19
paste textarea "# Loremips do sitamet co.adi elit sedd eiu temporincidi utlaboree DO M:\ALIQUAE…"
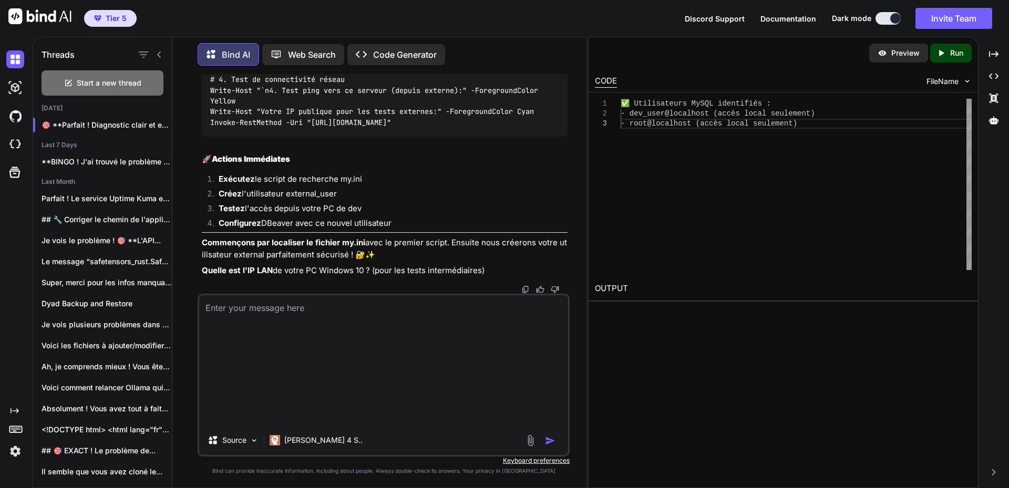
type textarea "# Loremips do sitamet co.adi elit sedd eiu temporincidi utlaboree DO M:\ALIQUAE…"
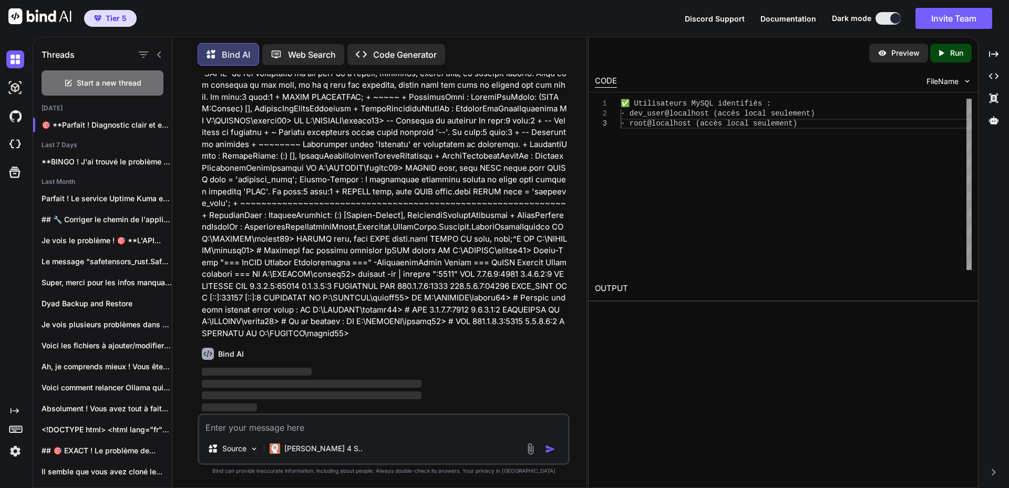
scroll to position [56197, 0]
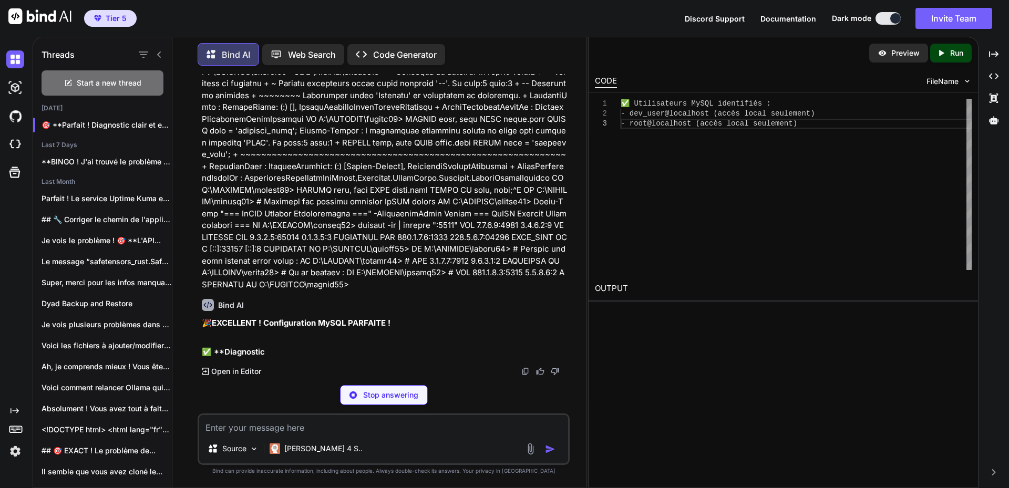
drag, startPoint x: 210, startPoint y: 285, endPoint x: 253, endPoint y: 267, distance: 46.9
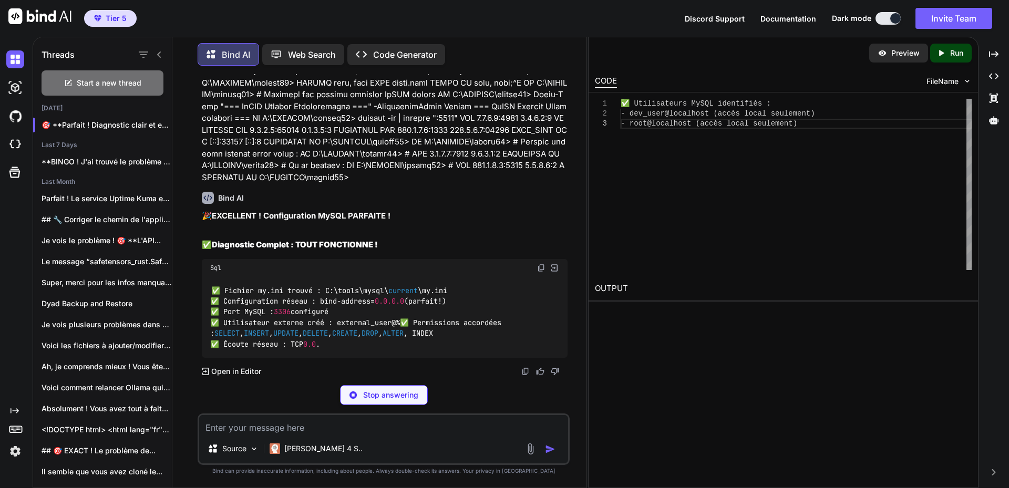
drag, startPoint x: 209, startPoint y: 254, endPoint x: 341, endPoint y: 313, distance: 144.7
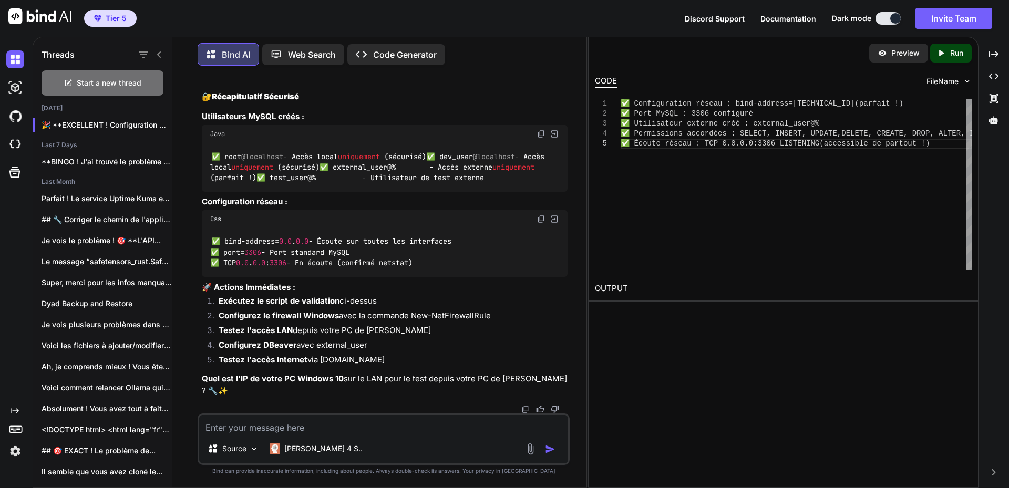
scroll to position [58511, 0]
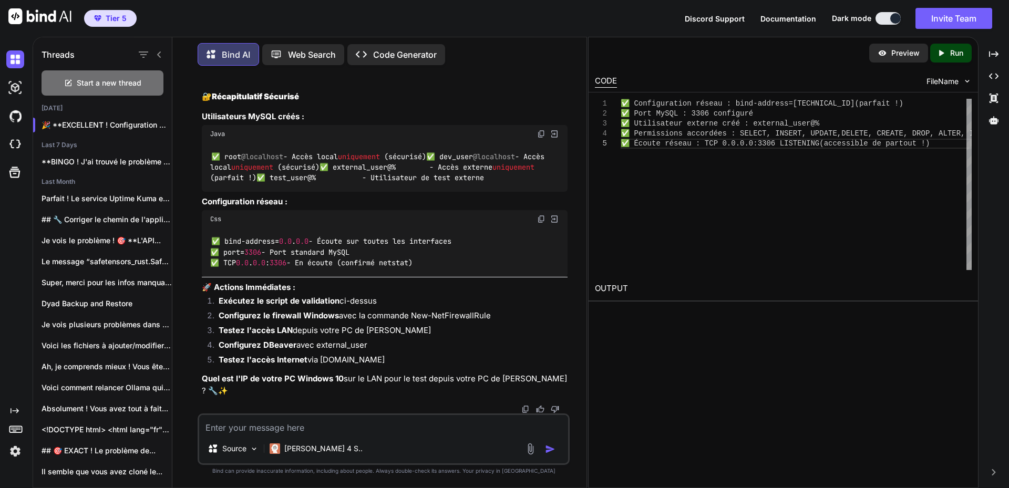
scroll to position [59299, 0]
click at [303, 425] on textarea at bounding box center [383, 424] width 369 height 19
drag, startPoint x: 238, startPoint y: 228, endPoint x: 342, endPoint y: 222, distance: 103.7
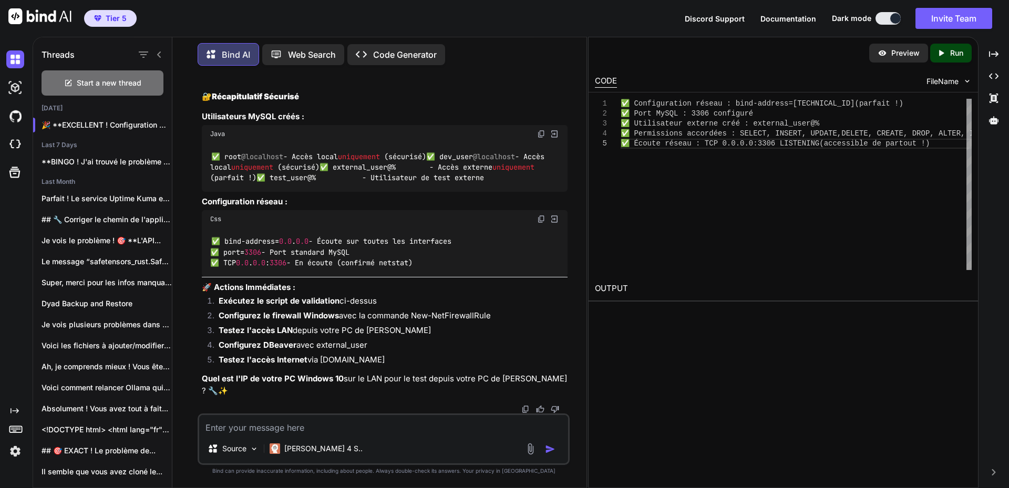
scroll to position [59457, 0]
click at [304, 420] on textarea at bounding box center [383, 424] width 369 height 19
paste textarea "[DOMAIN_NAME]"
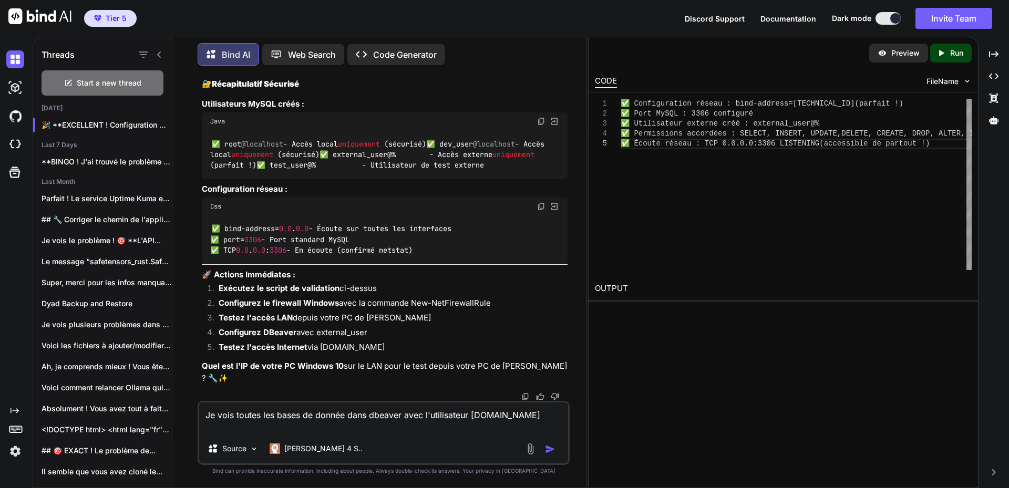
click at [404, 415] on textarea "Je vois toutes les bases de donnée dans dbeaver avec l'utilisateur [DOMAIN_NAME]" at bounding box center [383, 419] width 369 height 32
paste textarea "[DOMAIN_NAME]"
drag, startPoint x: 252, startPoint y: 154, endPoint x: 338, endPoint y: 156, distance: 85.2
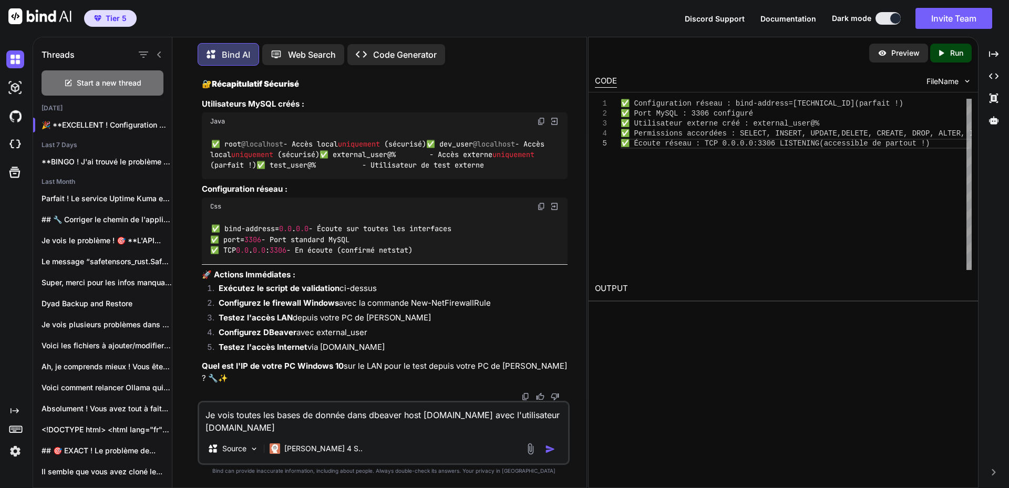
drag, startPoint x: 253, startPoint y: 427, endPoint x: 354, endPoint y: 427, distance: 100.9
click at [354, 427] on textarea "Je vois toutes les bases de donnée dans dbeaver host [DOMAIN_NAME] avec l'utili…" at bounding box center [383, 419] width 369 height 32
paste textarea "external_user"
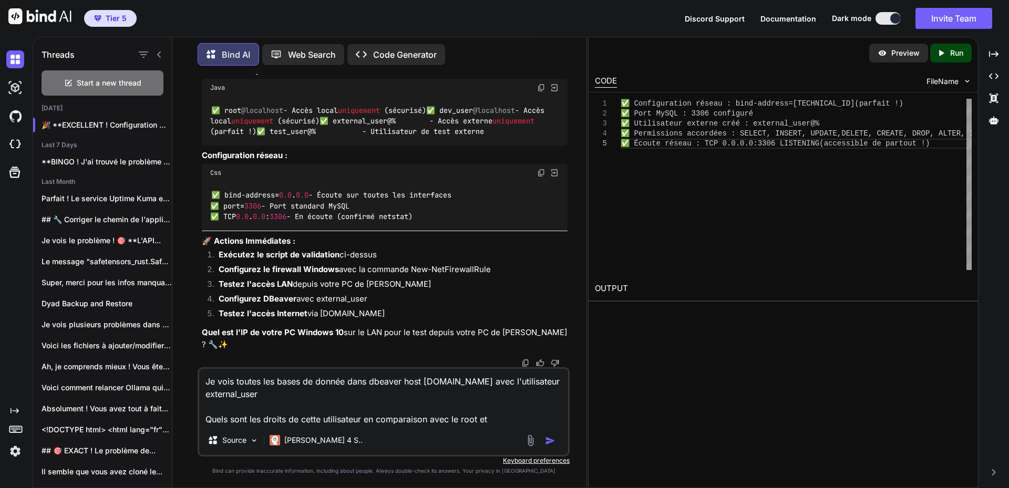
drag, startPoint x: 499, startPoint y: 420, endPoint x: 509, endPoint y: 407, distance: 16.2
click at [499, 420] on textarea "Je vois toutes les bases de donnée dans dbeaver host [DOMAIN_NAME] avec l'utili…" at bounding box center [383, 397] width 369 height 57
paste textarea "dev_user"
click at [456, 419] on textarea "Je vois toutes les bases de donnée dans dbeaver host [DOMAIN_NAME] avec l'utili…" at bounding box center [383, 397] width 369 height 57
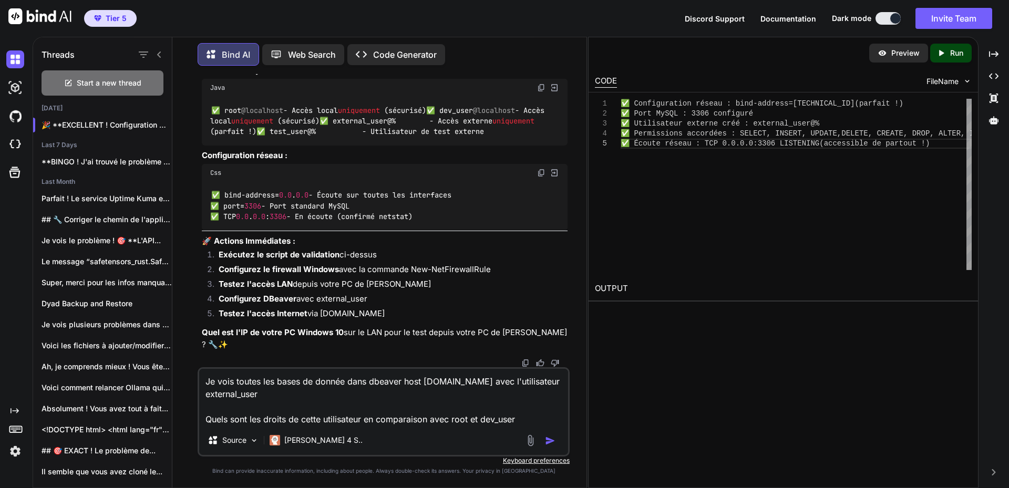
type textarea "Je vois toutes les bases de donnée dans dbeaver host [DOMAIN_NAME] avec l'utili…"
click at [553, 441] on img "button" at bounding box center [550, 441] width 11 height 11
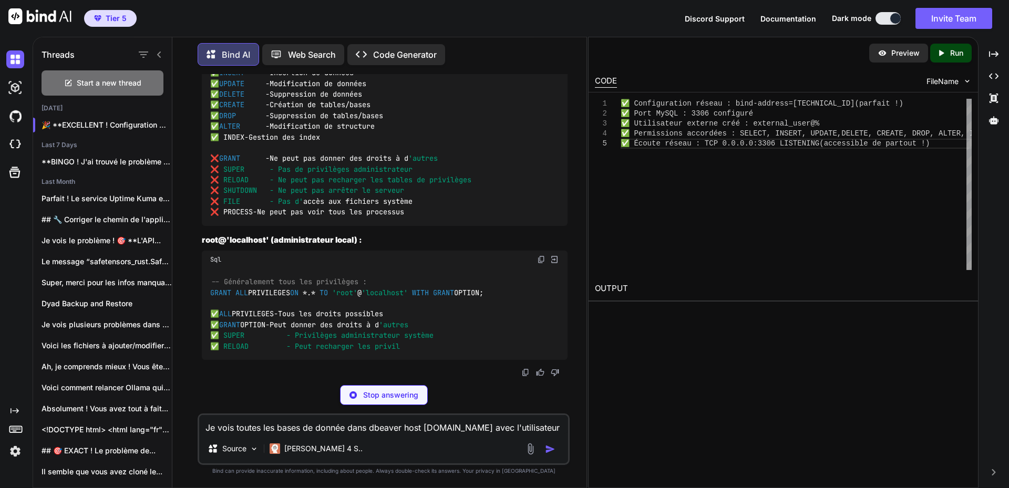
scroll to position [60547, 0]
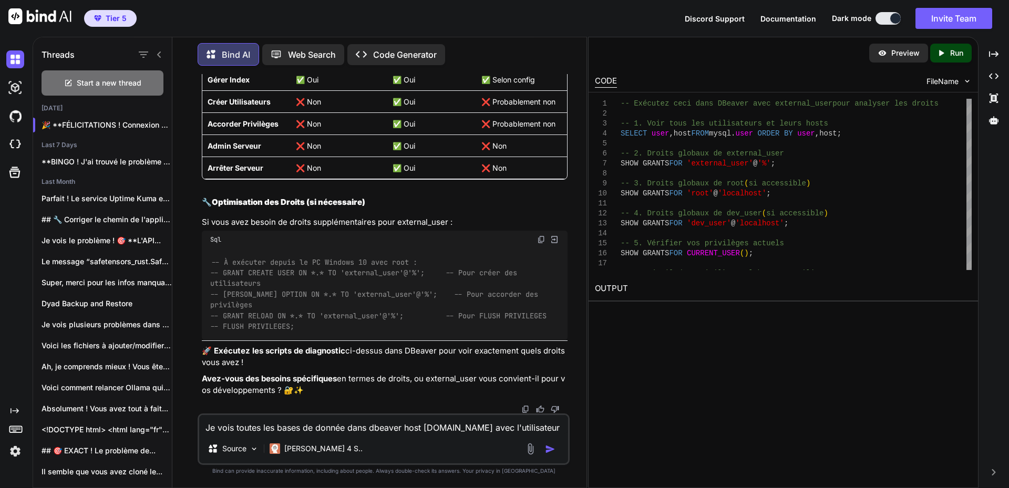
scroll to position [60968, 0]
click at [278, 427] on textarea "Je vois toutes les bases de donnée dans dbeaver host [DOMAIN_NAME] avec l'utili…" at bounding box center [383, 424] width 369 height 19
paste textarea "|User |Host |Select_priv|Insert_priv|Update_priv|Delete_priv|Create_priv|Drop_p…"
type textarea "|User |Host |Select_priv|Insert_priv|Update_priv|Delete_priv|Create_priv|Drop_p…"
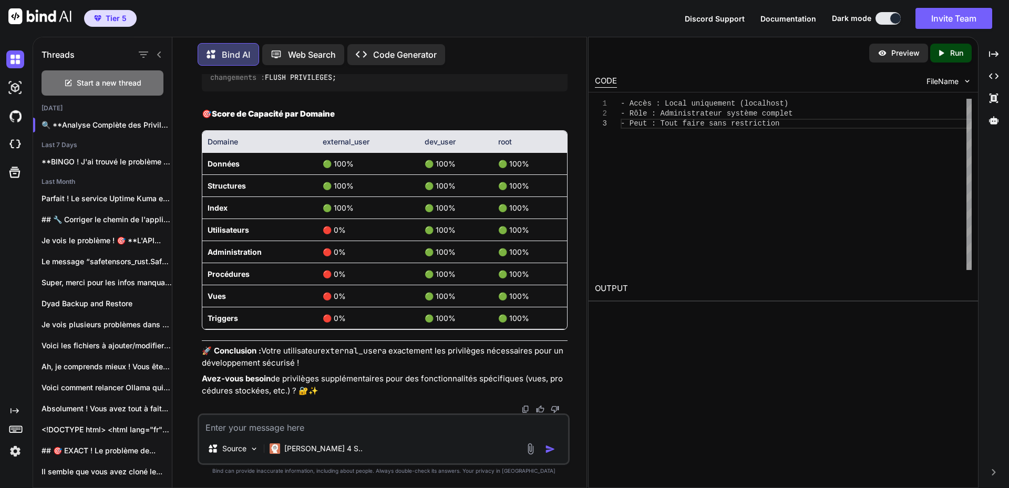
scroll to position [65128, 0]
click at [314, 430] on textarea at bounding box center [383, 424] width 369 height 19
click at [274, 426] on textarea at bounding box center [383, 424] width 369 height 19
click at [349, 153] on th "external_user" at bounding box center [369, 142] width 102 height 22
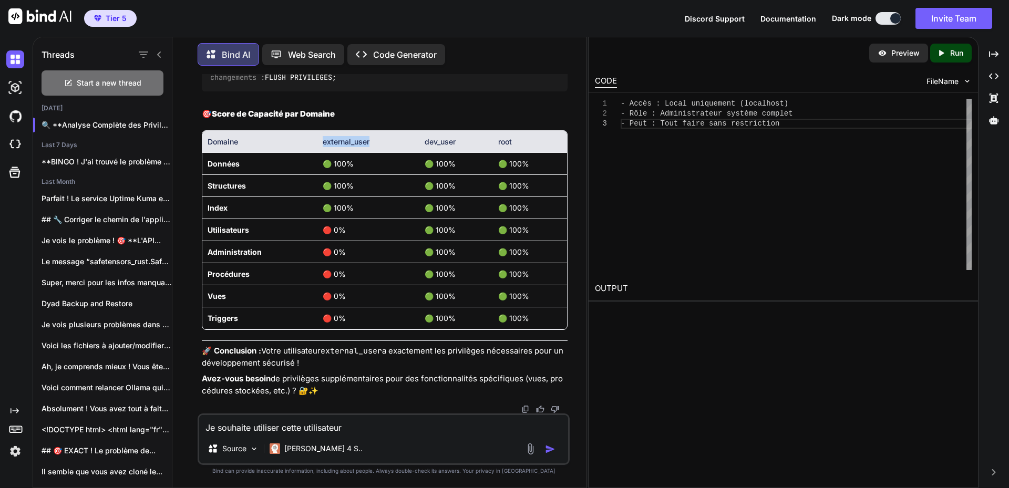
click at [349, 153] on th "external_user" at bounding box center [369, 142] width 102 height 22
click at [349, 424] on textarea "Je souhaite utiliser cette utilisateur" at bounding box center [383, 424] width 369 height 19
paste textarea "external_user"
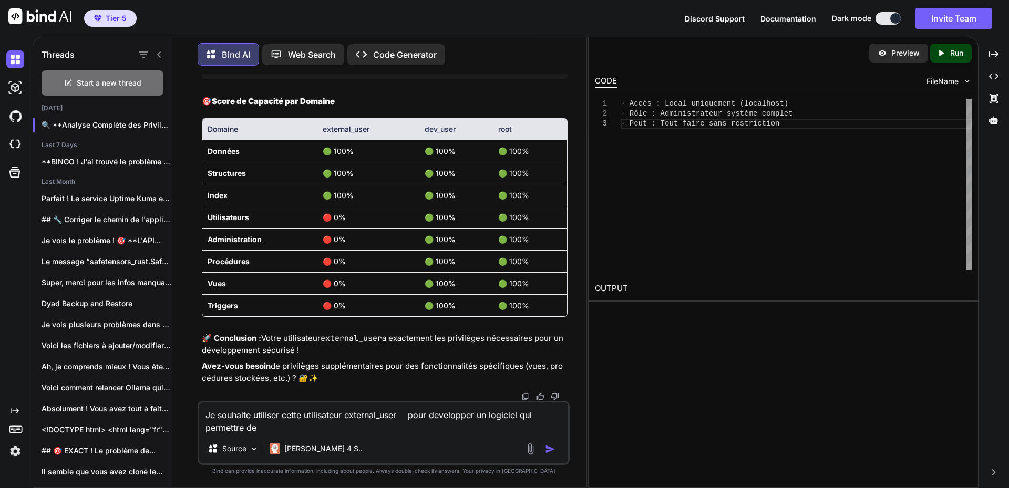
click at [515, 417] on textarea "Je souhaite utiliser cette utilisateur external_user pour developper un logicie…" at bounding box center [383, 419] width 369 height 32
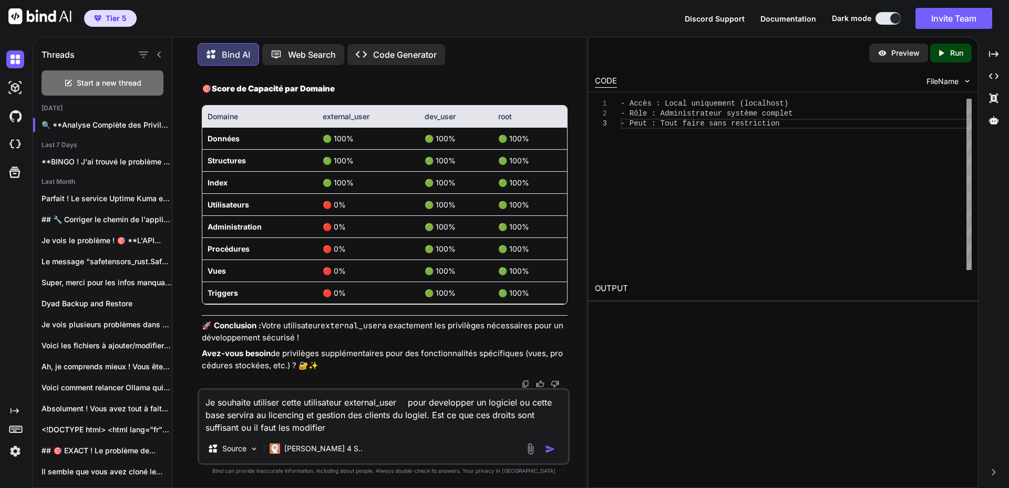
type textarea "Je souhaite utiliser cette utilisateur external_user pour developper un logicie…"
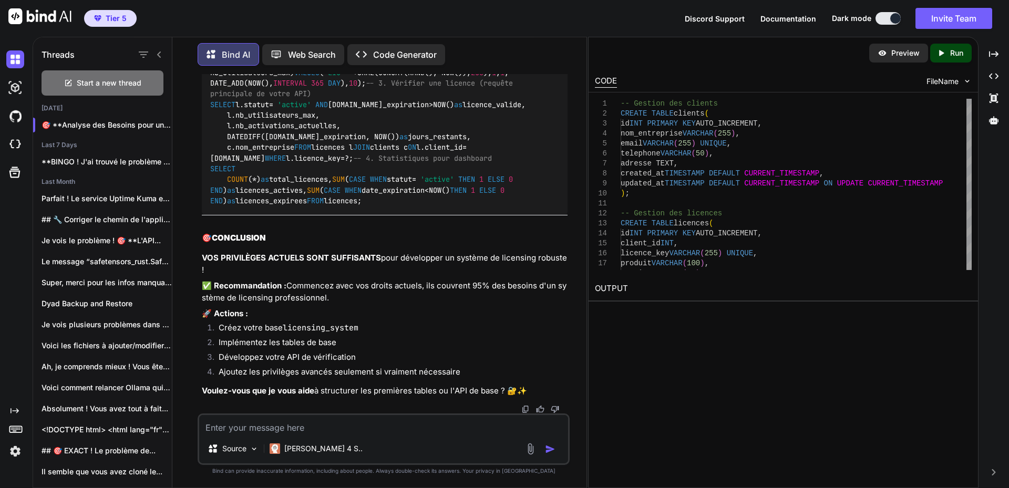
scroll to position [68629, 0]
drag, startPoint x: 339, startPoint y: 366, endPoint x: 393, endPoint y: 262, distance: 117.1
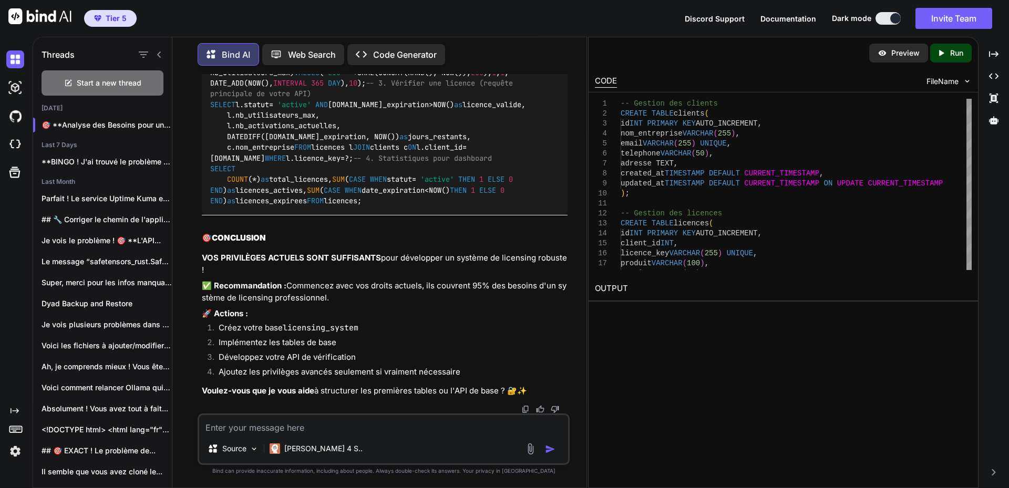
drag, startPoint x: 292, startPoint y: 426, endPoint x: 356, endPoint y: 406, distance: 67.3
click at [292, 426] on textarea at bounding box center [383, 424] width 369 height 19
paste textarea "**********"
type textarea "**********"
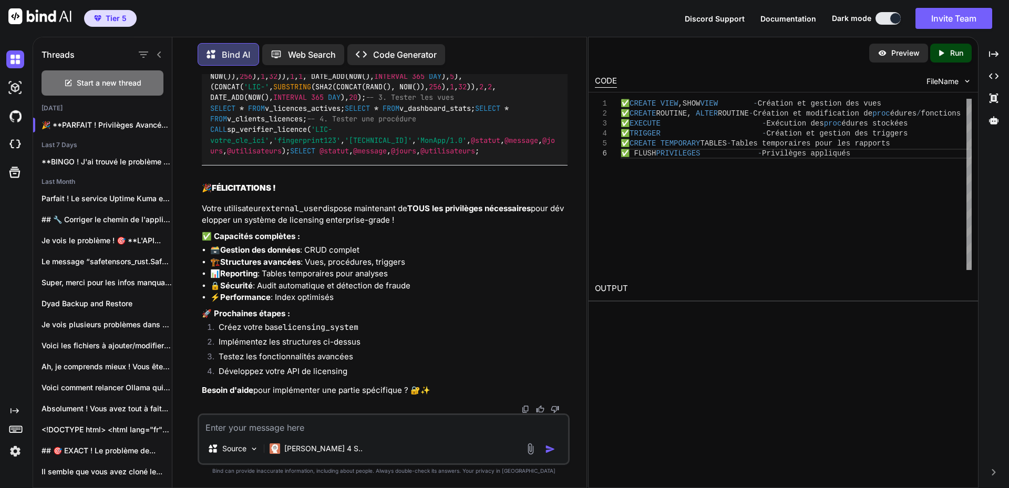
scroll to position [69834, 0]
drag, startPoint x: 387, startPoint y: 247, endPoint x: 523, endPoint y: 245, distance: 136.2
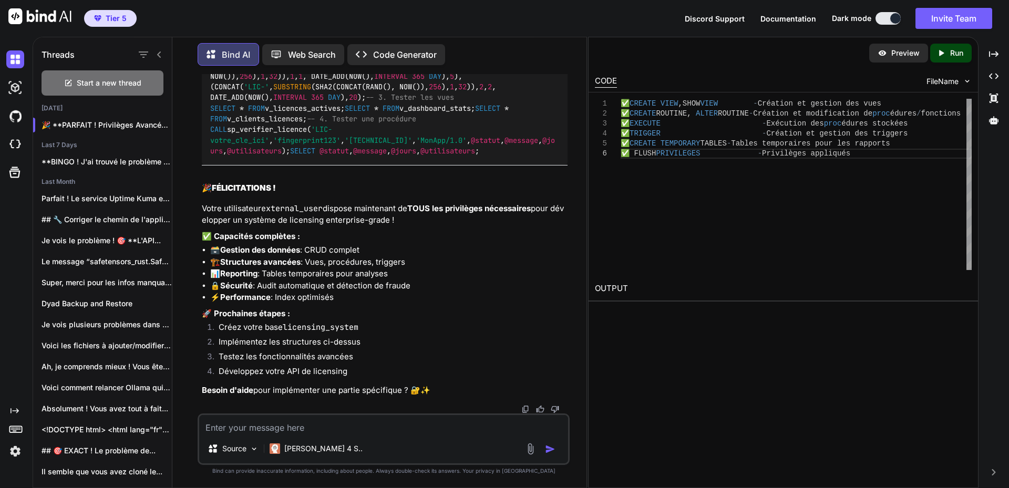
click at [319, 424] on textarea at bounding box center [383, 424] width 369 height 19
paste textarea "**********"
type textarea "**********"
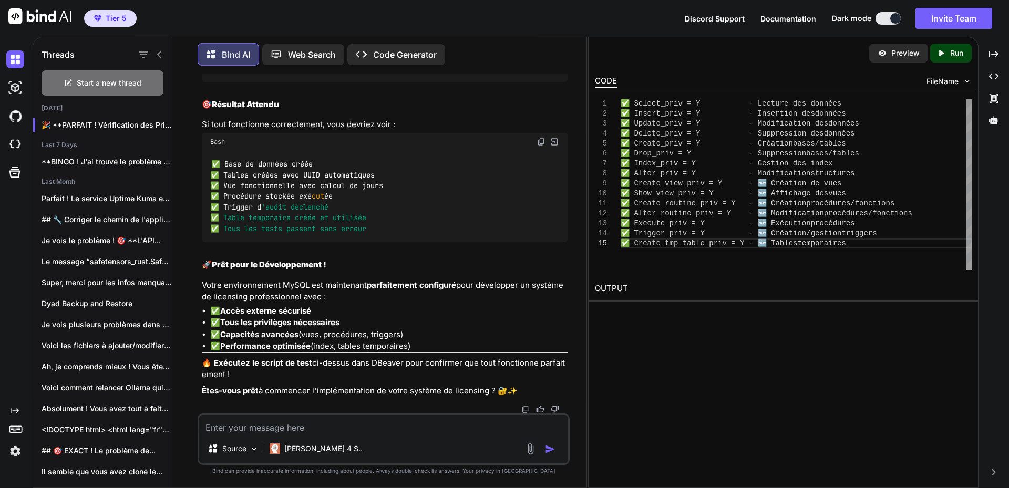
scroll to position [77667, 0]
